Goal: Information Seeking & Learning: Learn about a topic

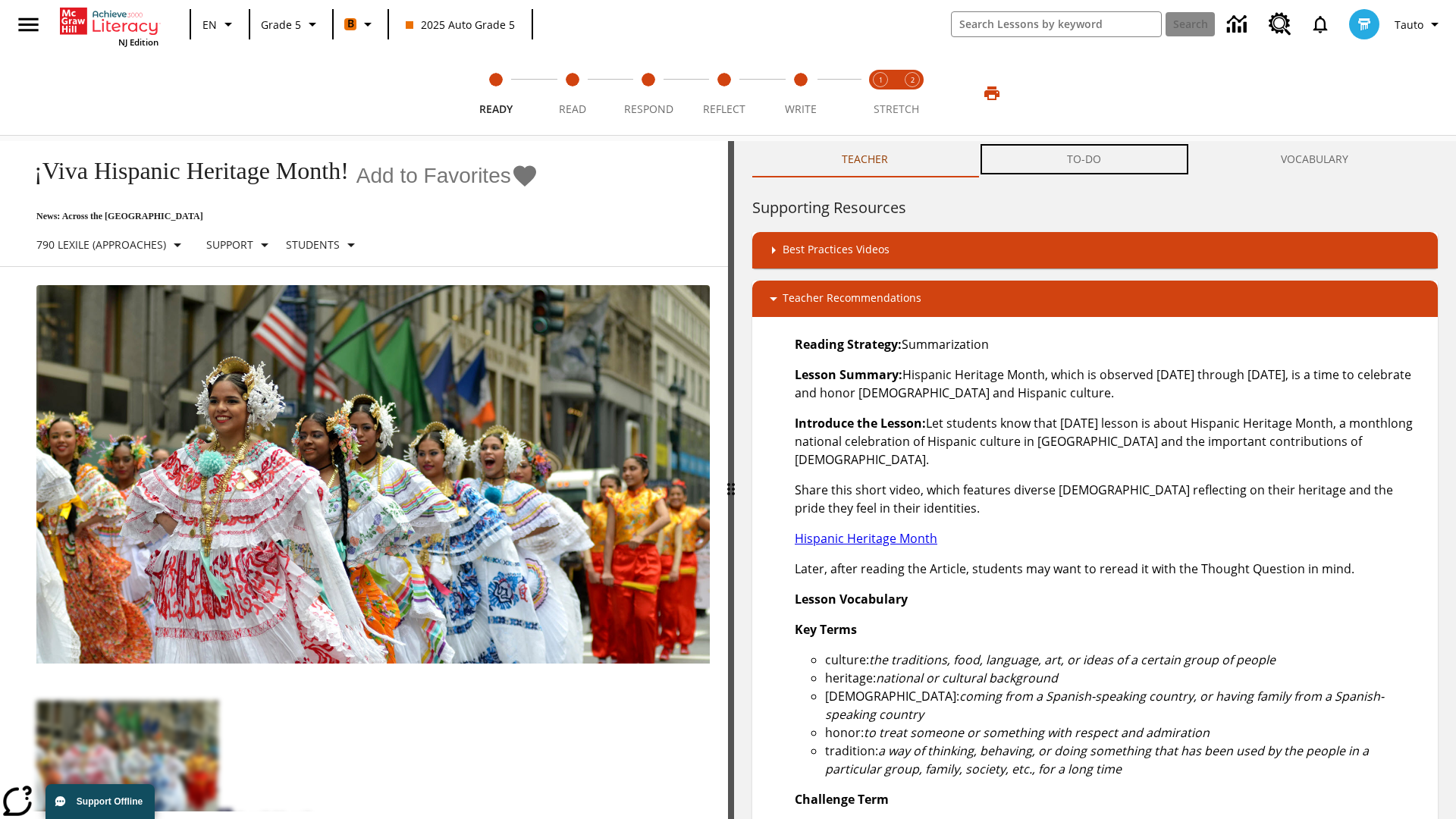
click at [1084, 159] on button "TO-DO" at bounding box center [1084, 160] width 213 height 37
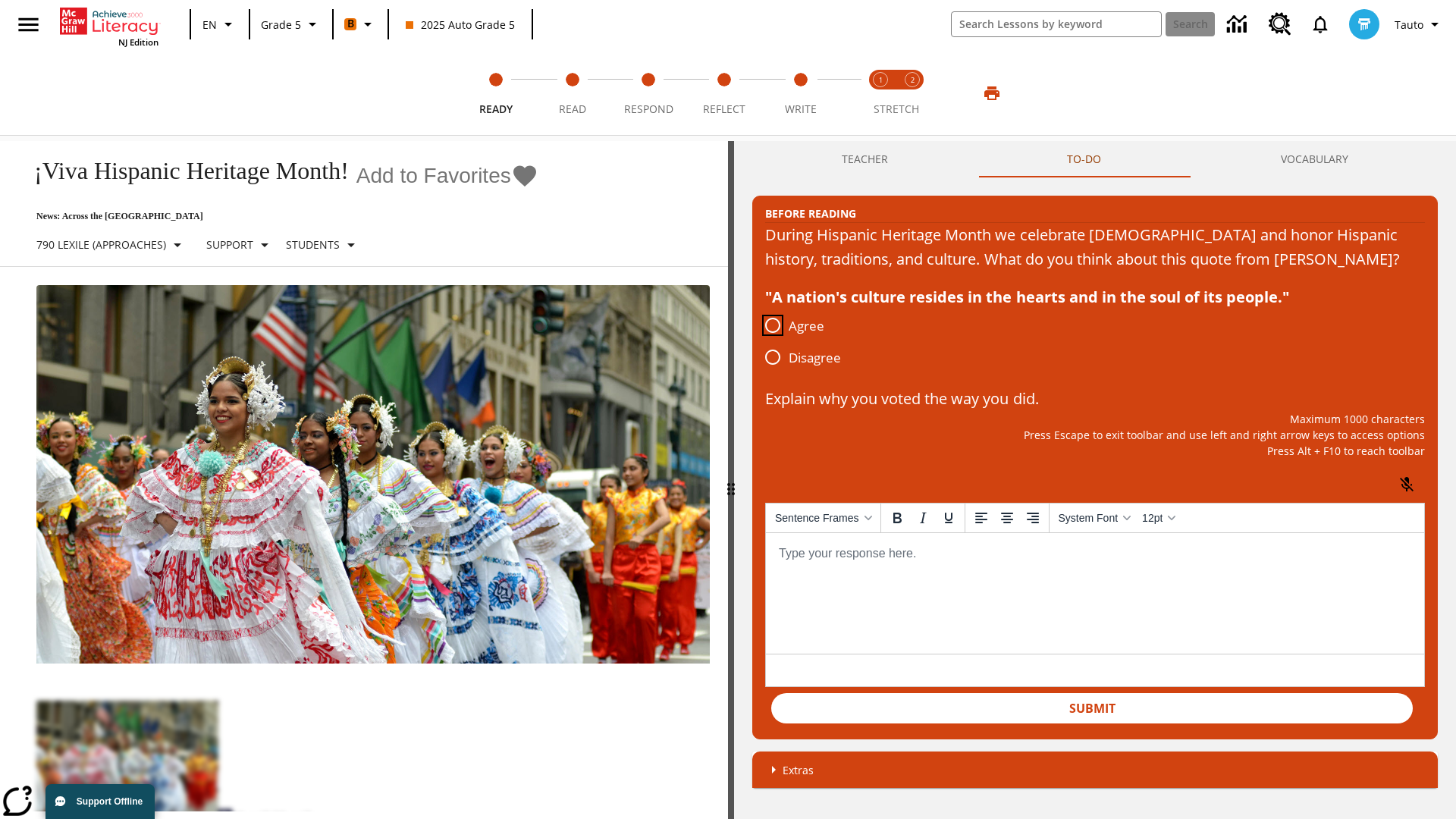
click at [772, 341] on input "Agree" at bounding box center [772, 325] width 32 height 32
radio input "true"
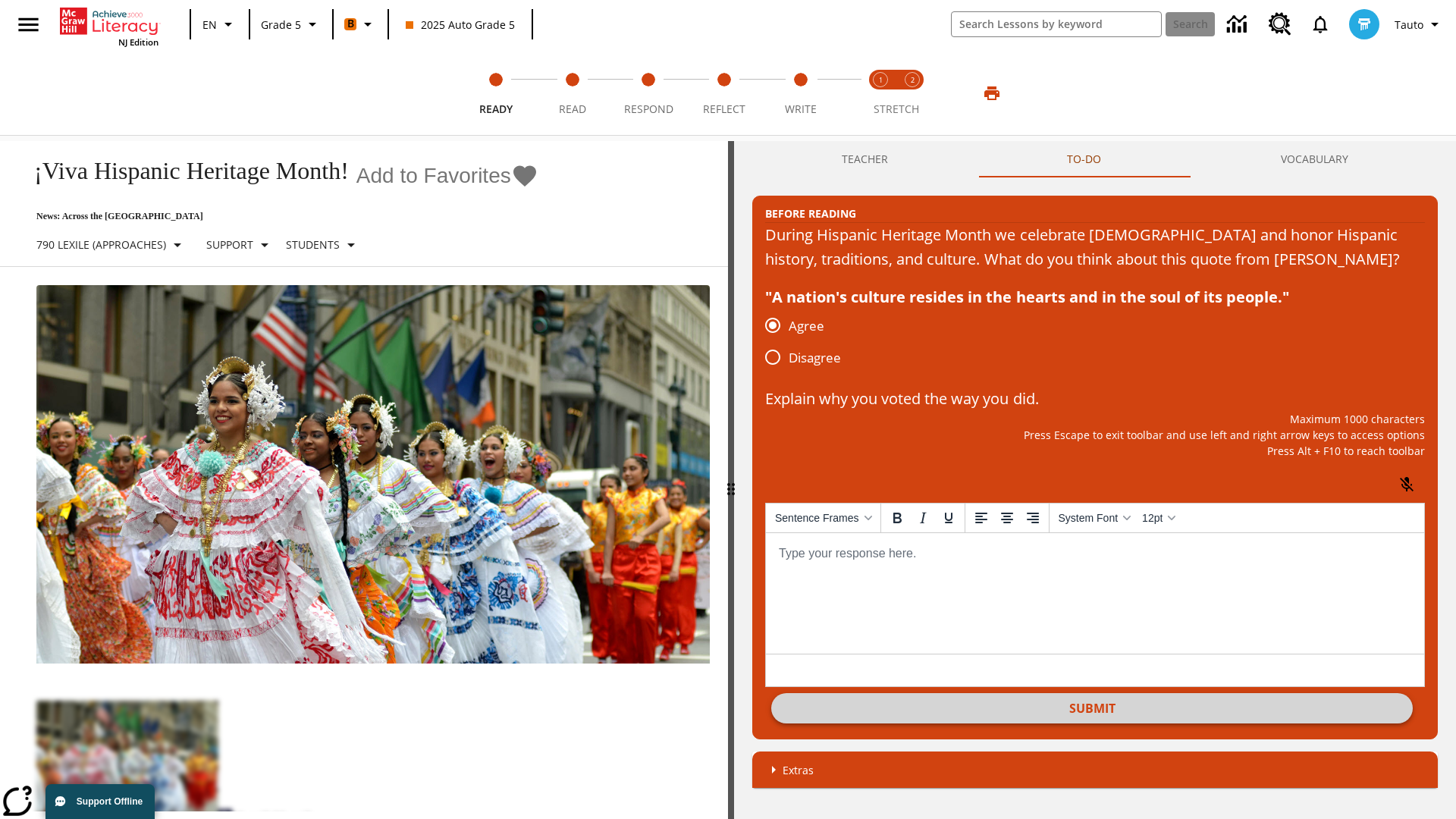
click at [1092, 724] on button "Submit" at bounding box center [1092, 709] width 642 height 30
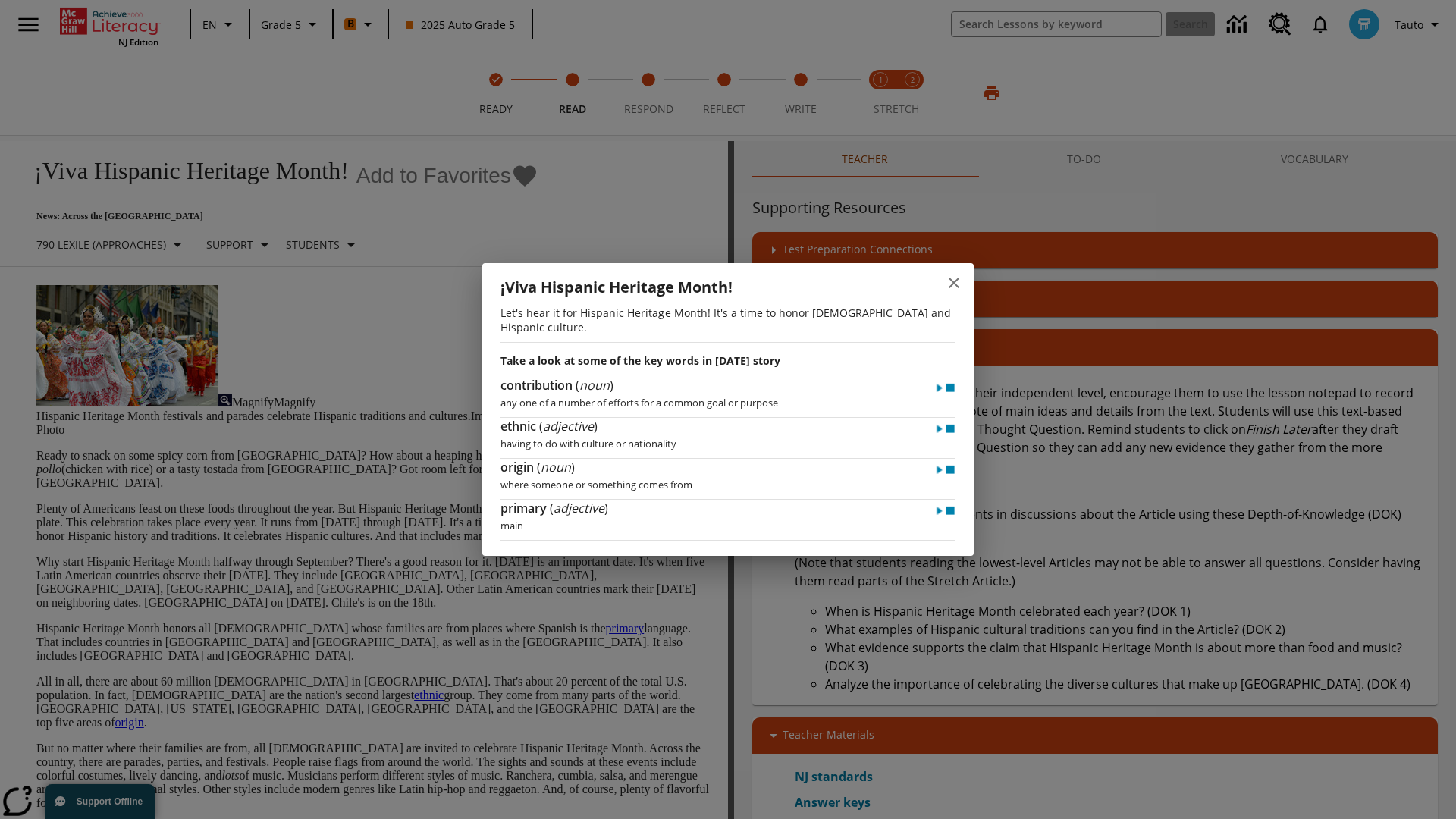
click at [954, 288] on icon "close" at bounding box center [954, 283] width 11 height 11
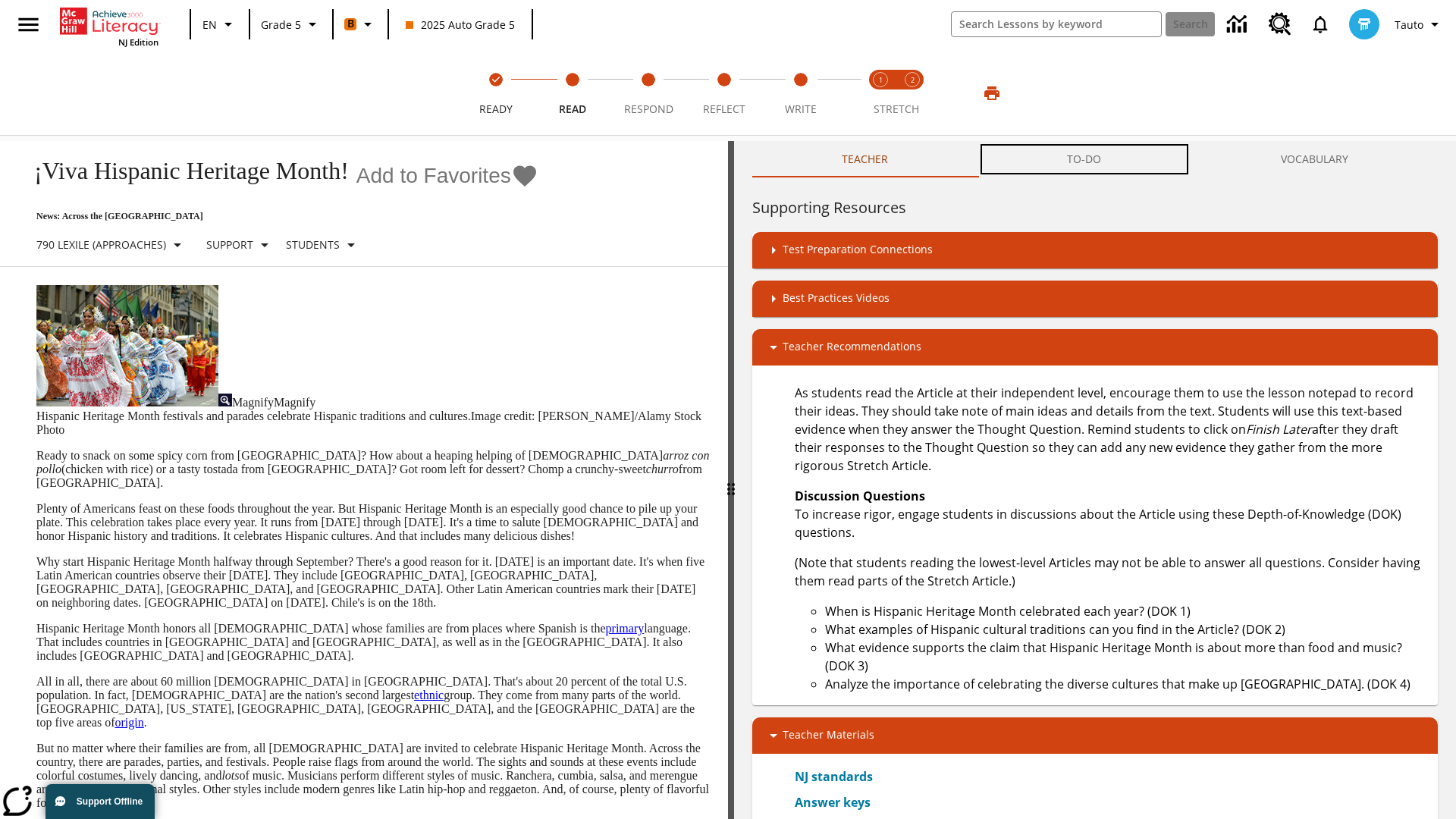
scroll to position [1, 0]
click at [1084, 159] on button "TO-DO" at bounding box center [1084, 160] width 213 height 37
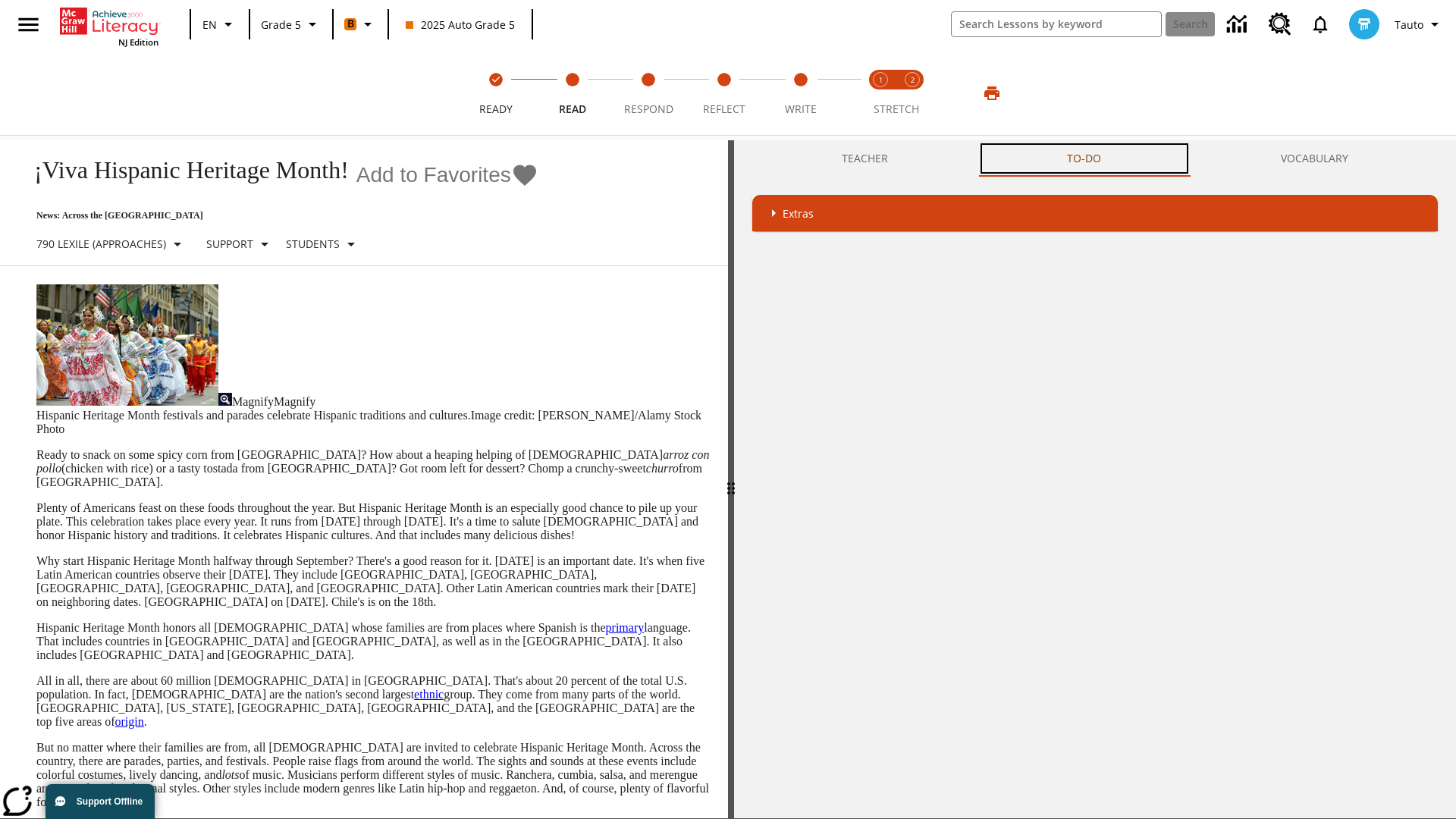
scroll to position [0, 0]
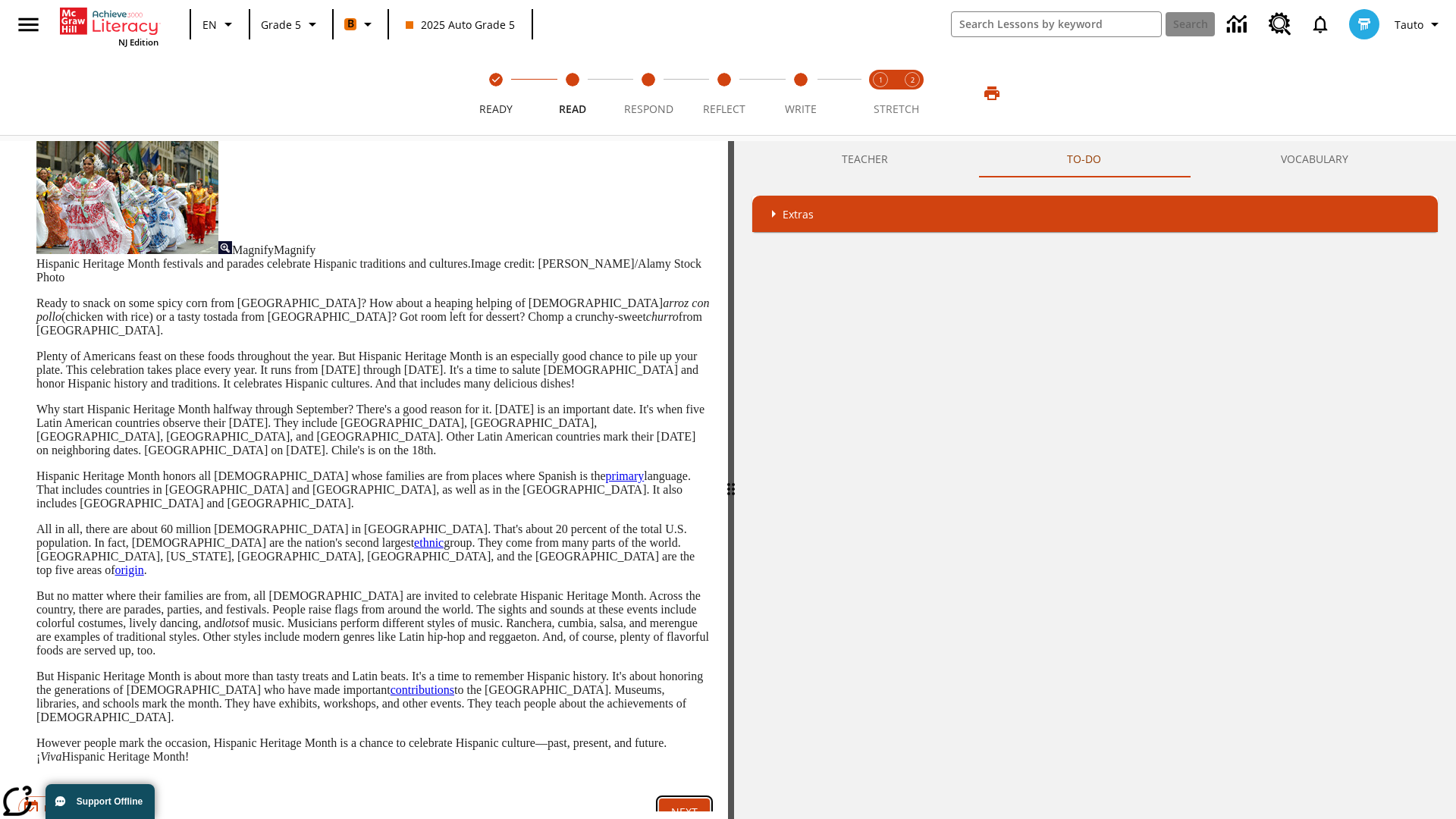
click at [684, 798] on button "Next" at bounding box center [684, 812] width 51 height 28
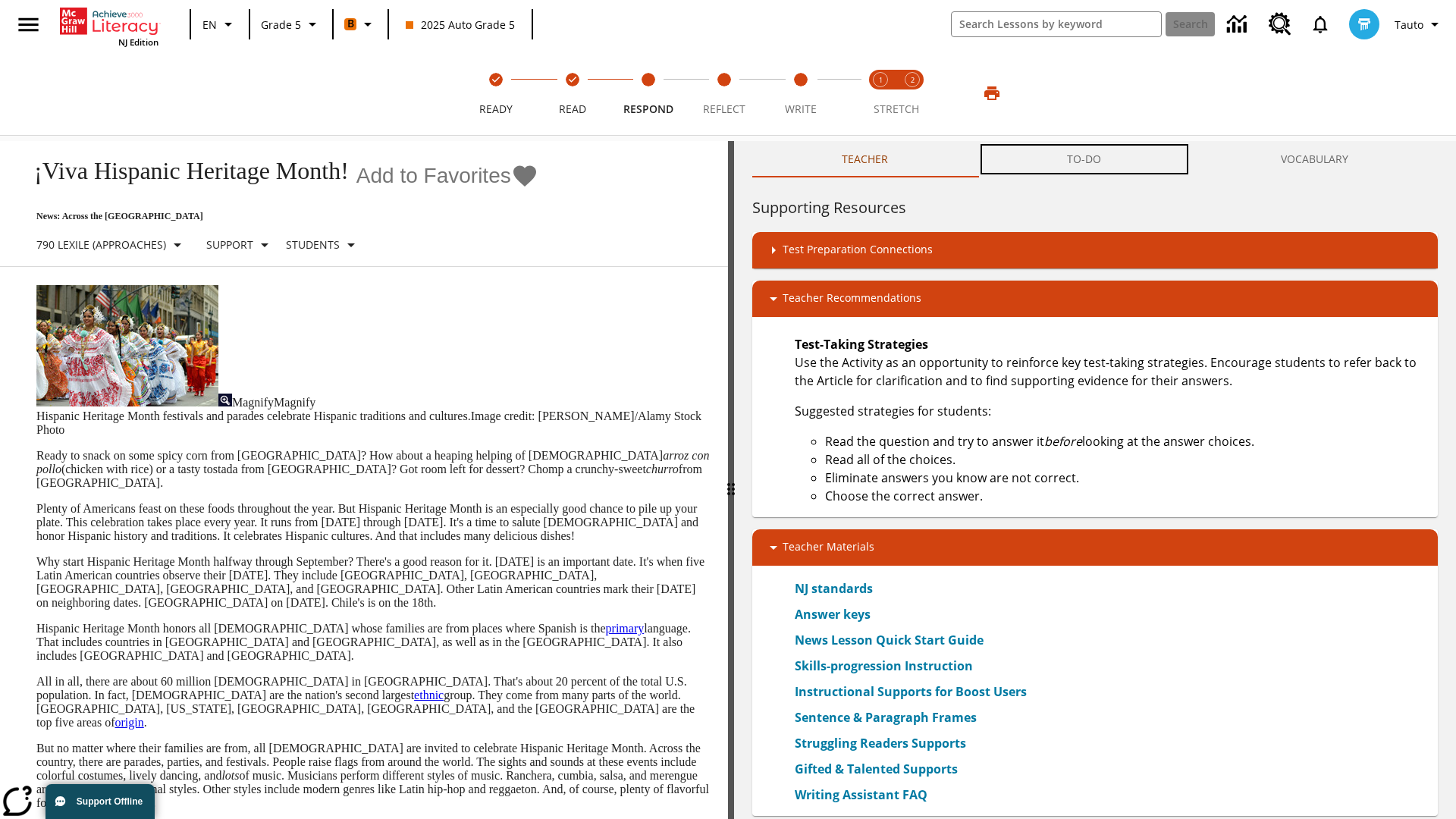
scroll to position [1, 0]
click at [1084, 159] on button "TO-DO" at bounding box center [1084, 160] width 213 height 37
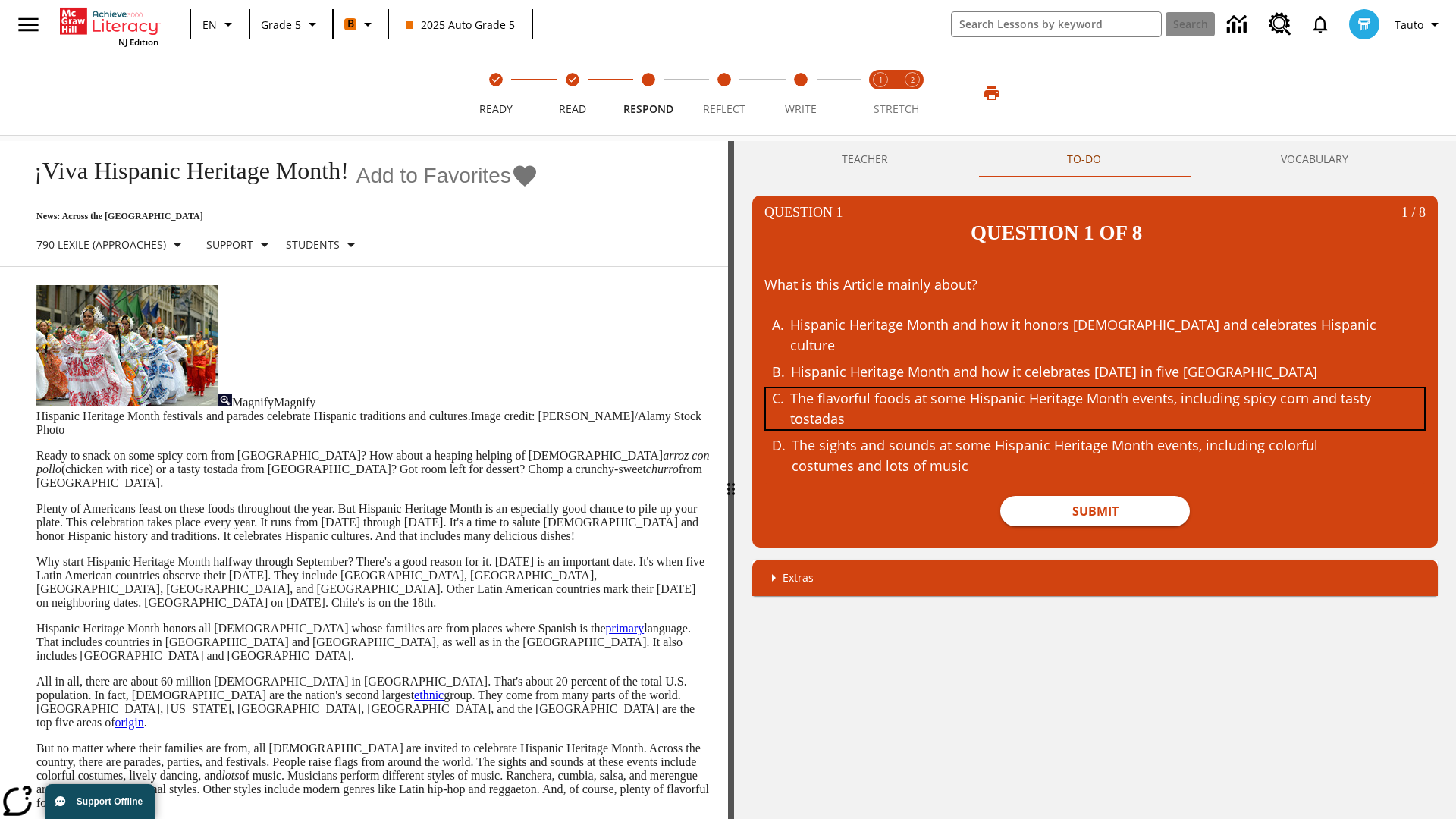
click at [1095, 389] on div "The flavorful foods at some Hispanic Heritage Month events, including spicy cor…" at bounding box center [1083, 409] width 587 height 41
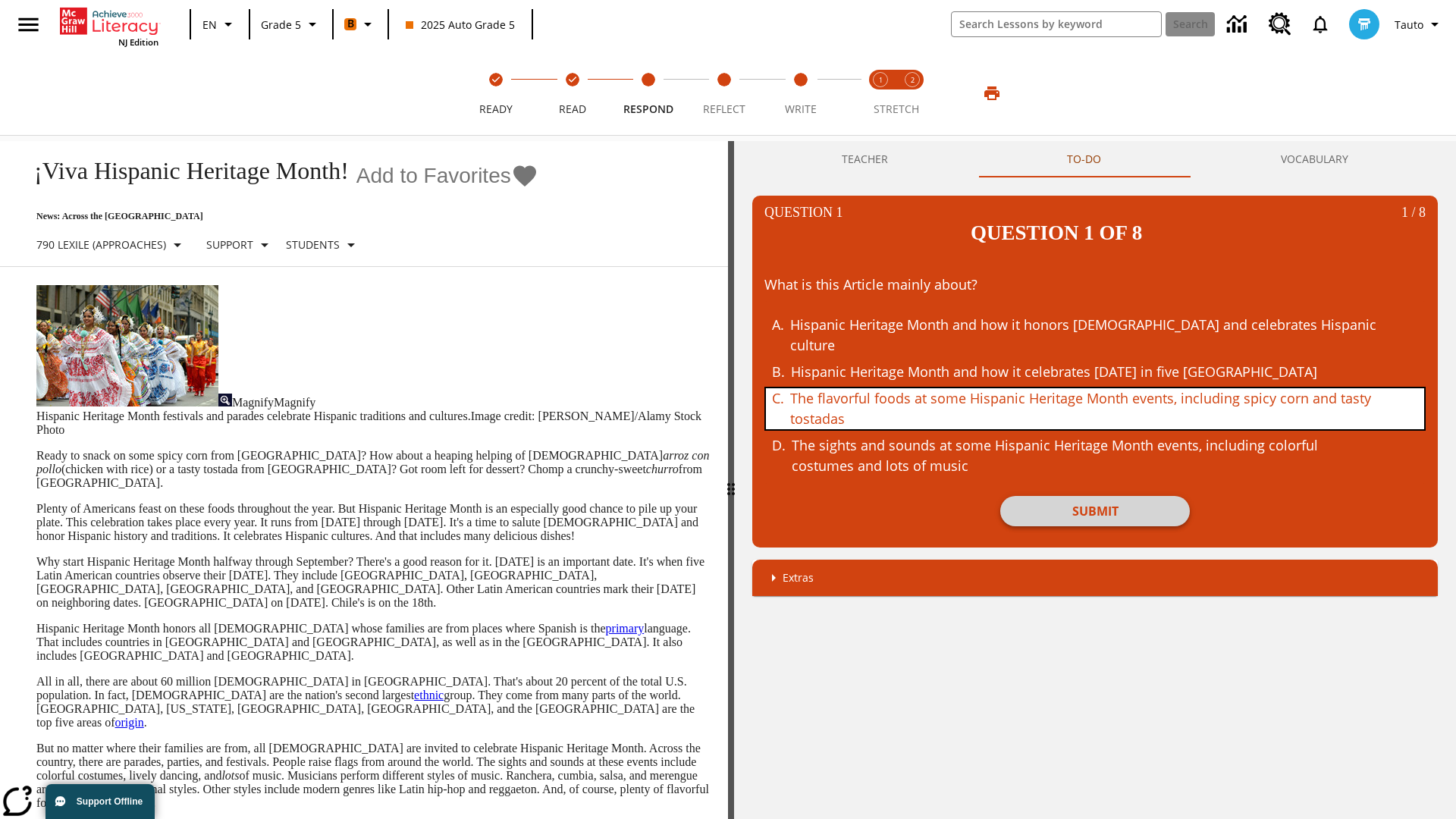
click at [1095, 496] on button "Submit" at bounding box center [1095, 511] width 189 height 30
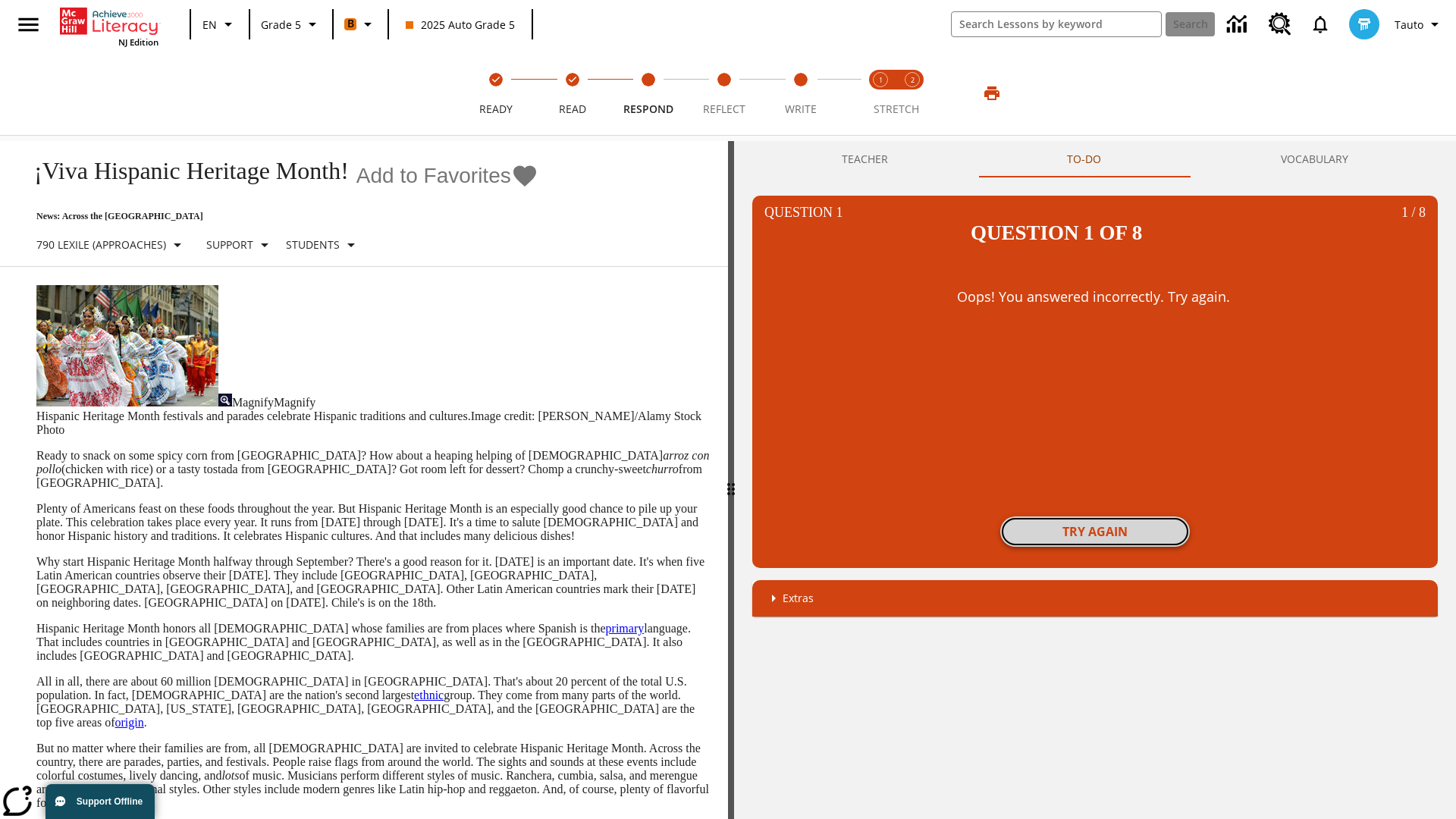
click at [1095, 516] on button "Try again" at bounding box center [1095, 532] width 189 height 30
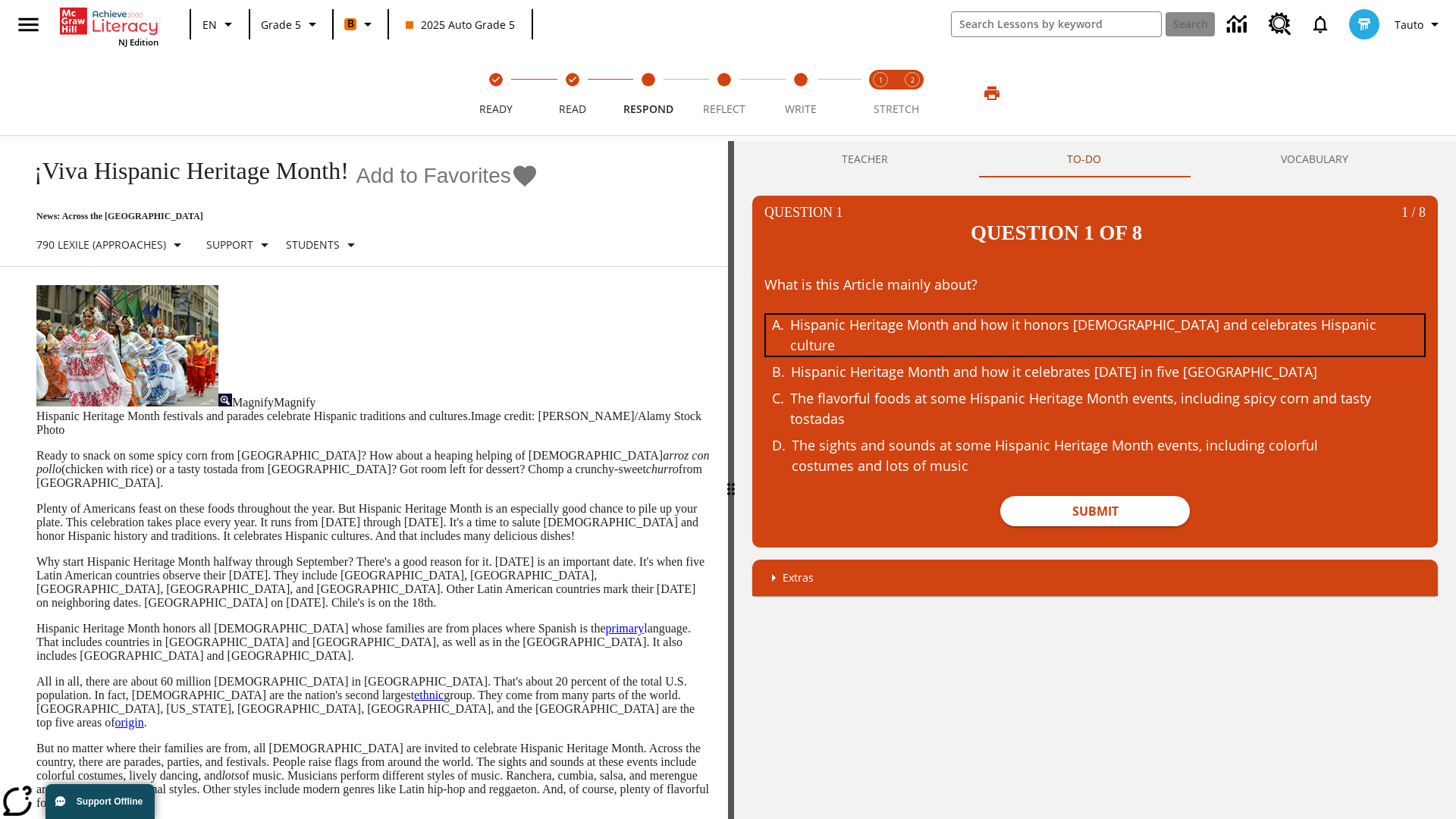
click at [1095, 315] on div "Hispanic Heritage Month and how it honors Hispanic Americans and celebrates His…" at bounding box center [1083, 335] width 587 height 41
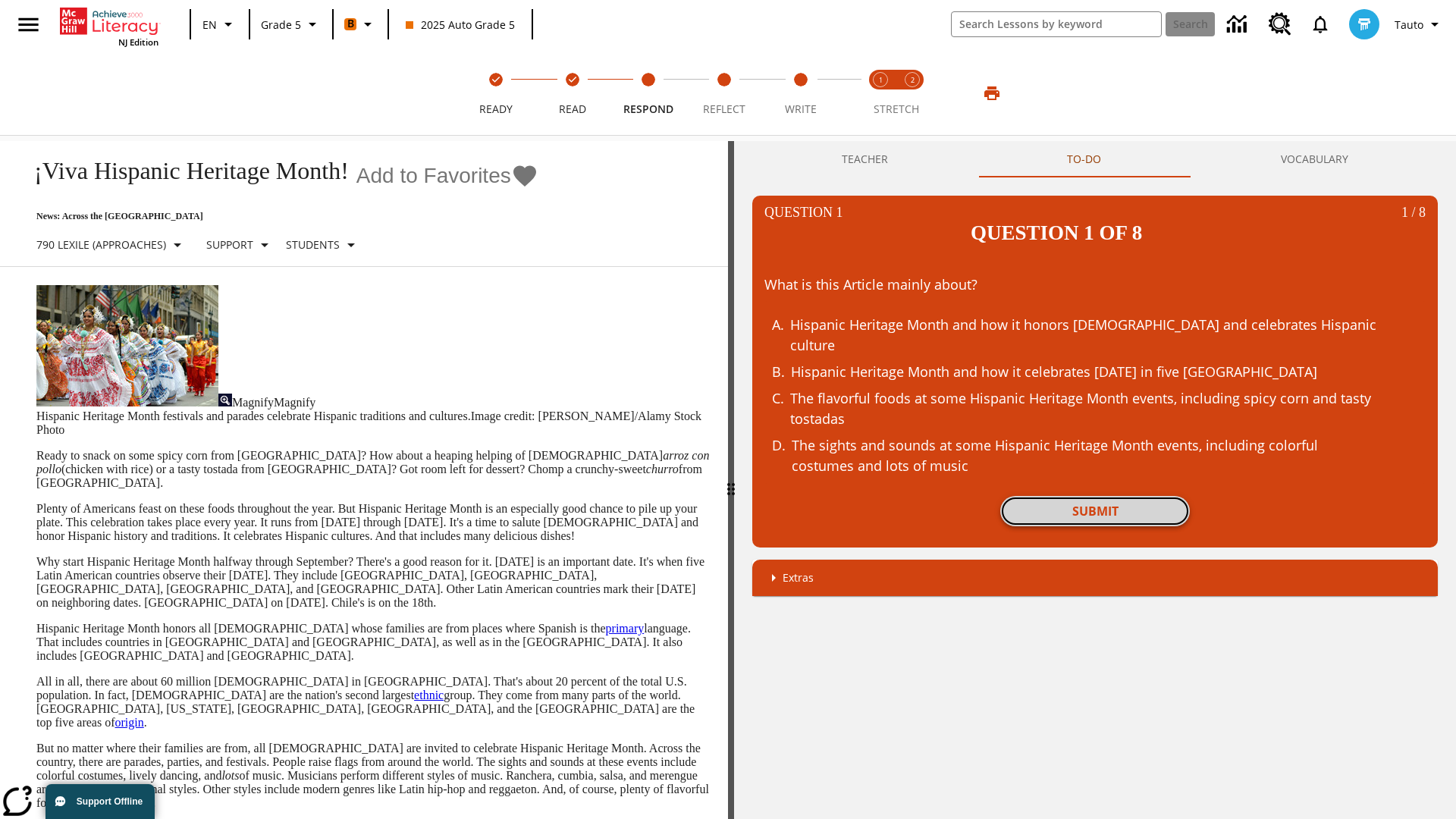
click at [1095, 496] on button "Submit" at bounding box center [1095, 511] width 189 height 30
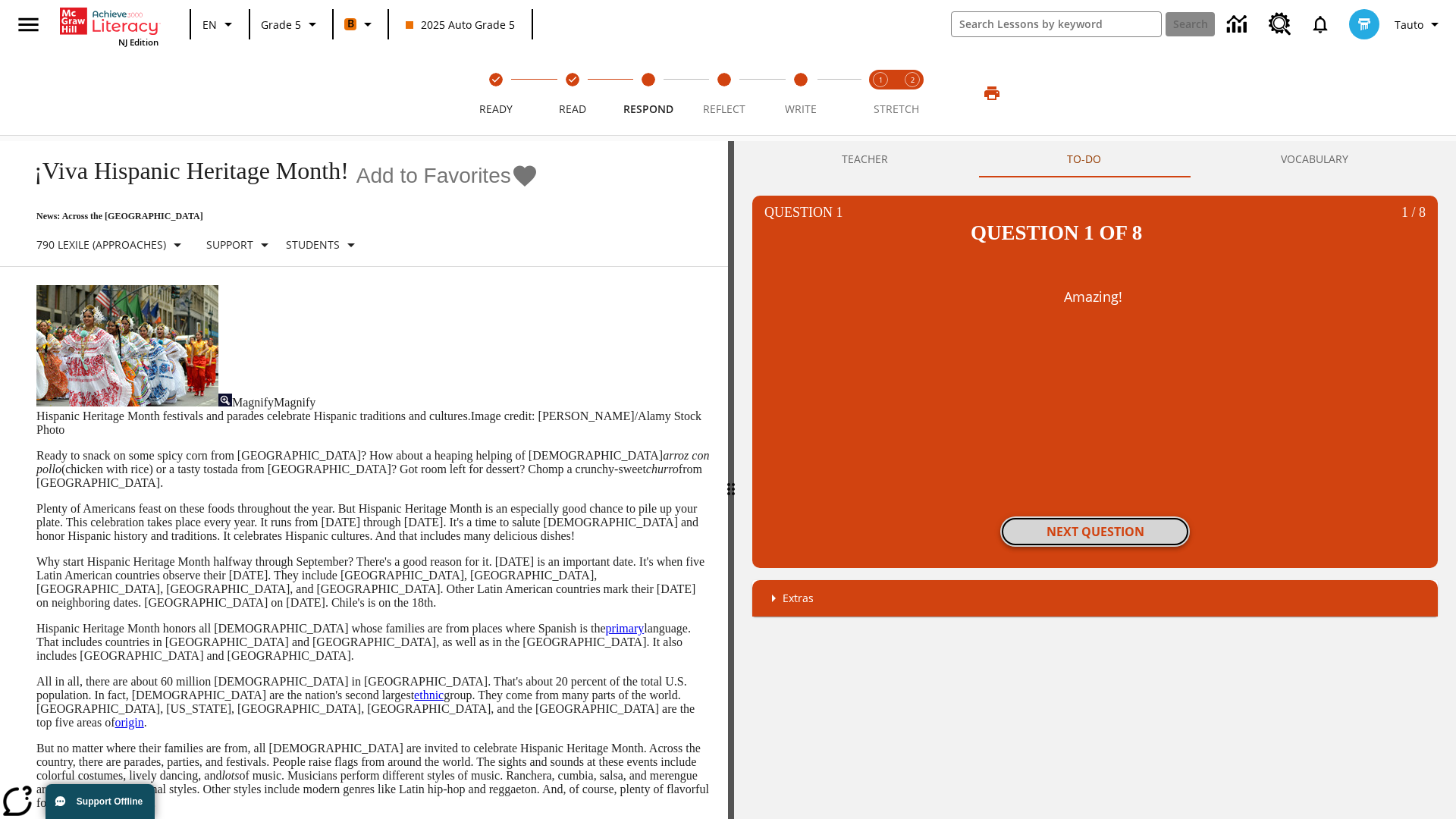
click at [1095, 516] on button "Next Question" at bounding box center [1095, 532] width 189 height 30
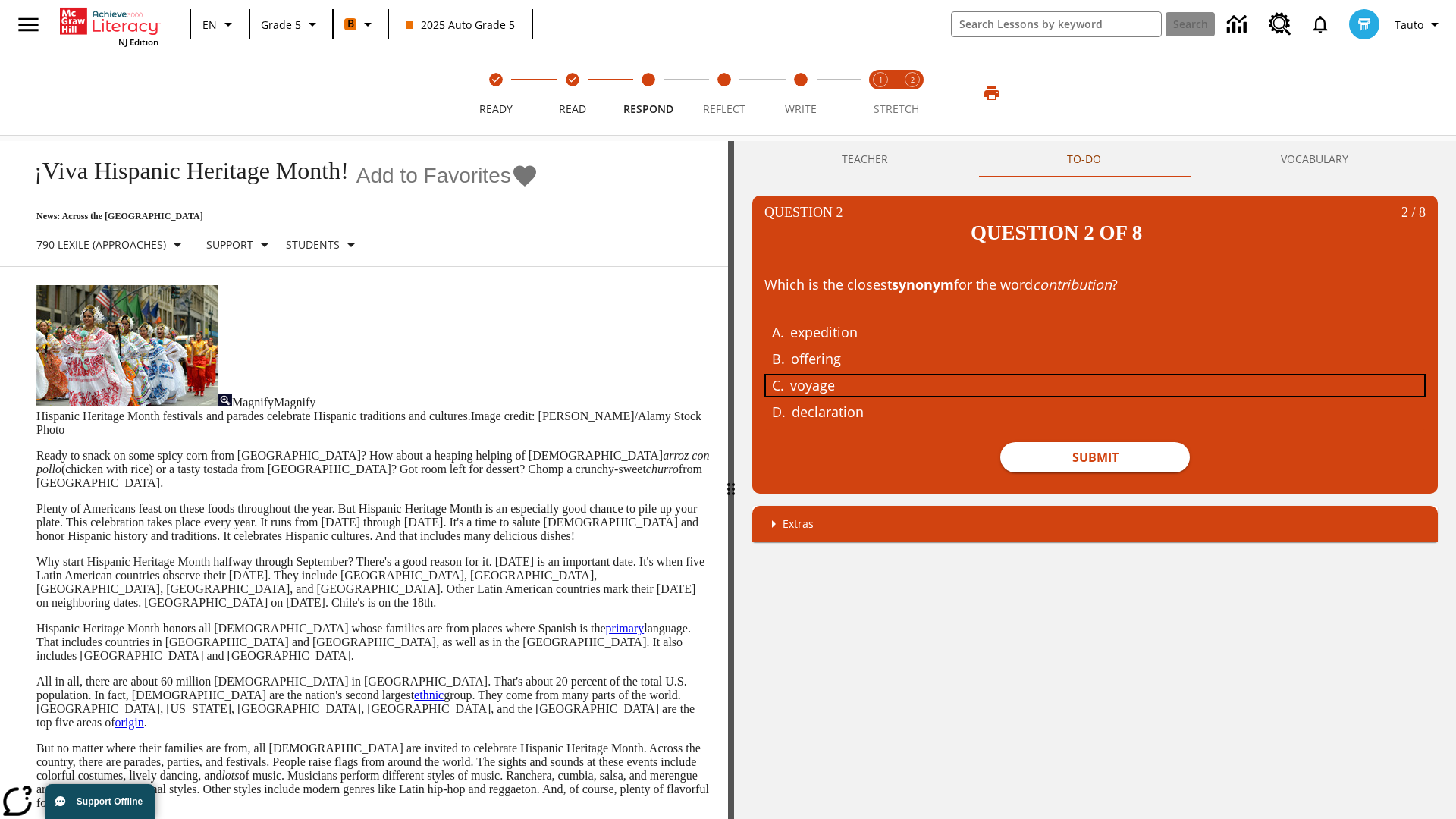
click at [1095, 376] on div "voyage" at bounding box center [1083, 386] width 587 height 21
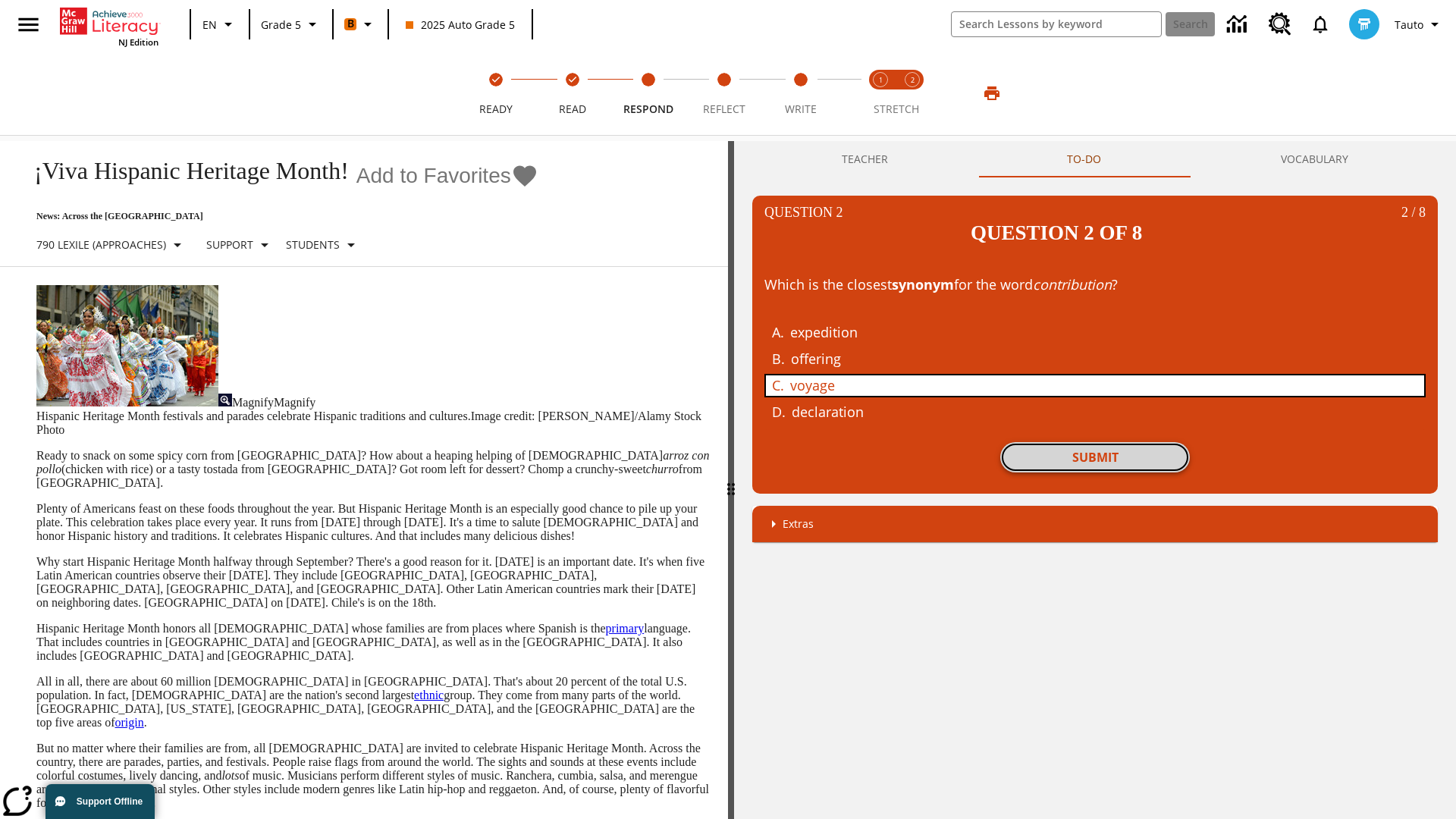
click at [1095, 443] on button "Submit" at bounding box center [1095, 458] width 189 height 30
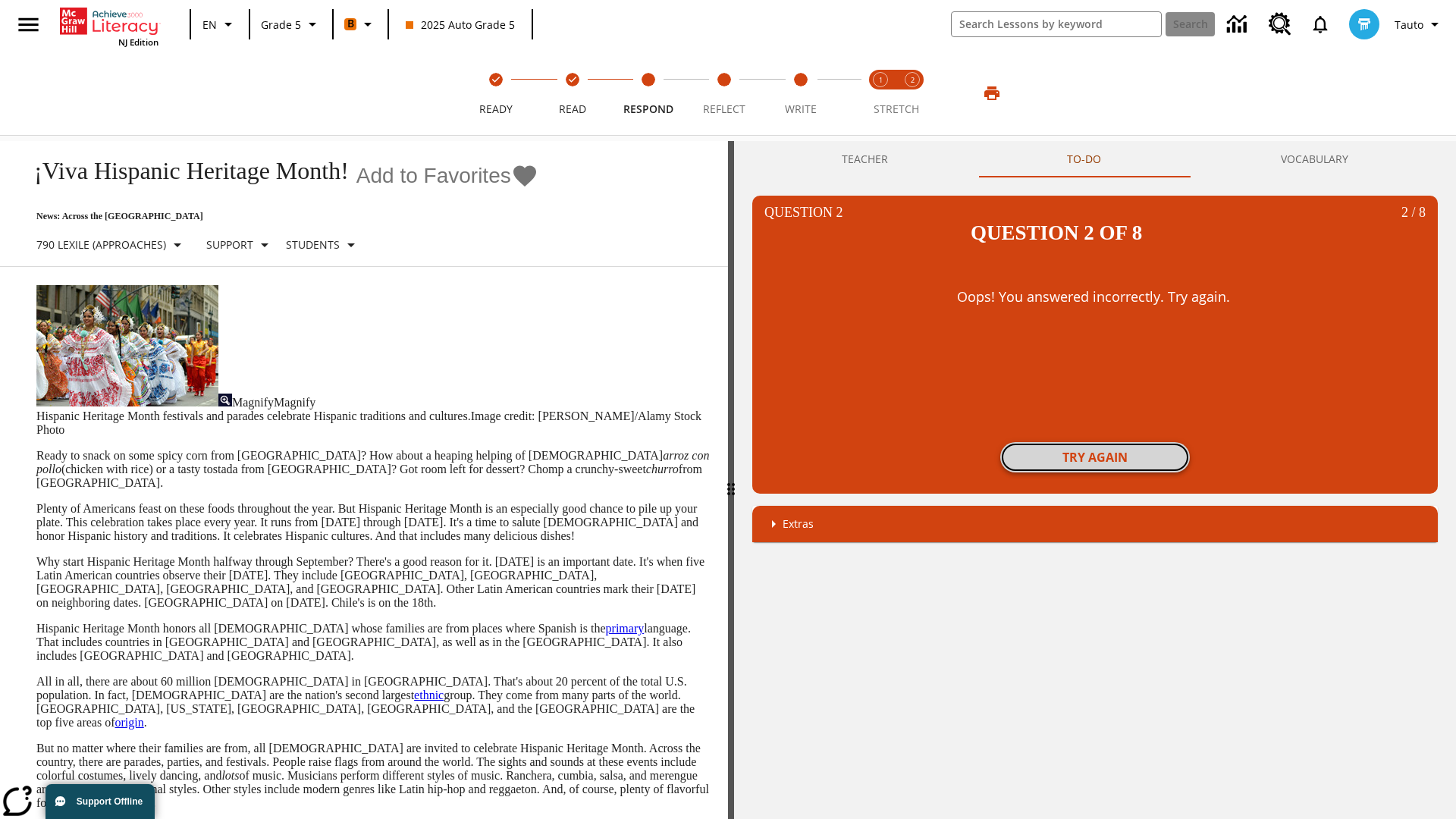
click at [1095, 443] on button "Try again" at bounding box center [1095, 458] width 189 height 30
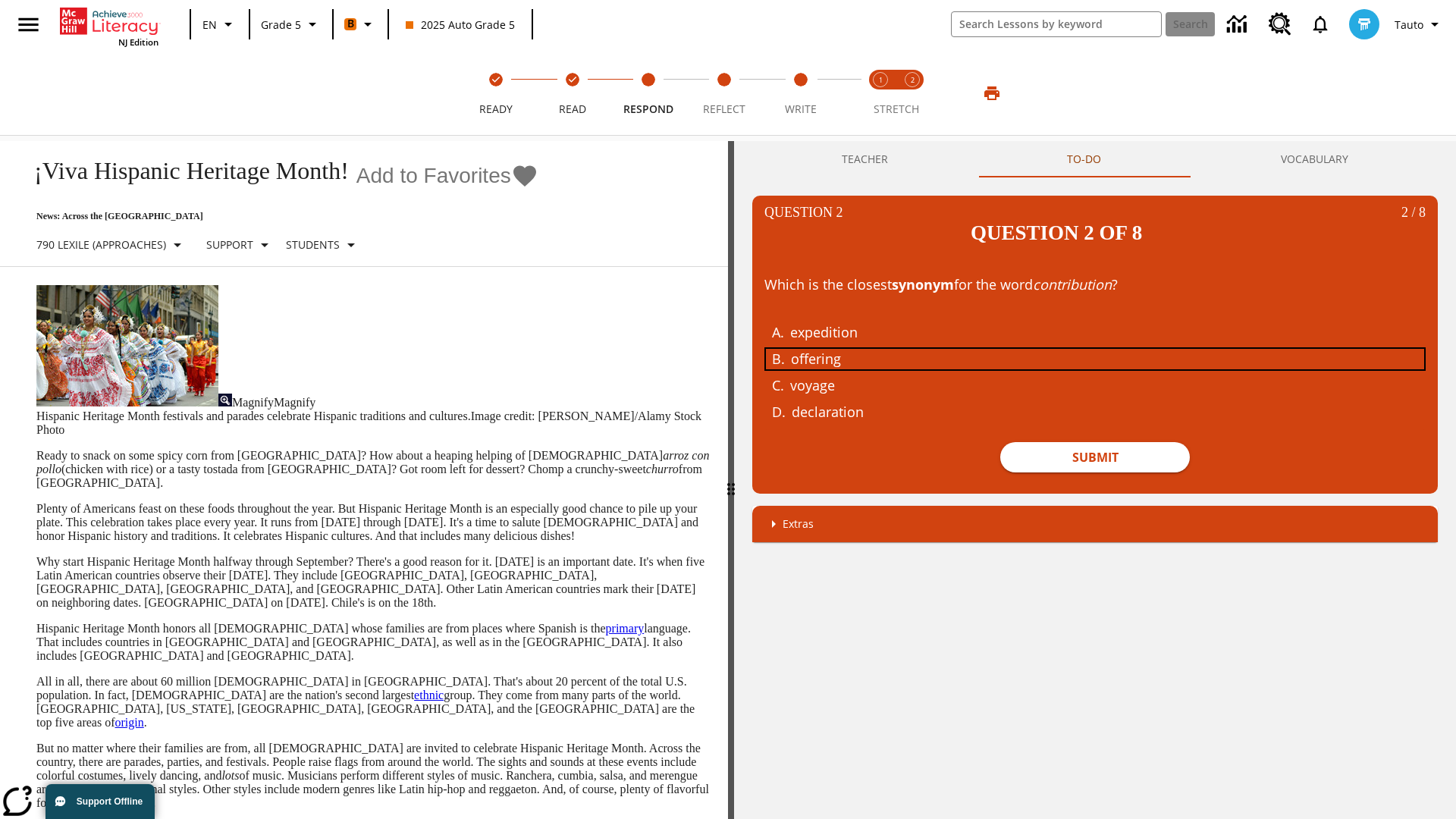
click at [1095, 349] on div "offering" at bounding box center [1084, 359] width 587 height 21
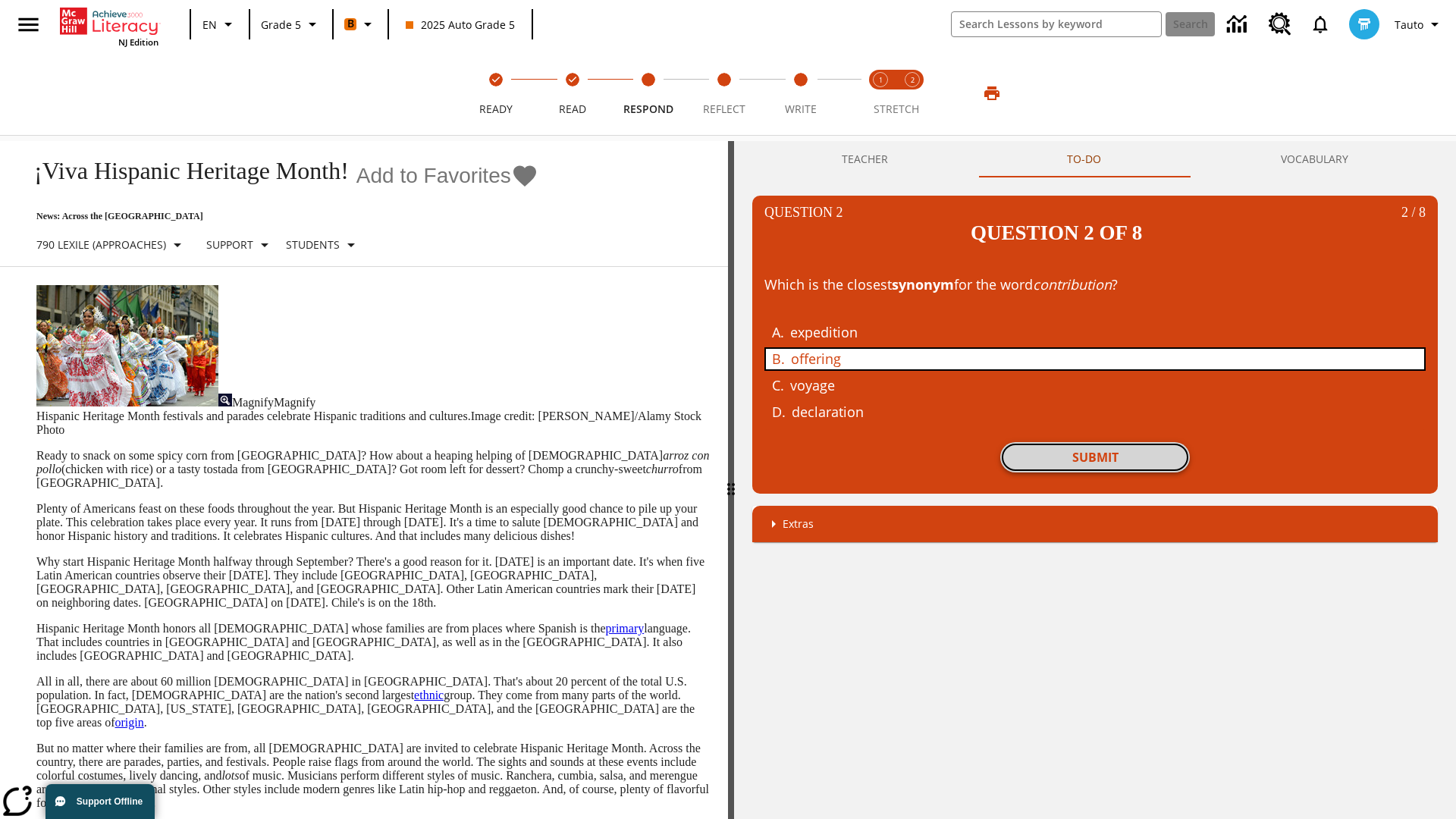
click at [1095, 443] on button "Submit" at bounding box center [1095, 458] width 189 height 30
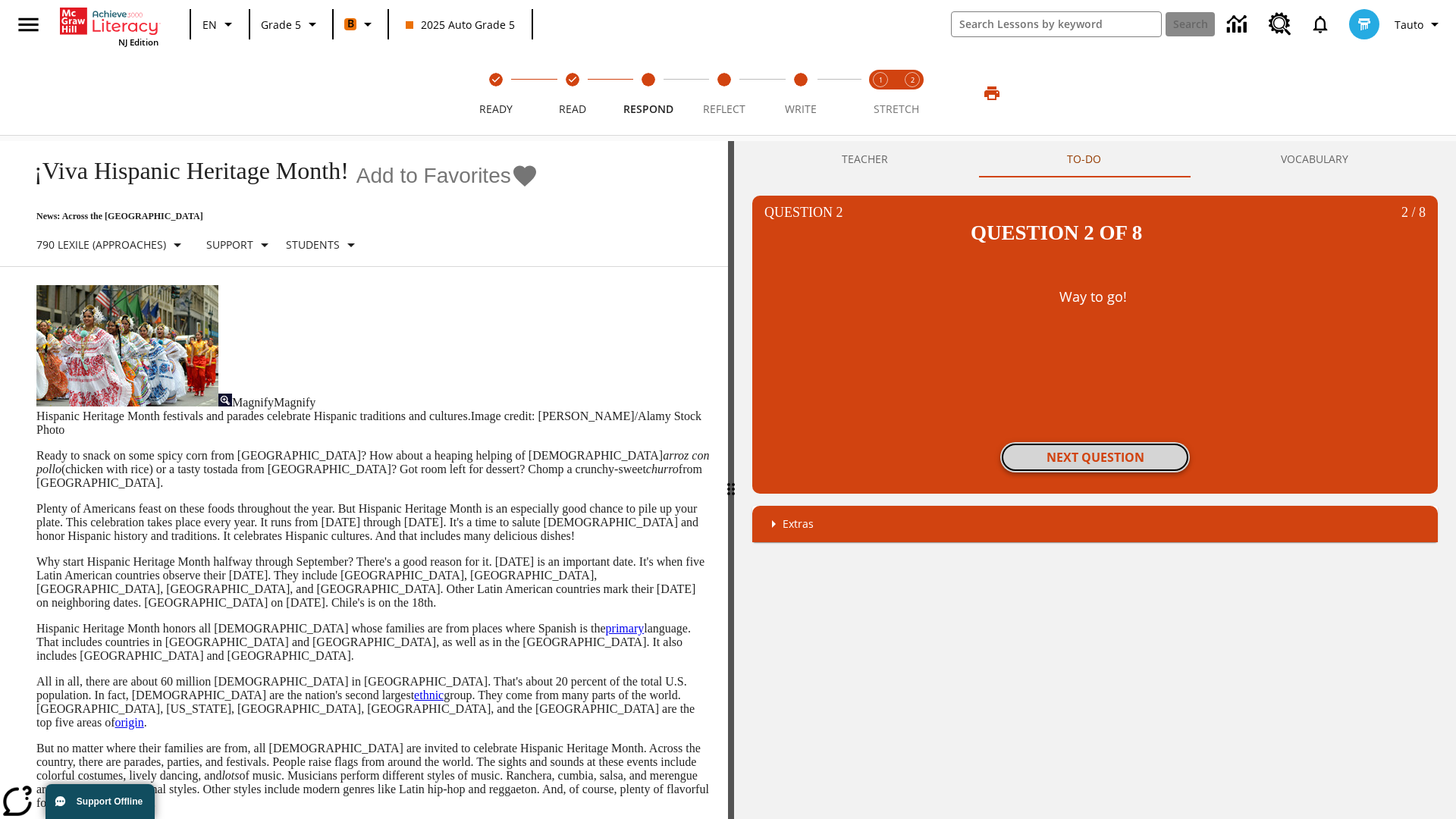
click at [1095, 443] on button "Next Question" at bounding box center [1095, 458] width 189 height 30
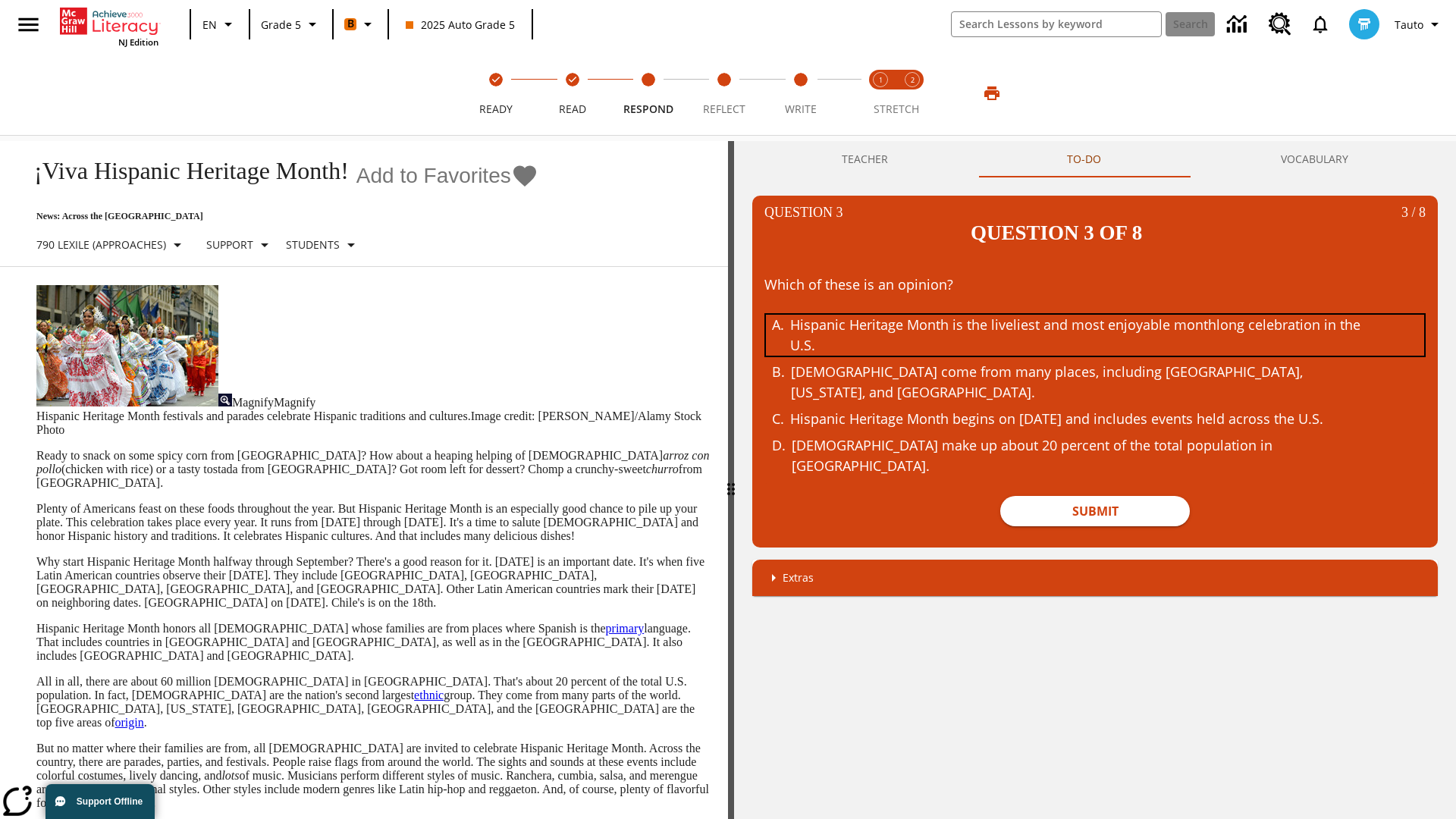
click at [1095, 315] on div "Hispanic Heritage Month is the liveliest and most enjoyable monthlong celebrati…" at bounding box center [1083, 335] width 587 height 41
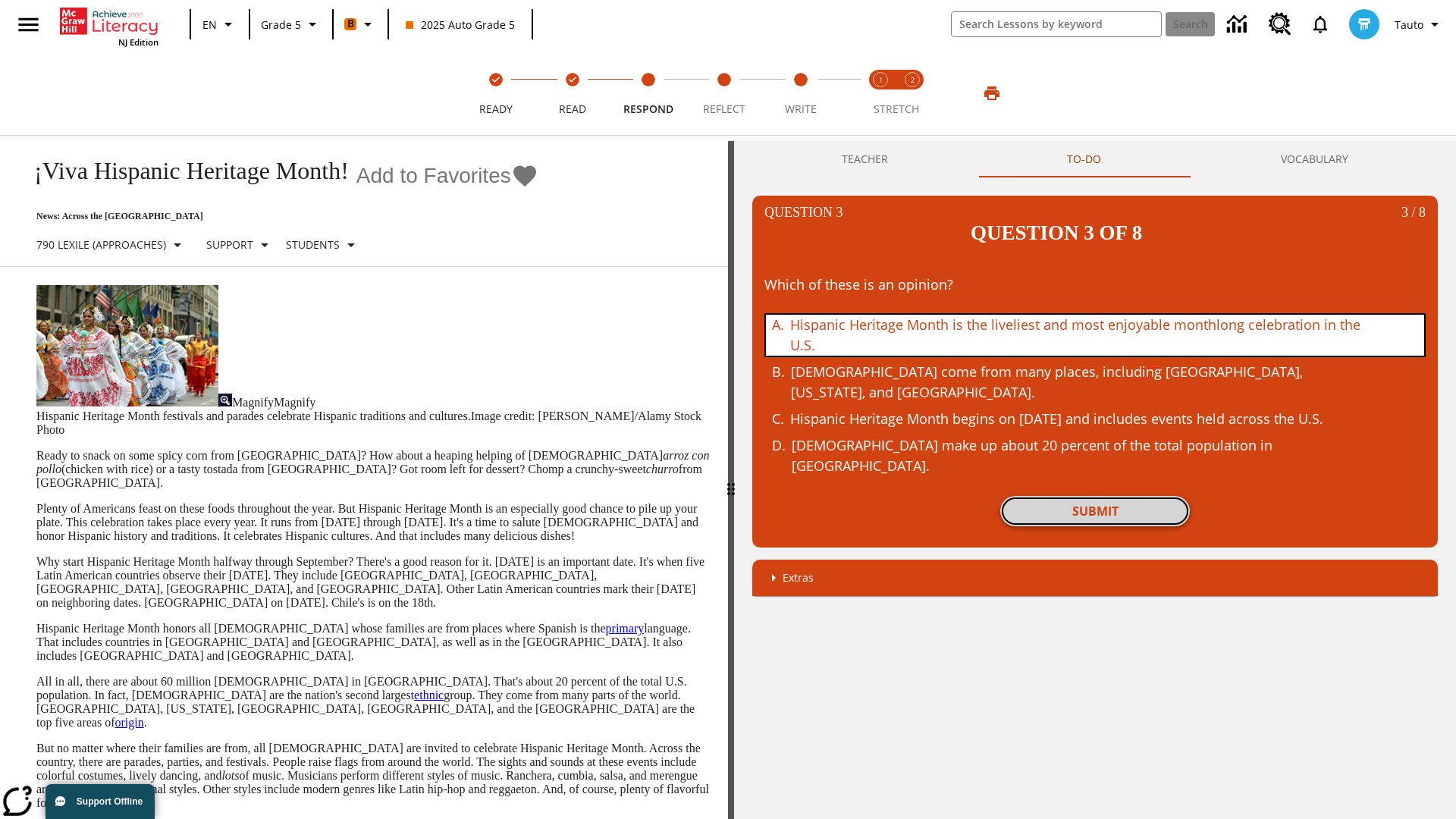
click at [1095, 496] on button "Submit" at bounding box center [1095, 511] width 189 height 30
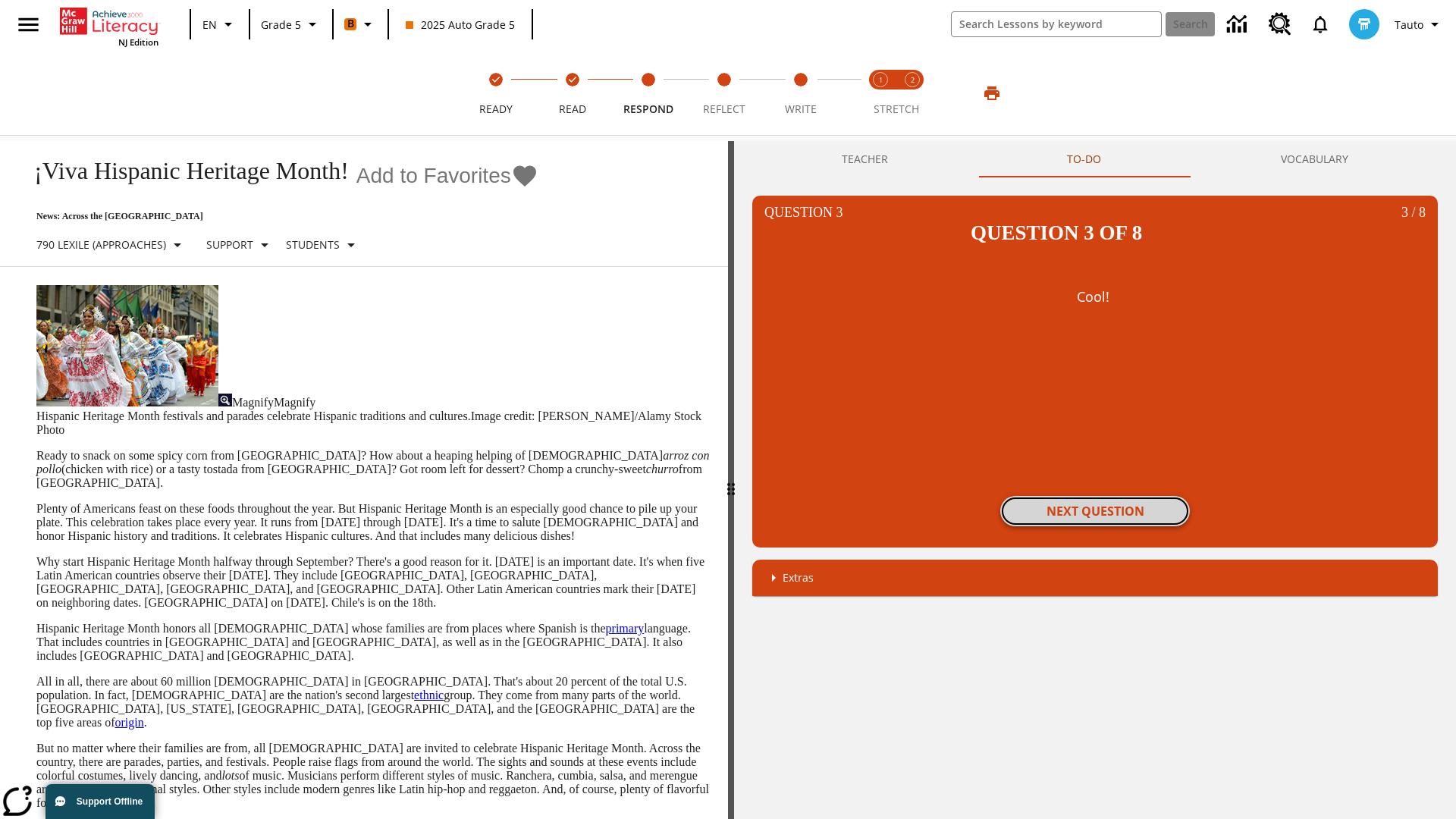
click at [1095, 496] on button "Next Question" at bounding box center [1095, 511] width 189 height 30
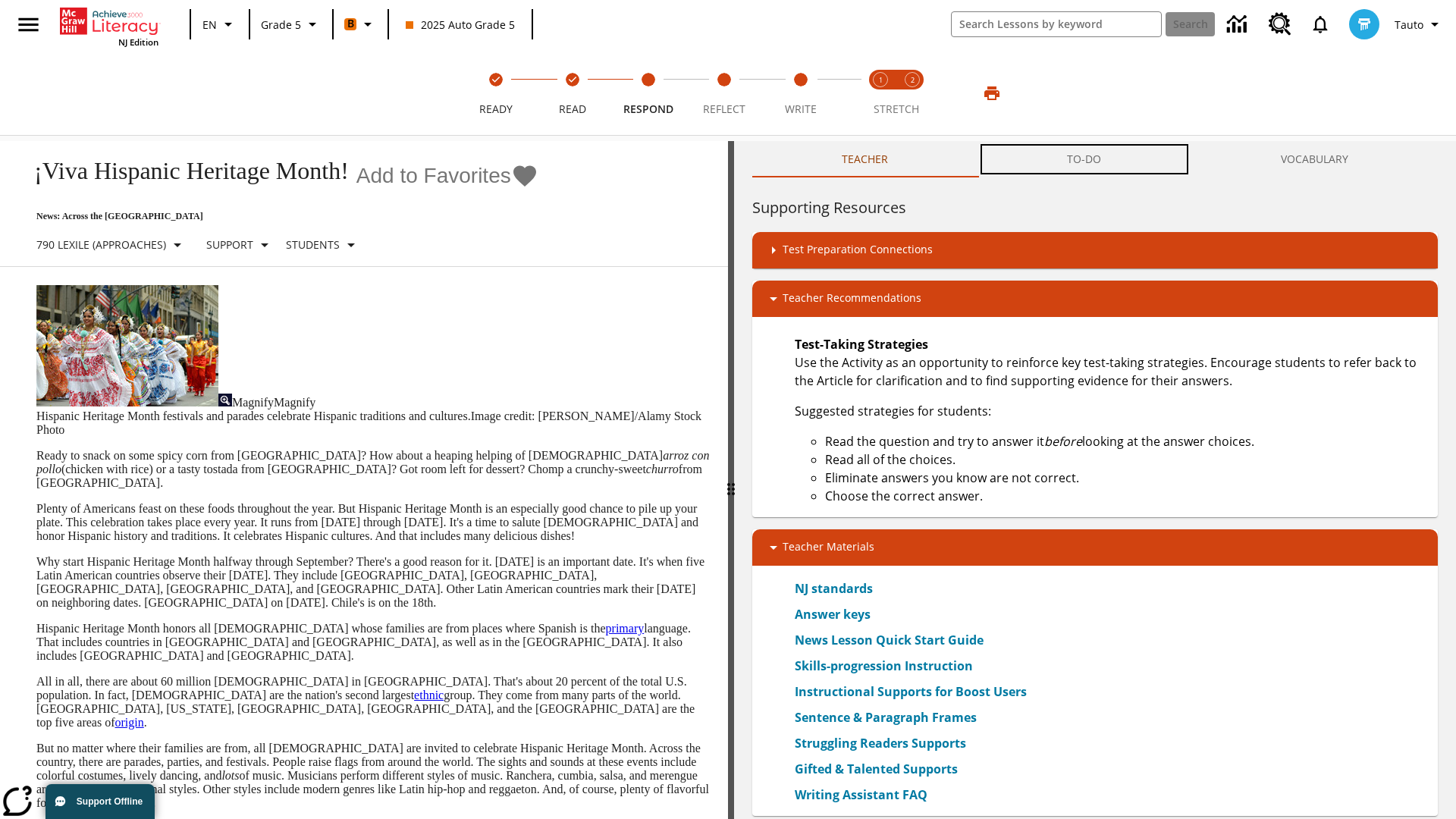
click at [1084, 159] on button "TO-DO" at bounding box center [1084, 160] width 213 height 37
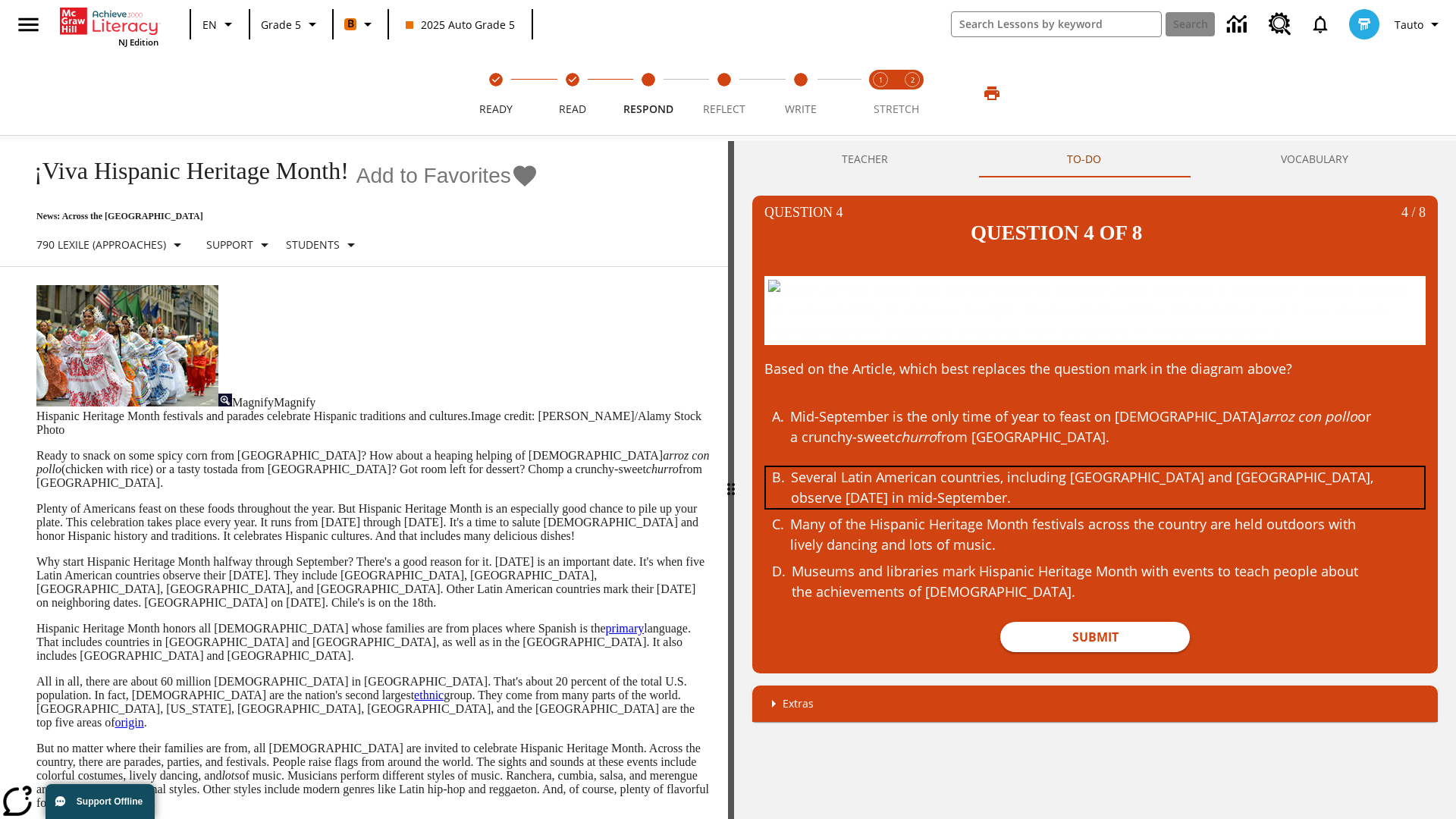
click at [1095, 487] on div "Several Latin American countries, including [GEOGRAPHIC_DATA] and [GEOGRAPHIC_D…" at bounding box center [1084, 487] width 587 height 41
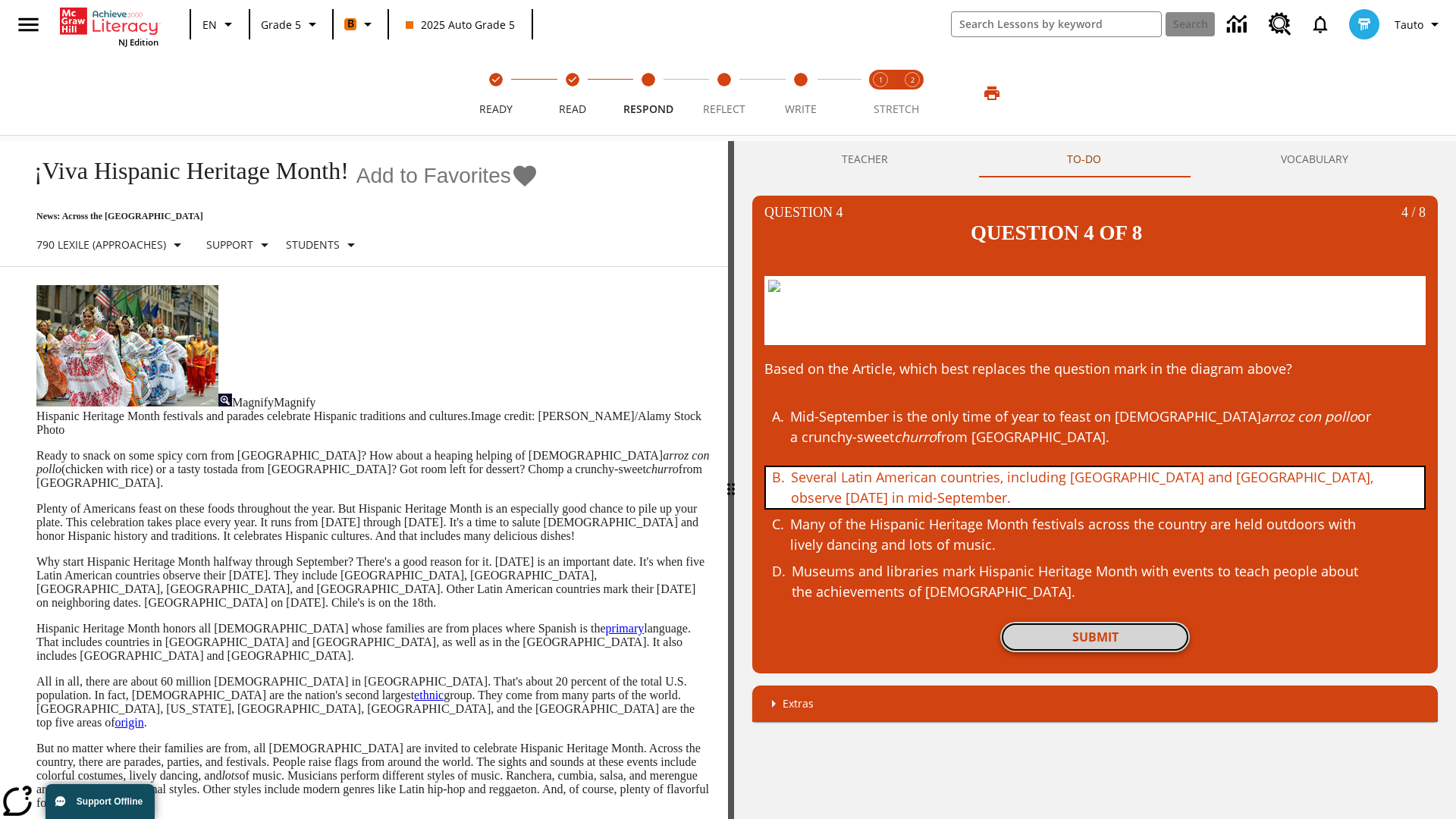
click at [1095, 636] on button "Submit" at bounding box center [1095, 637] width 189 height 30
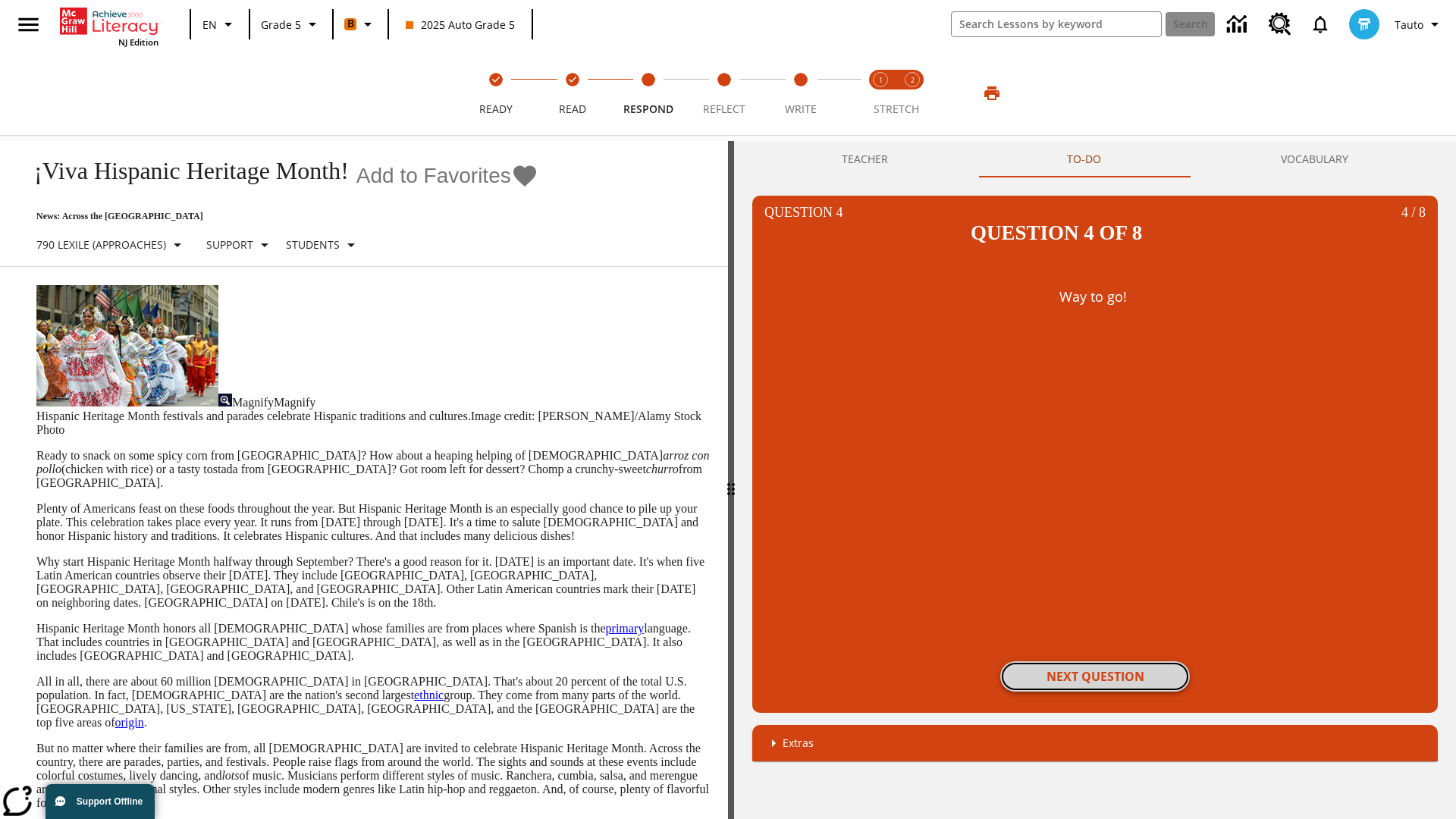
click at [1095, 662] on button "Next Question" at bounding box center [1095, 677] width 189 height 30
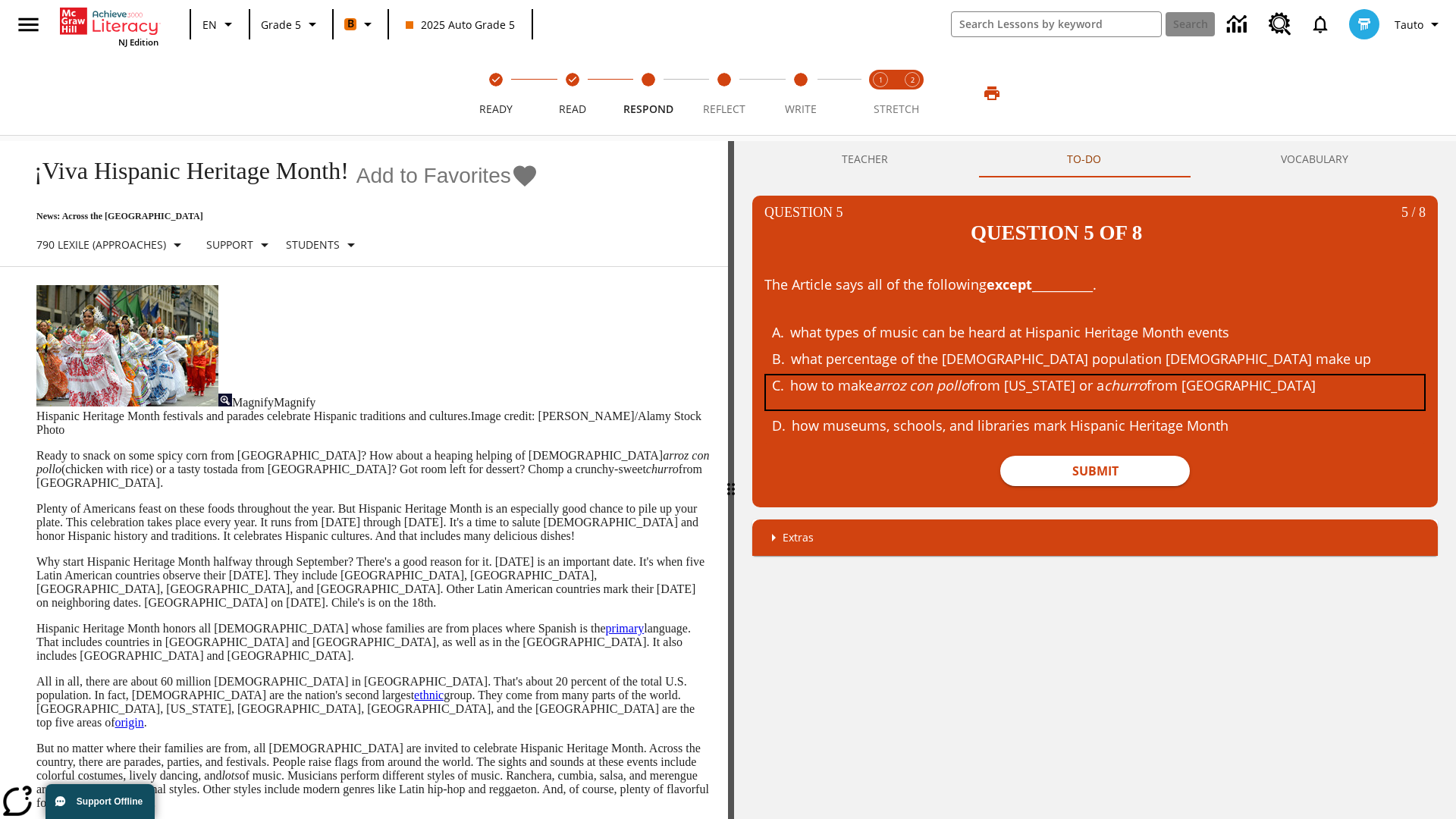
click at [1095, 376] on div "how to make arroz con pollo from [US_STATE] or a churro from [GEOGRAPHIC_DATA]" at bounding box center [1083, 392] width 587 height 34
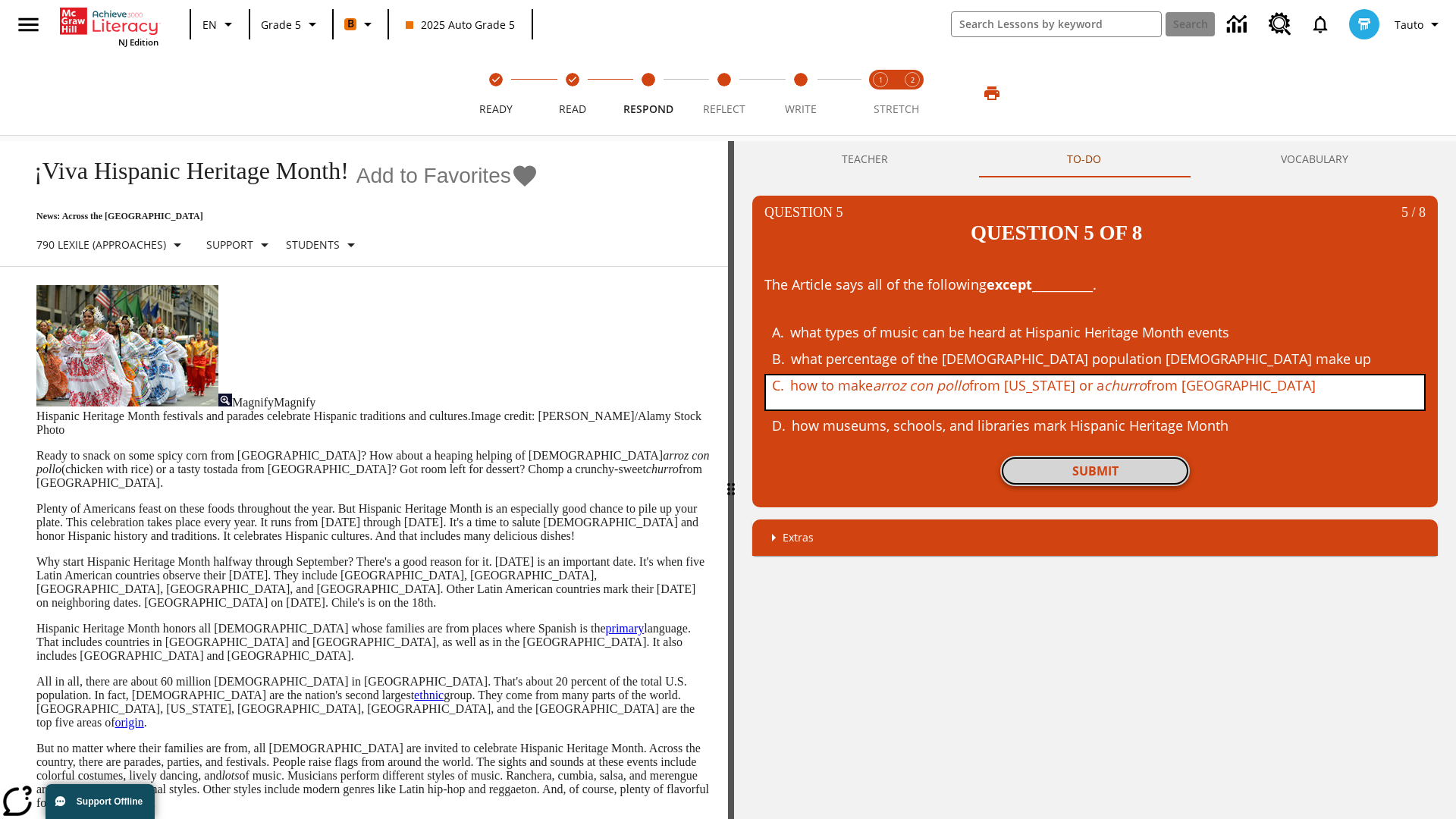
click at [1095, 456] on button "Submit" at bounding box center [1095, 471] width 189 height 30
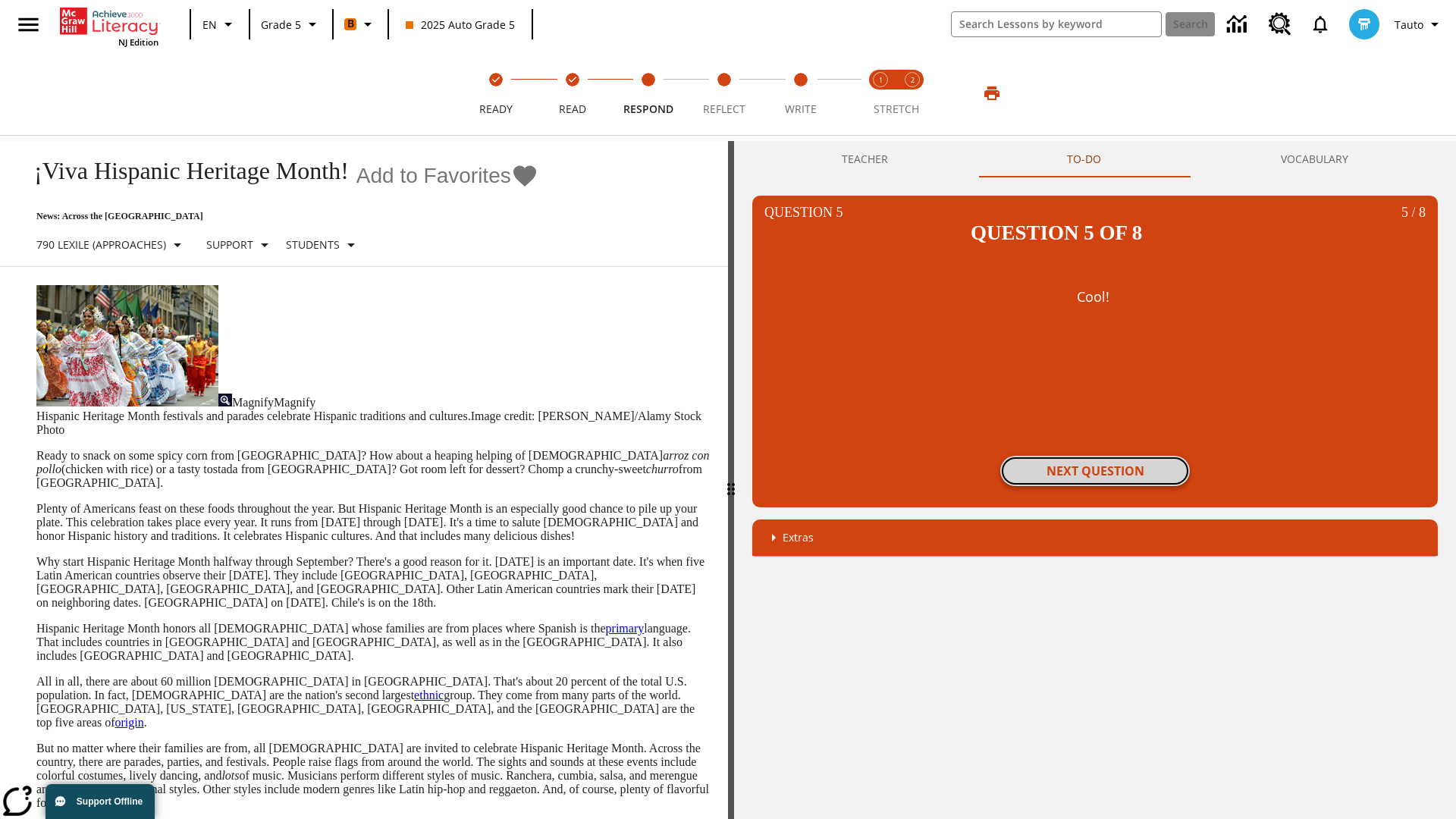
click at [1095, 456] on button "Next Question" at bounding box center [1095, 471] width 189 height 30
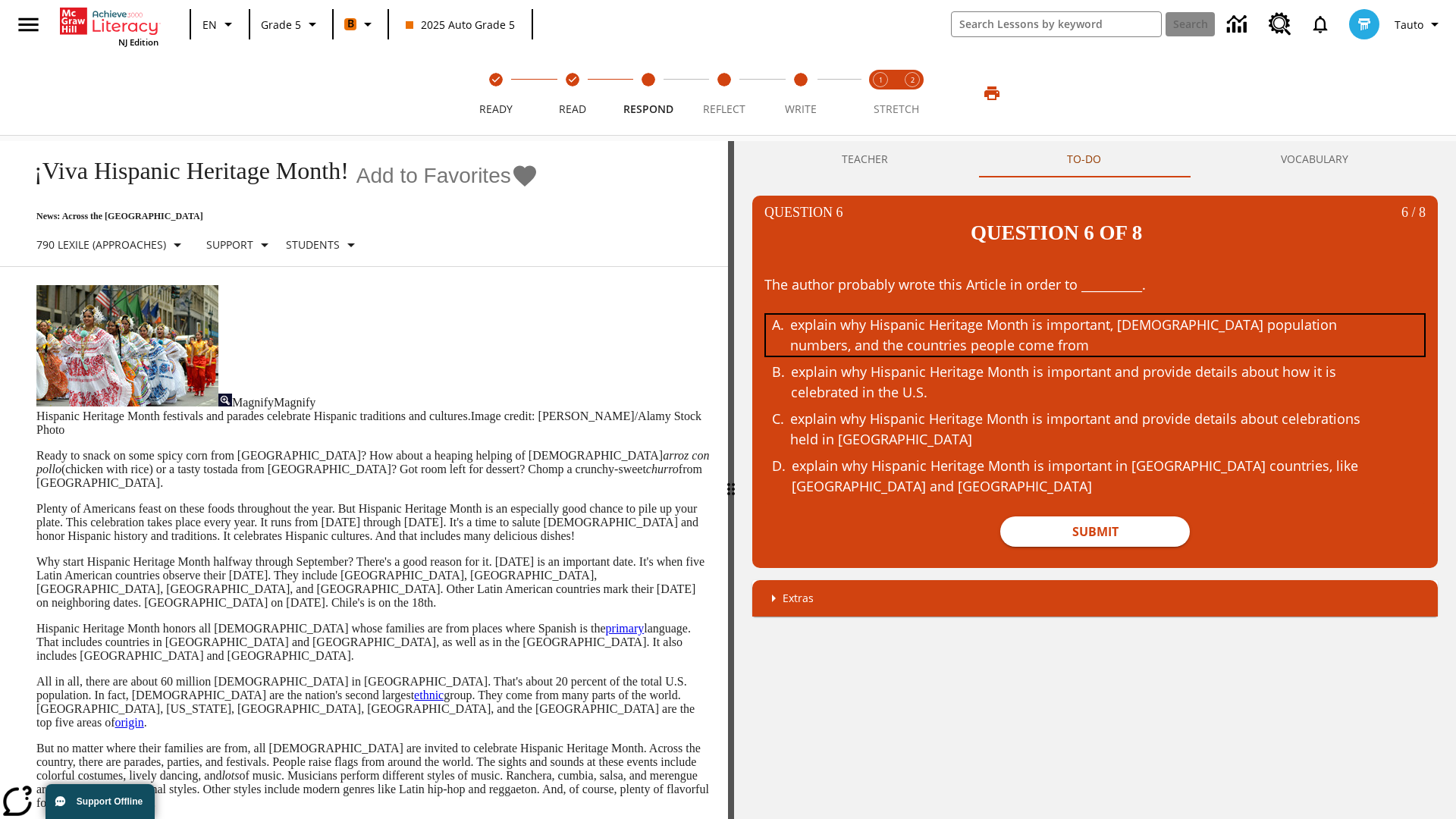
click at [1095, 315] on div "explain why Hispanic Heritage Month is important, [DEMOGRAPHIC_DATA] population…" at bounding box center [1083, 335] width 587 height 41
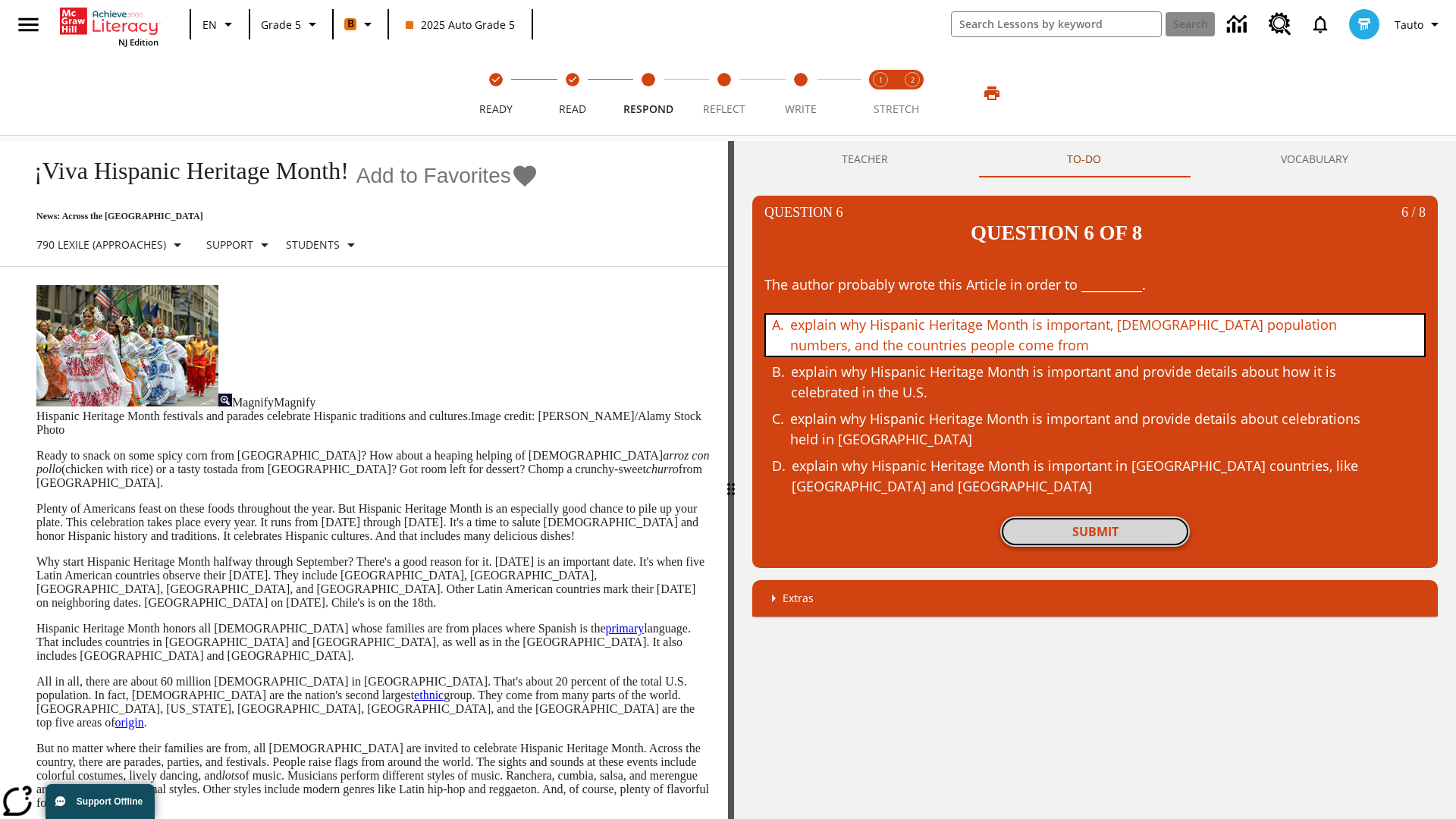
click at [1095, 516] on button "Submit" at bounding box center [1095, 532] width 189 height 30
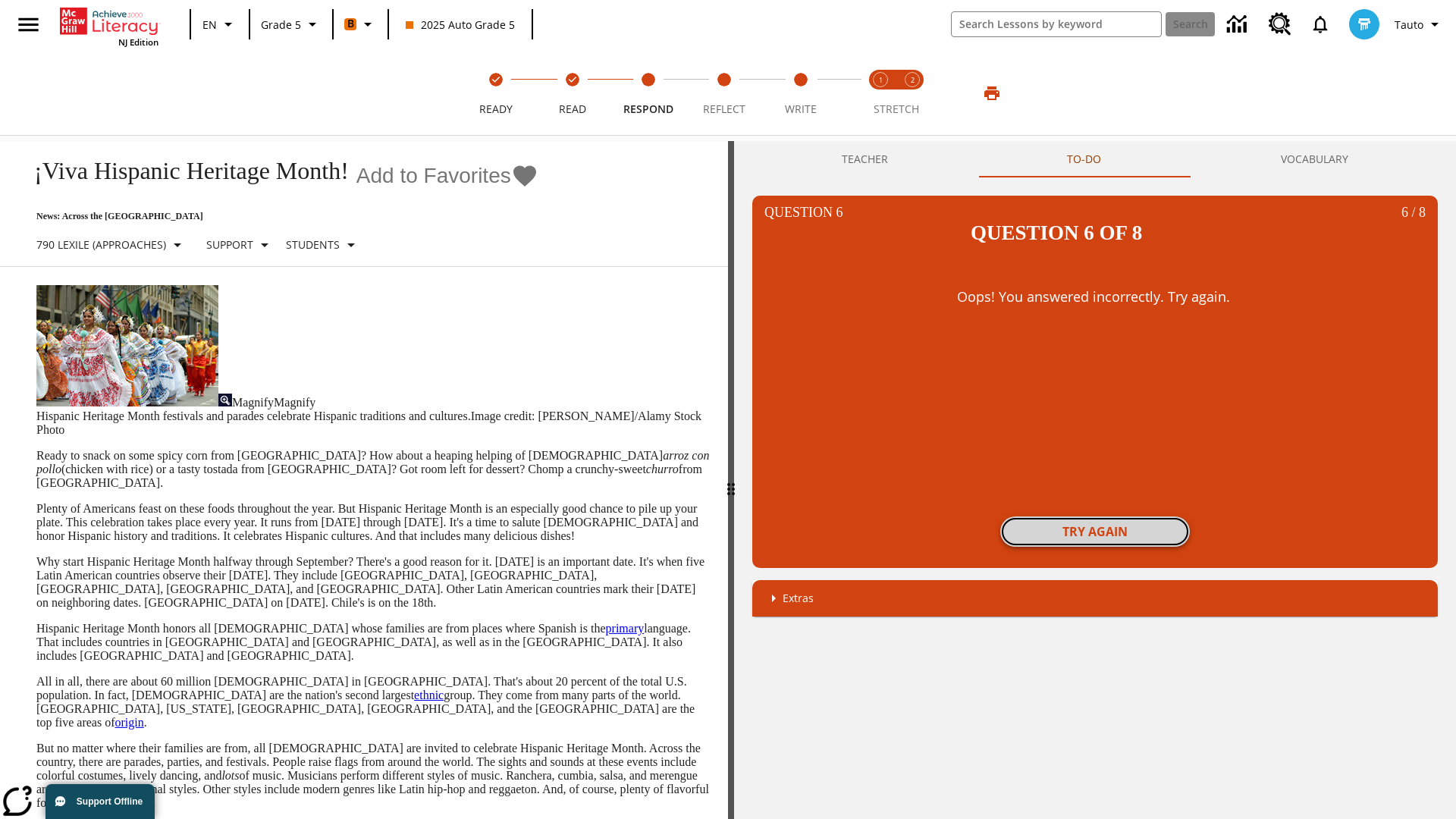
click at [1095, 516] on button "Try again" at bounding box center [1095, 532] width 189 height 30
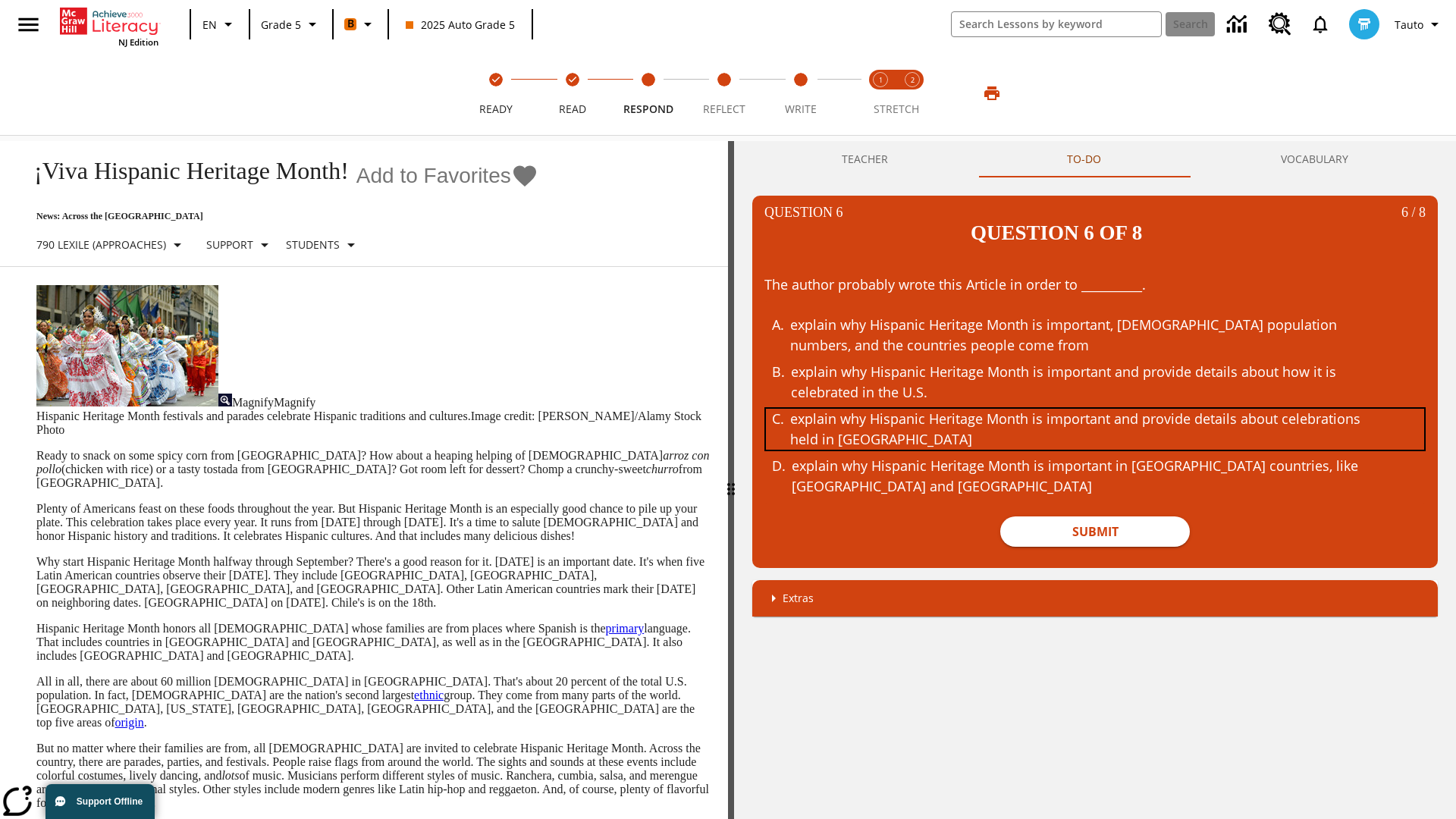
click at [1095, 409] on div "explain why Hispanic Heritage Month is important and provide details about cele…" at bounding box center [1083, 430] width 587 height 41
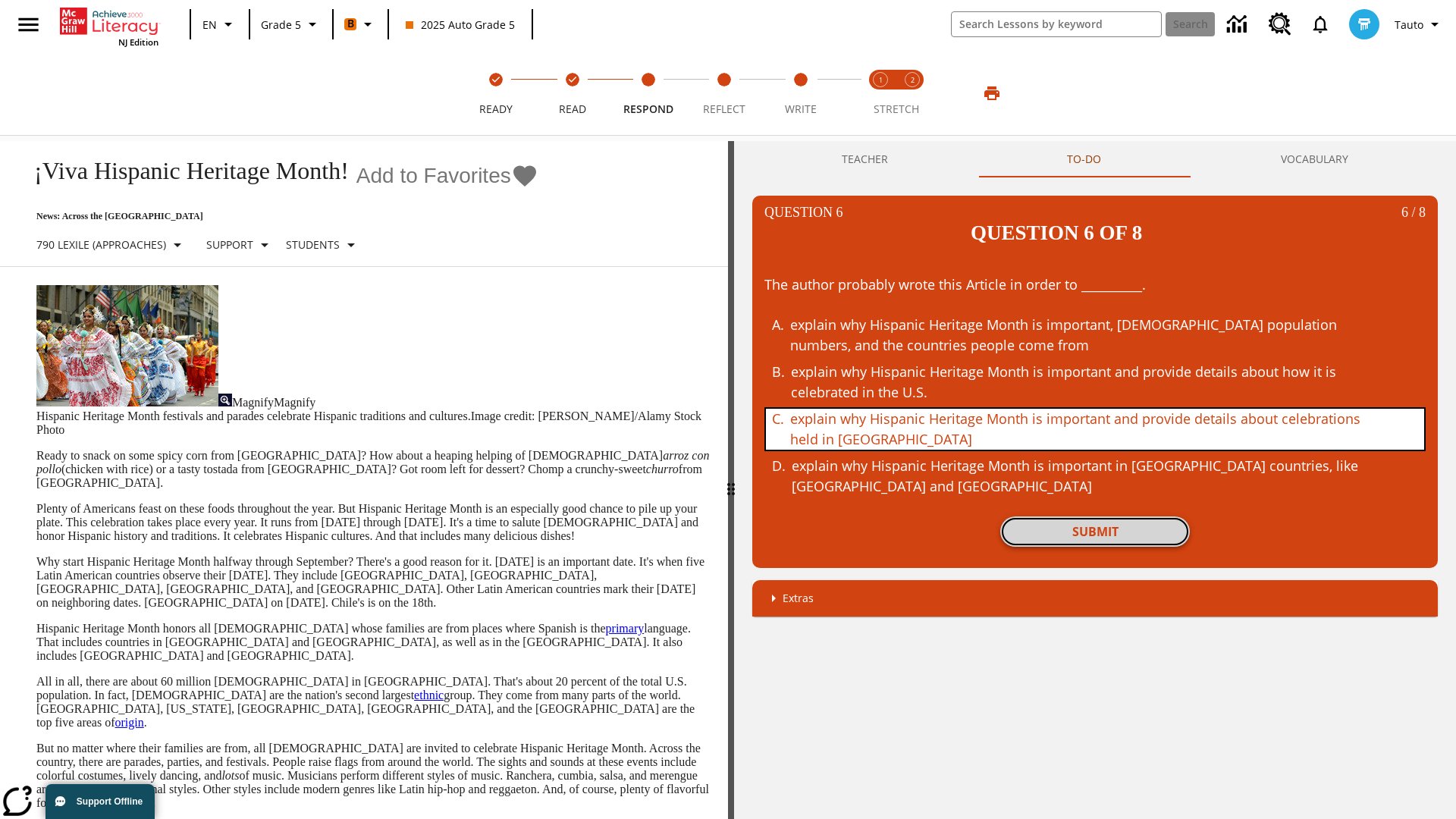
click at [1095, 516] on button "Submit" at bounding box center [1095, 532] width 189 height 30
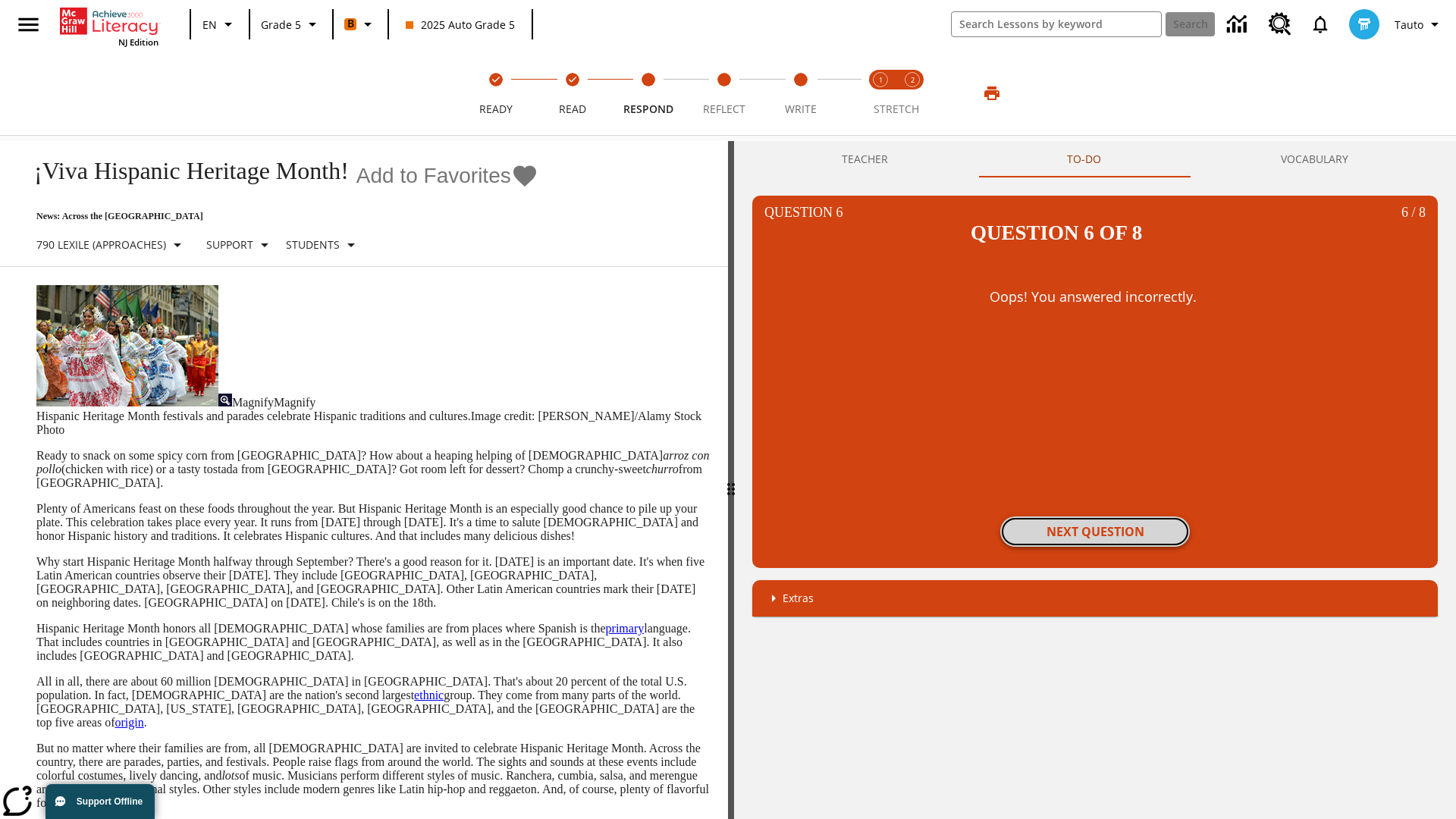
click at [1095, 516] on button "Next Question" at bounding box center [1095, 532] width 189 height 30
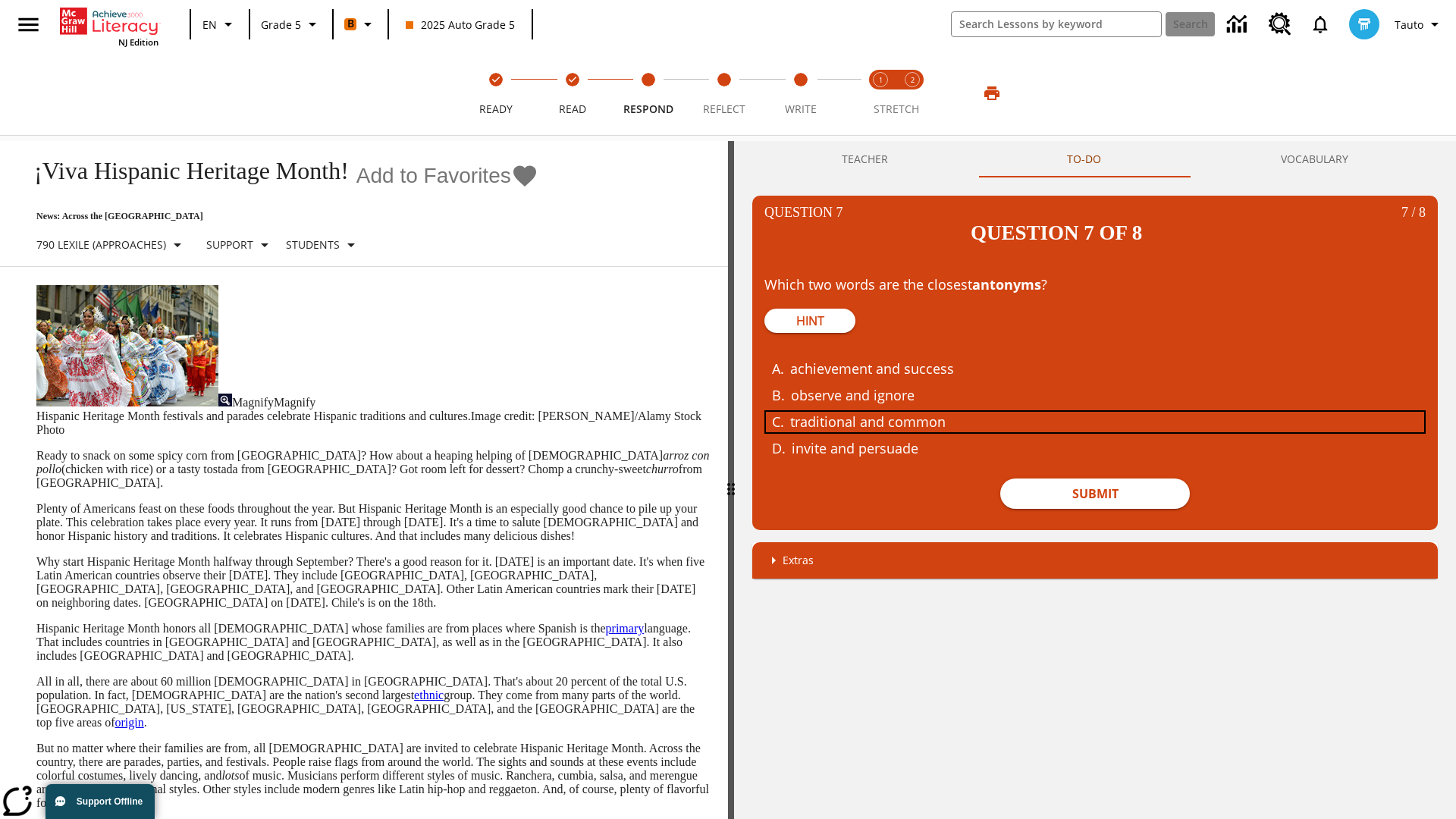
click at [1095, 412] on div "traditional and common" at bounding box center [1083, 422] width 587 height 21
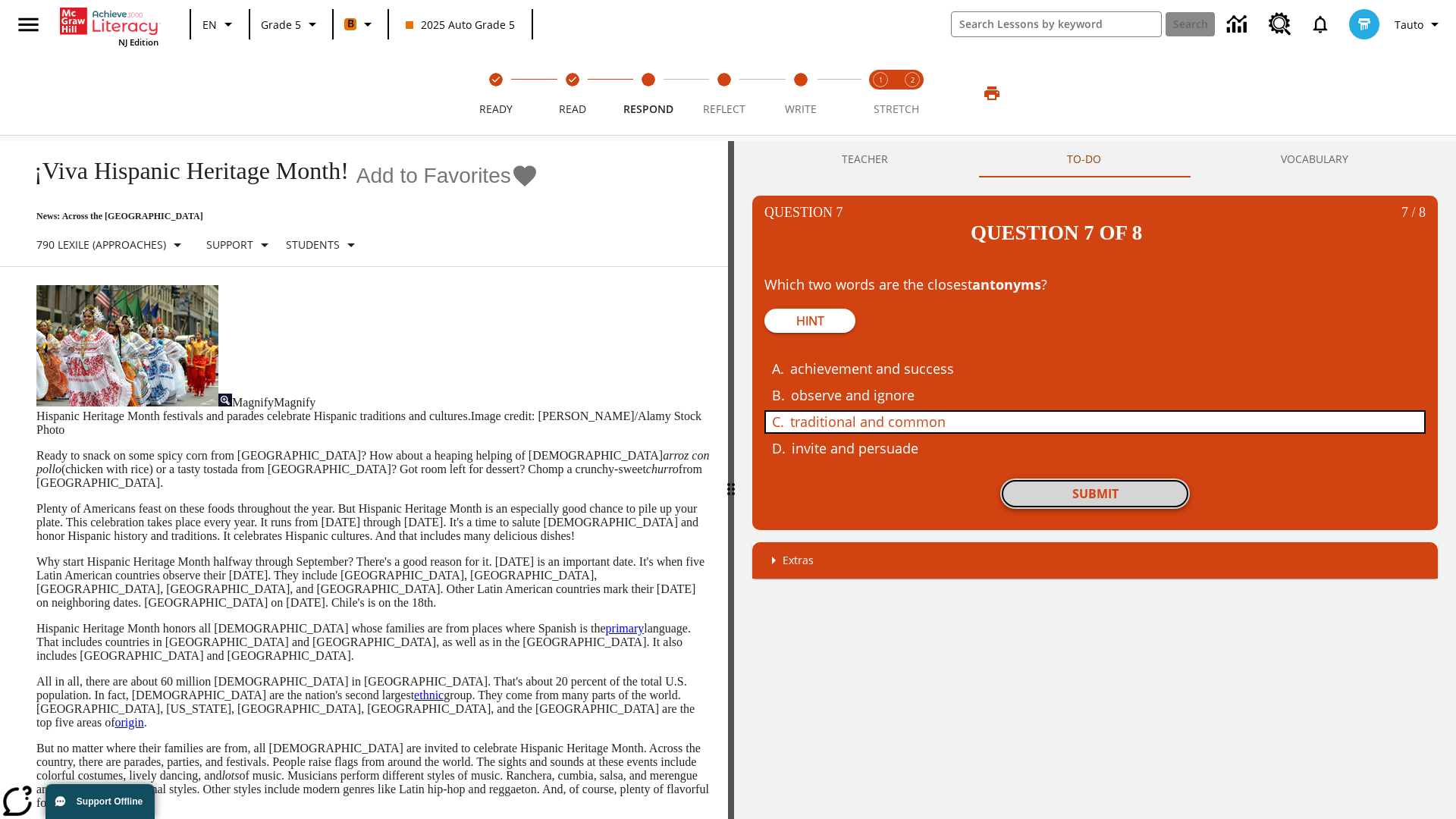
click at [1095, 478] on button "Submit" at bounding box center [1095, 494] width 189 height 30
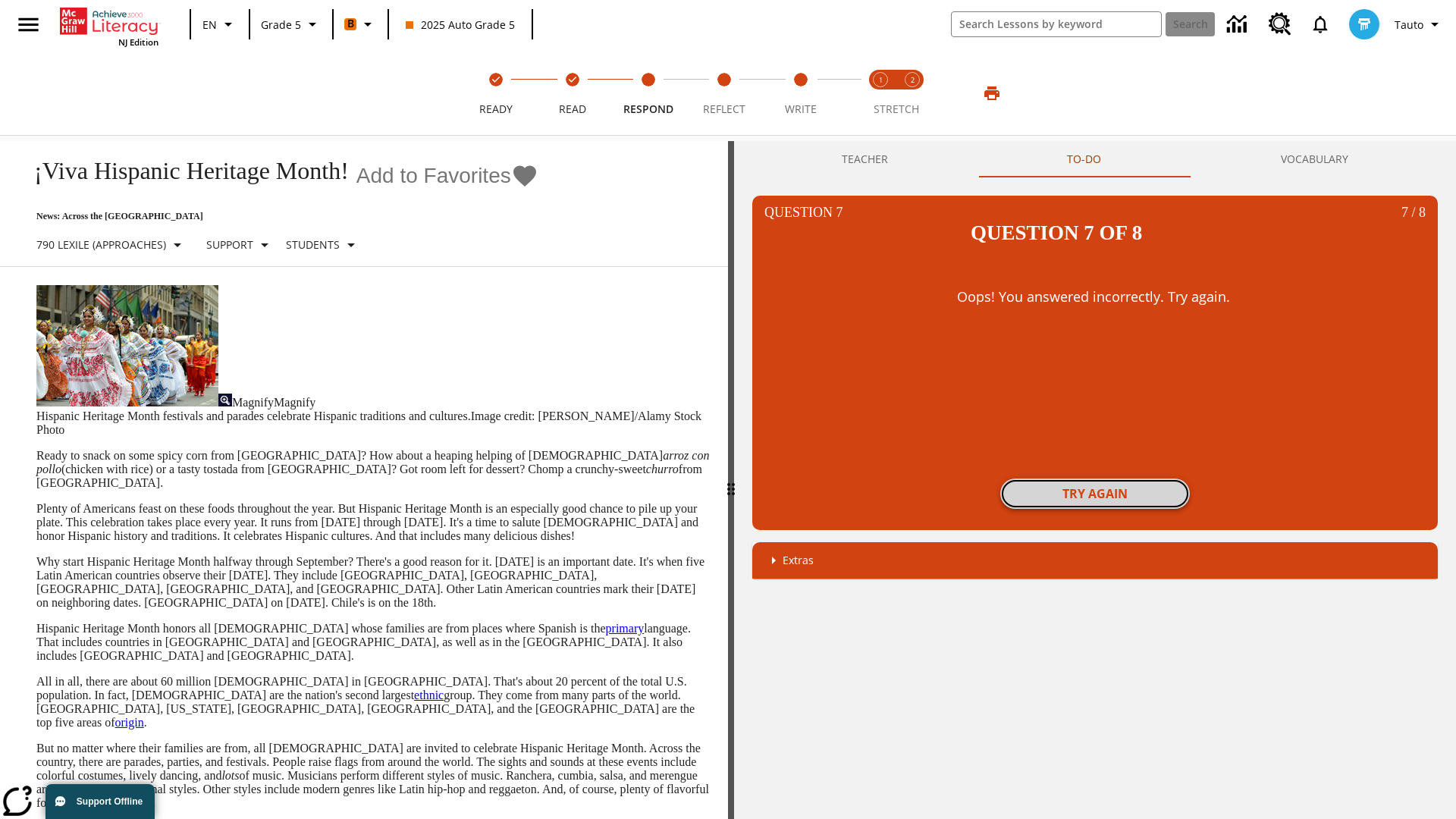
click at [1095, 478] on button "Try again" at bounding box center [1095, 494] width 189 height 30
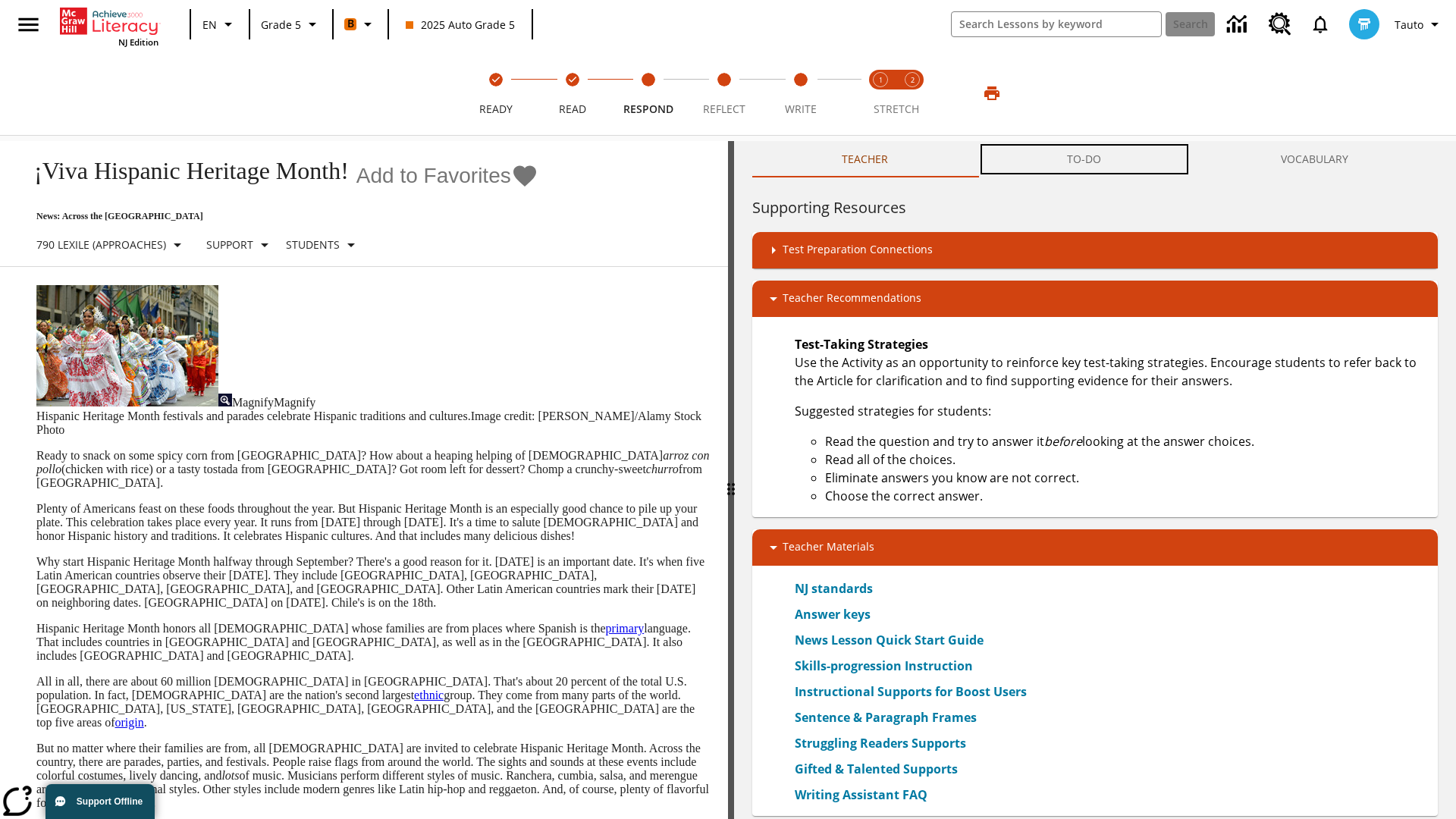
click at [1084, 159] on button "TO-DO" at bounding box center [1084, 160] width 213 height 37
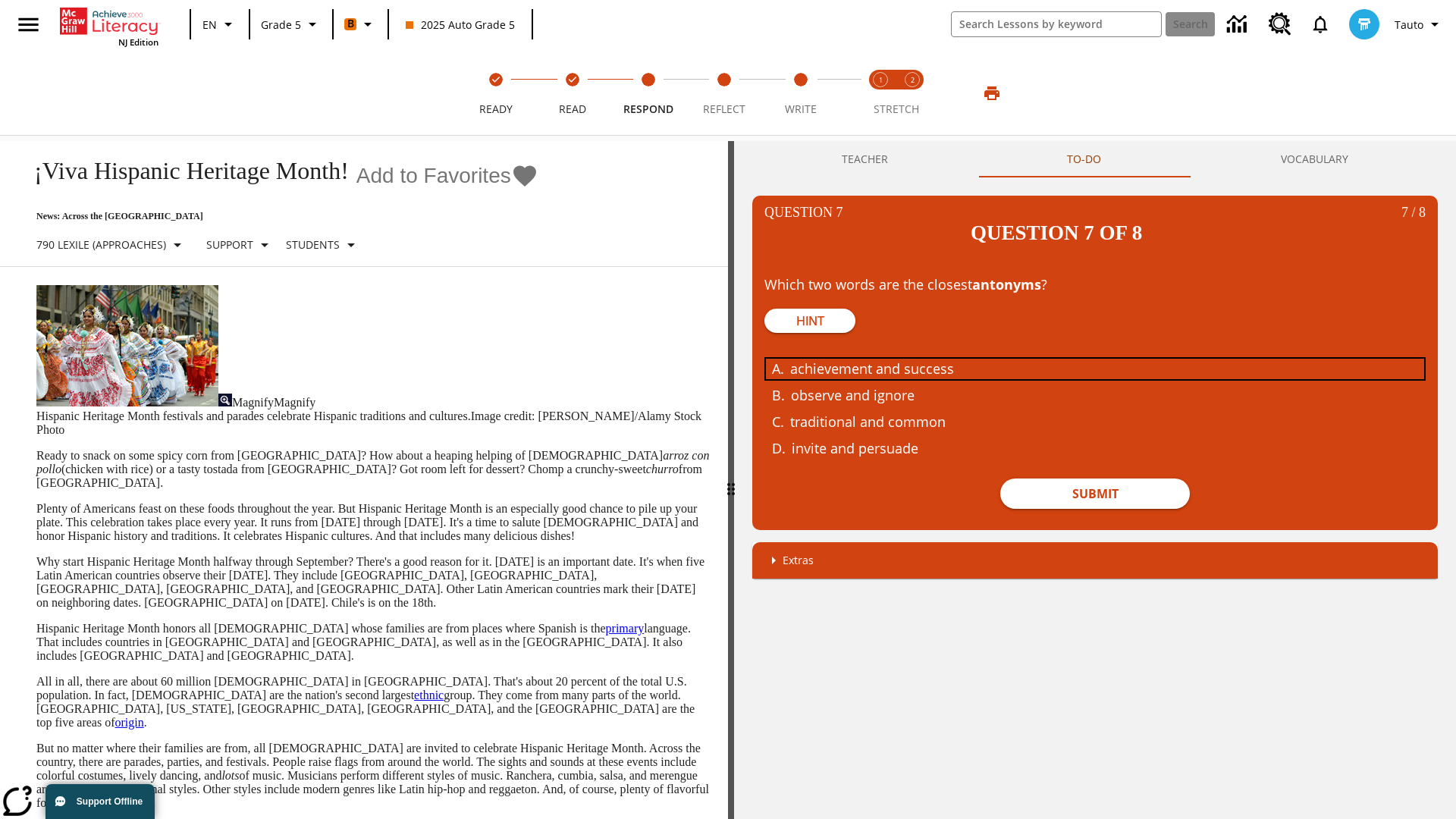
click at [1095, 359] on div "achievement and success" at bounding box center [1083, 369] width 587 height 21
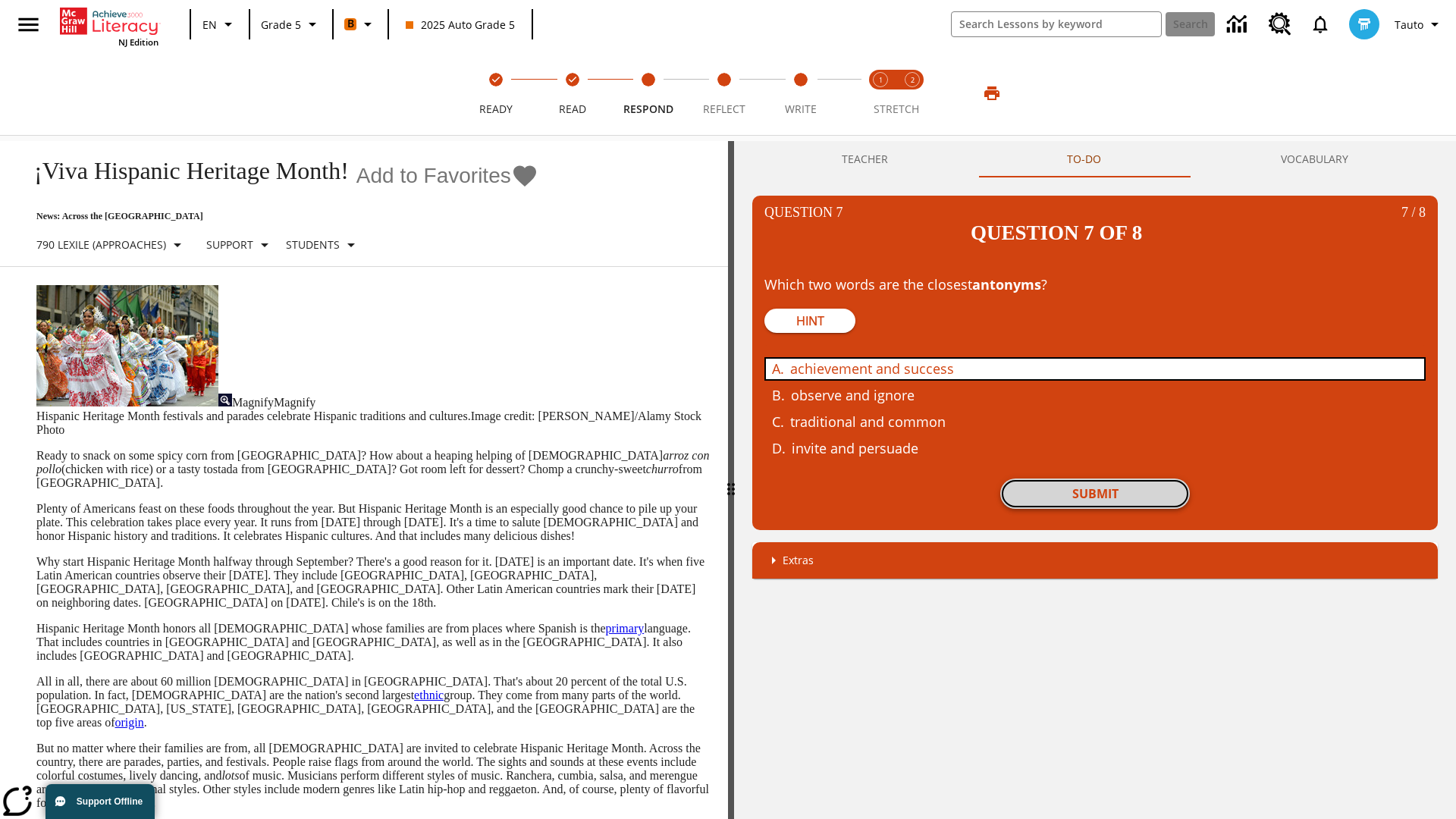
click at [1095, 478] on button "Submit" at bounding box center [1095, 494] width 189 height 30
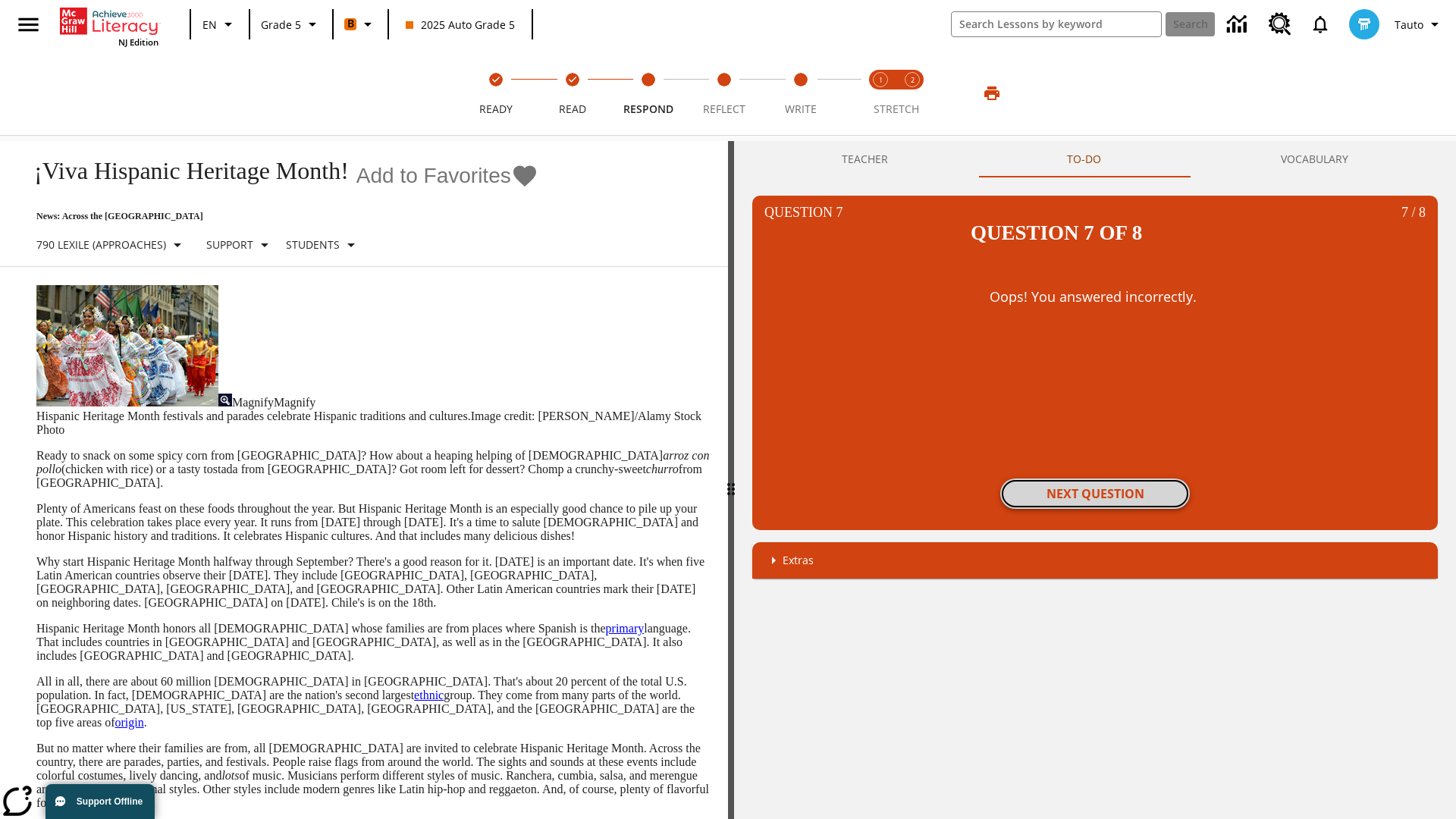
click at [1095, 478] on button "Next Question" at bounding box center [1095, 494] width 189 height 30
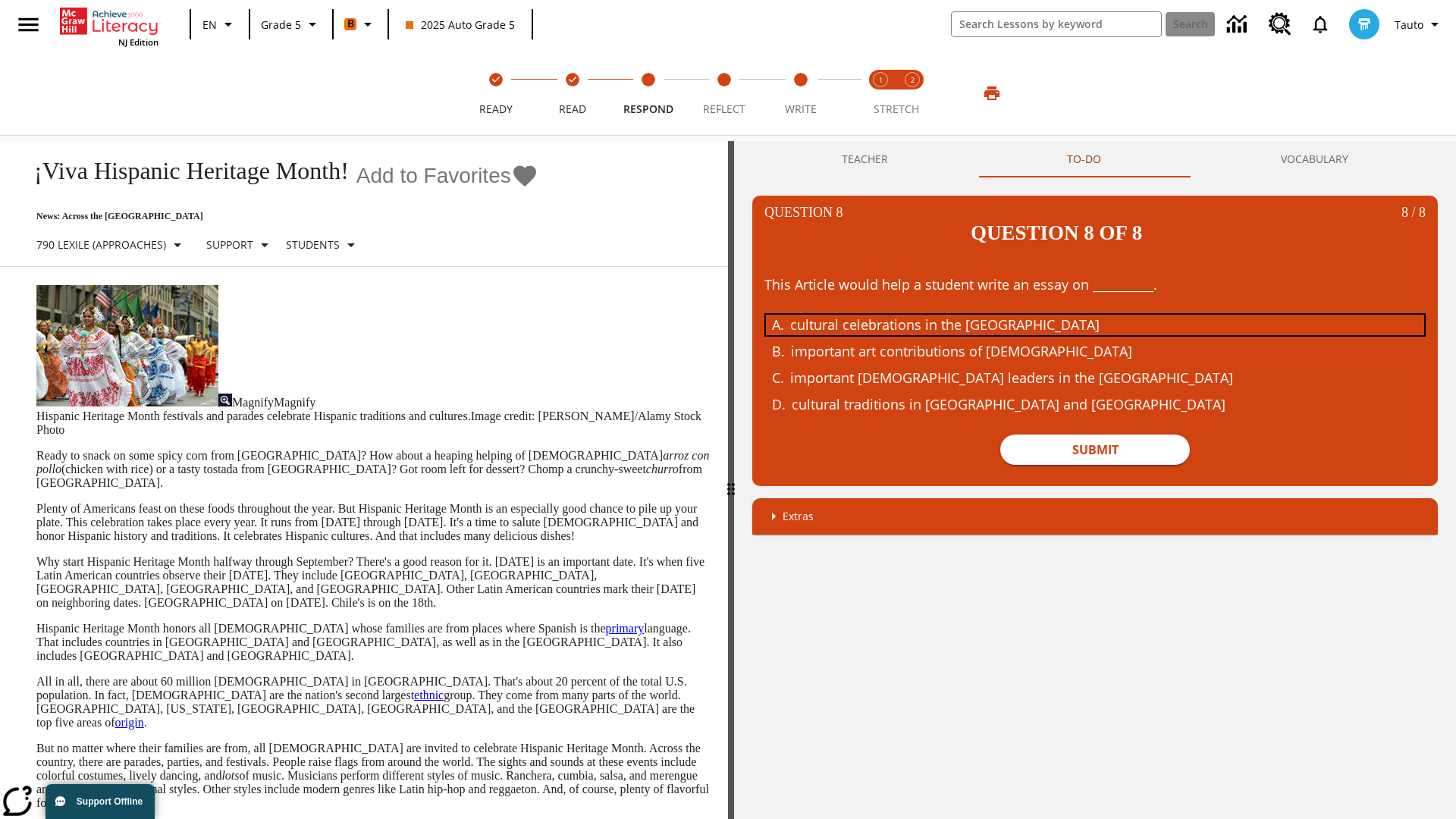
click at [1095, 315] on div "cultural celebrations in the United States" at bounding box center [1083, 325] width 587 height 21
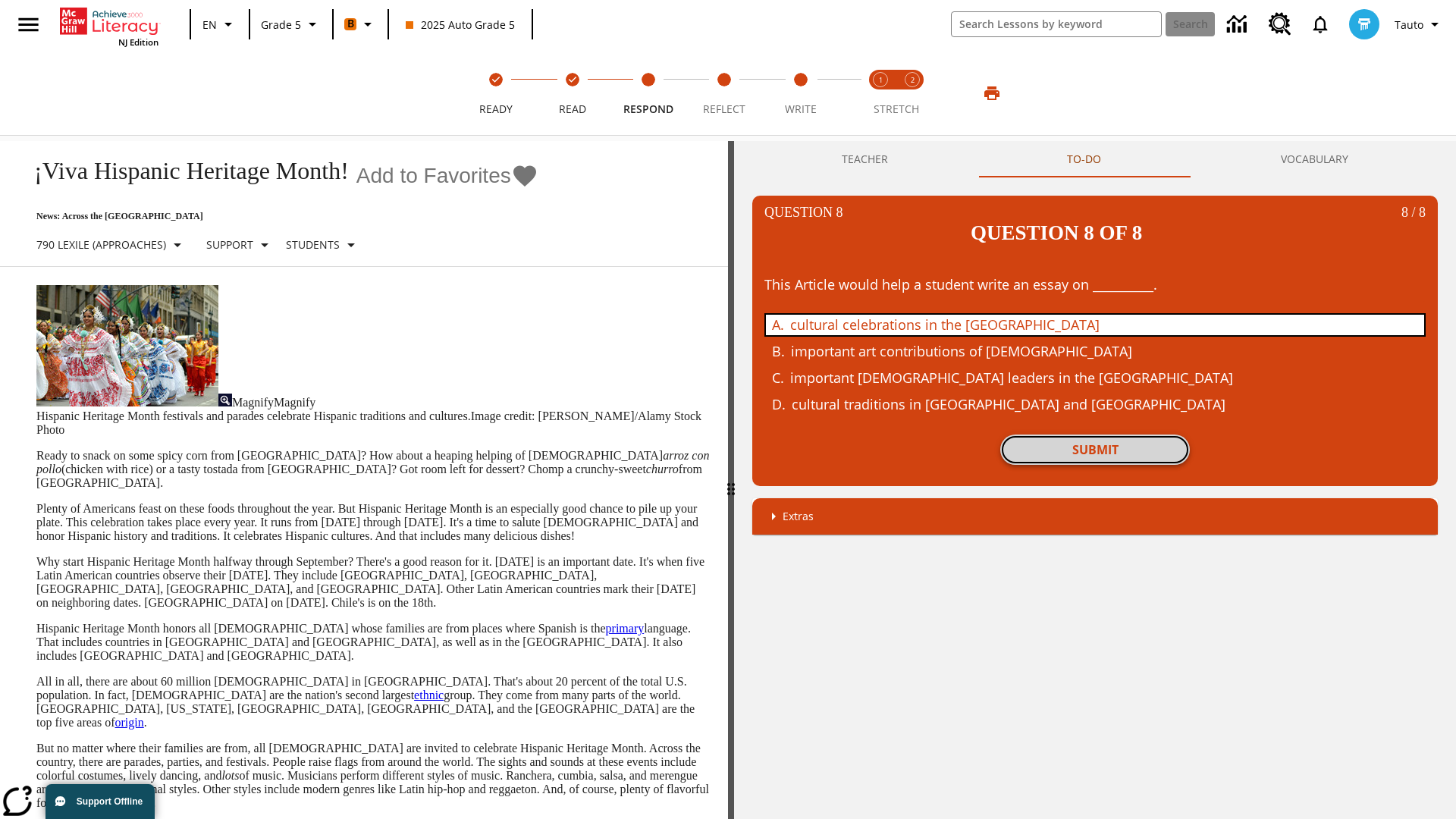
click at [1095, 435] on button "Submit" at bounding box center [1095, 450] width 189 height 30
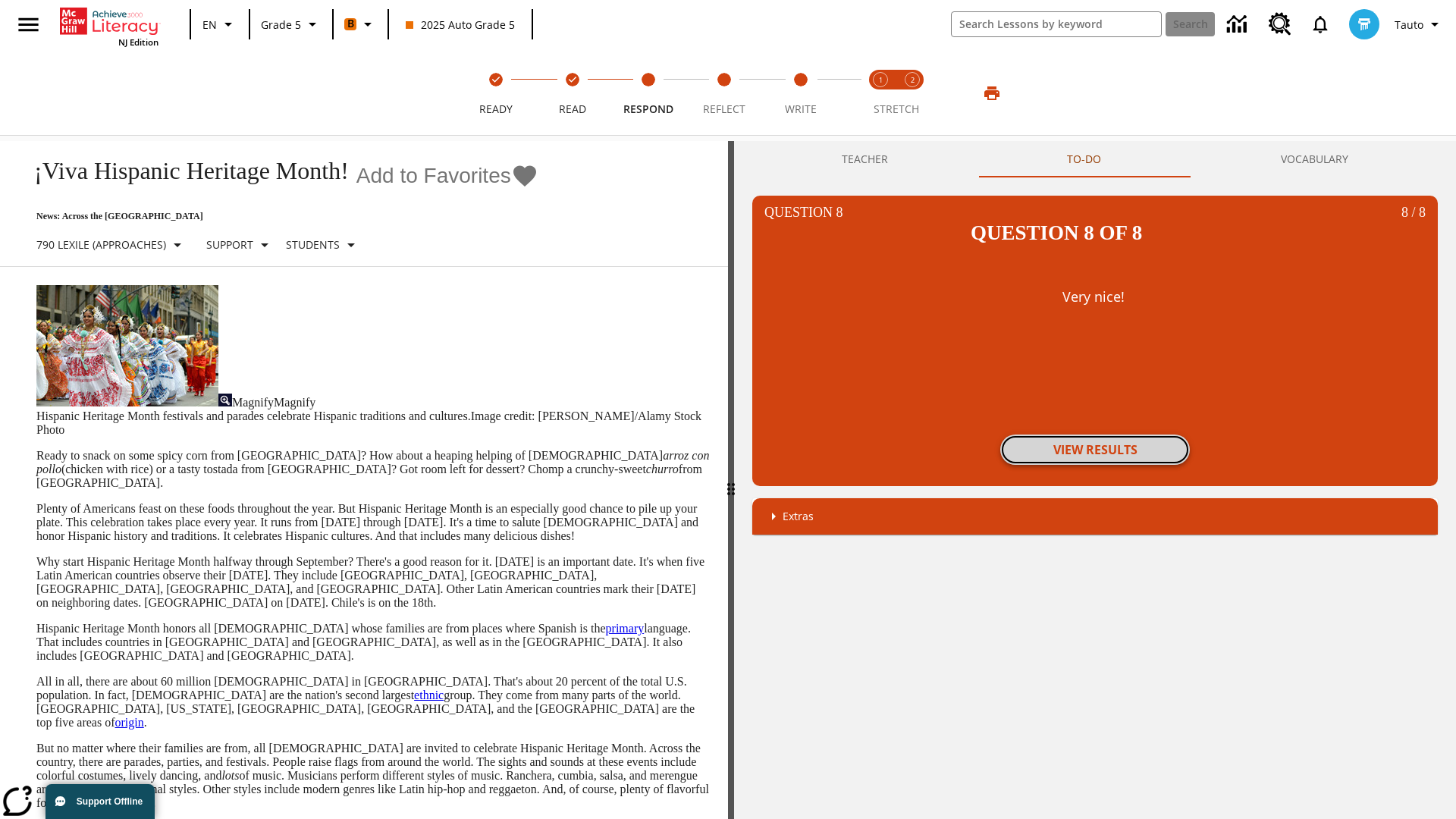
click at [1095, 435] on button "View Results" at bounding box center [1095, 450] width 189 height 30
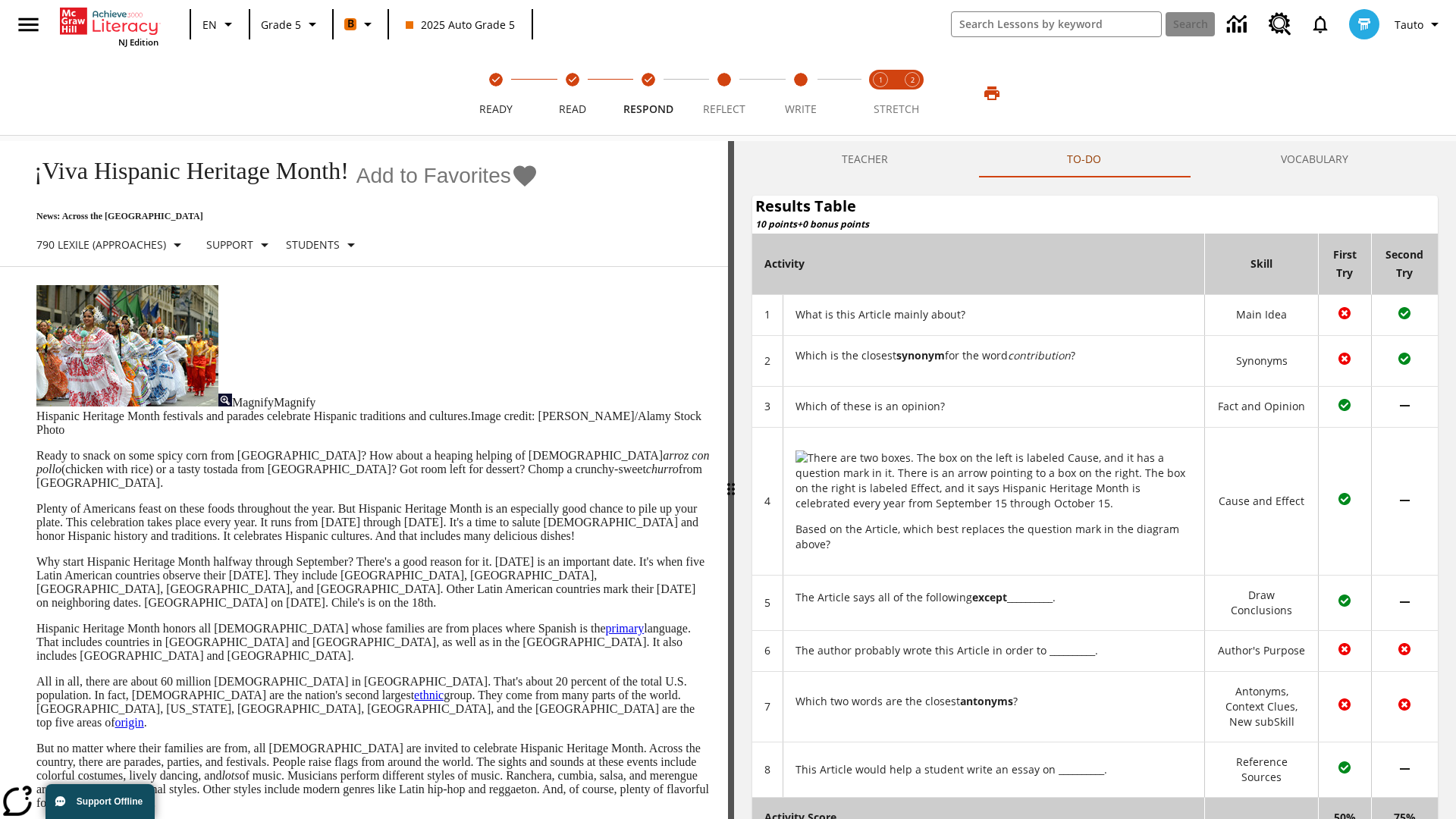
scroll to position [157, 0]
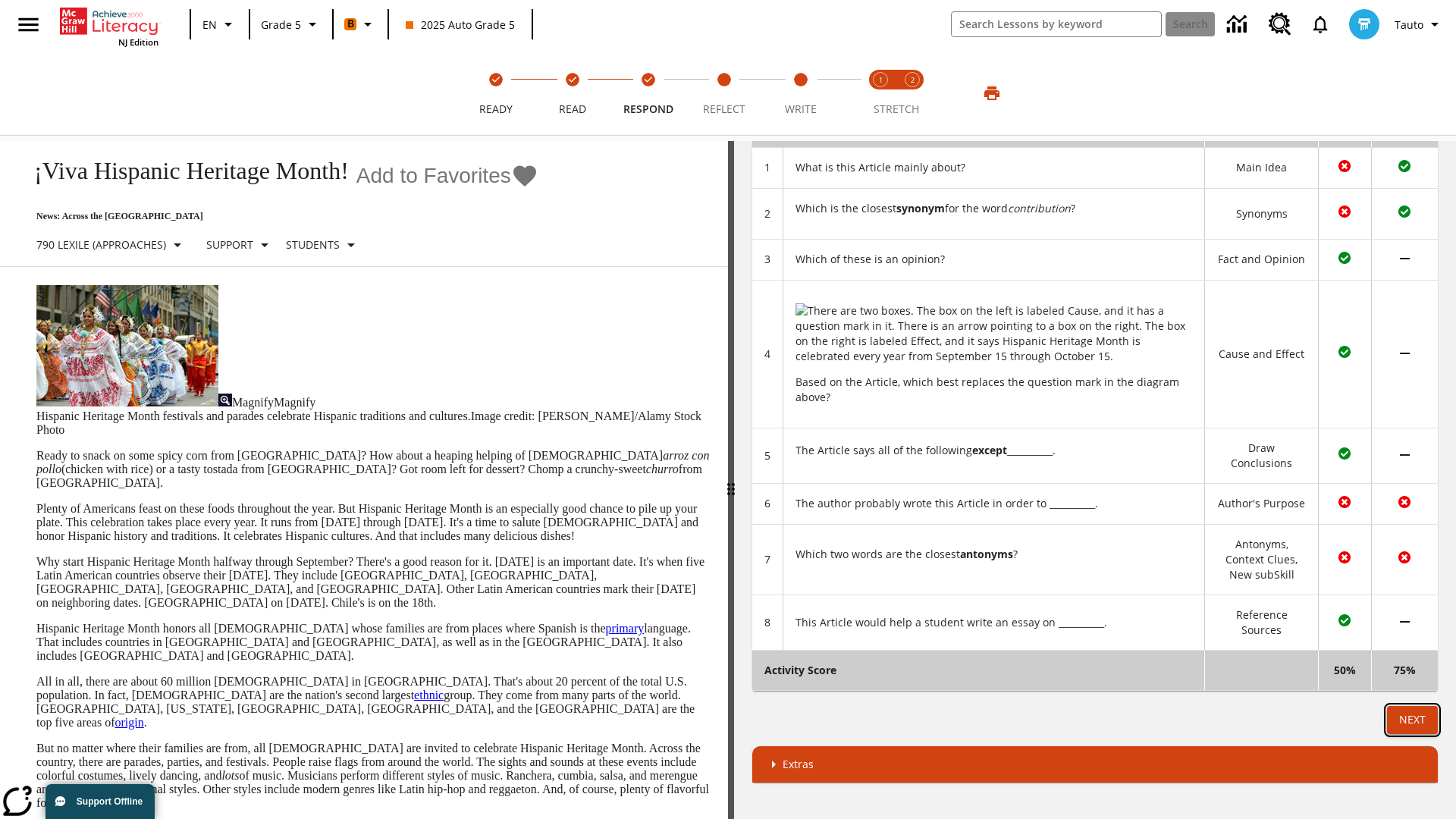
click at [1412, 720] on button "Next" at bounding box center [1412, 720] width 51 height 28
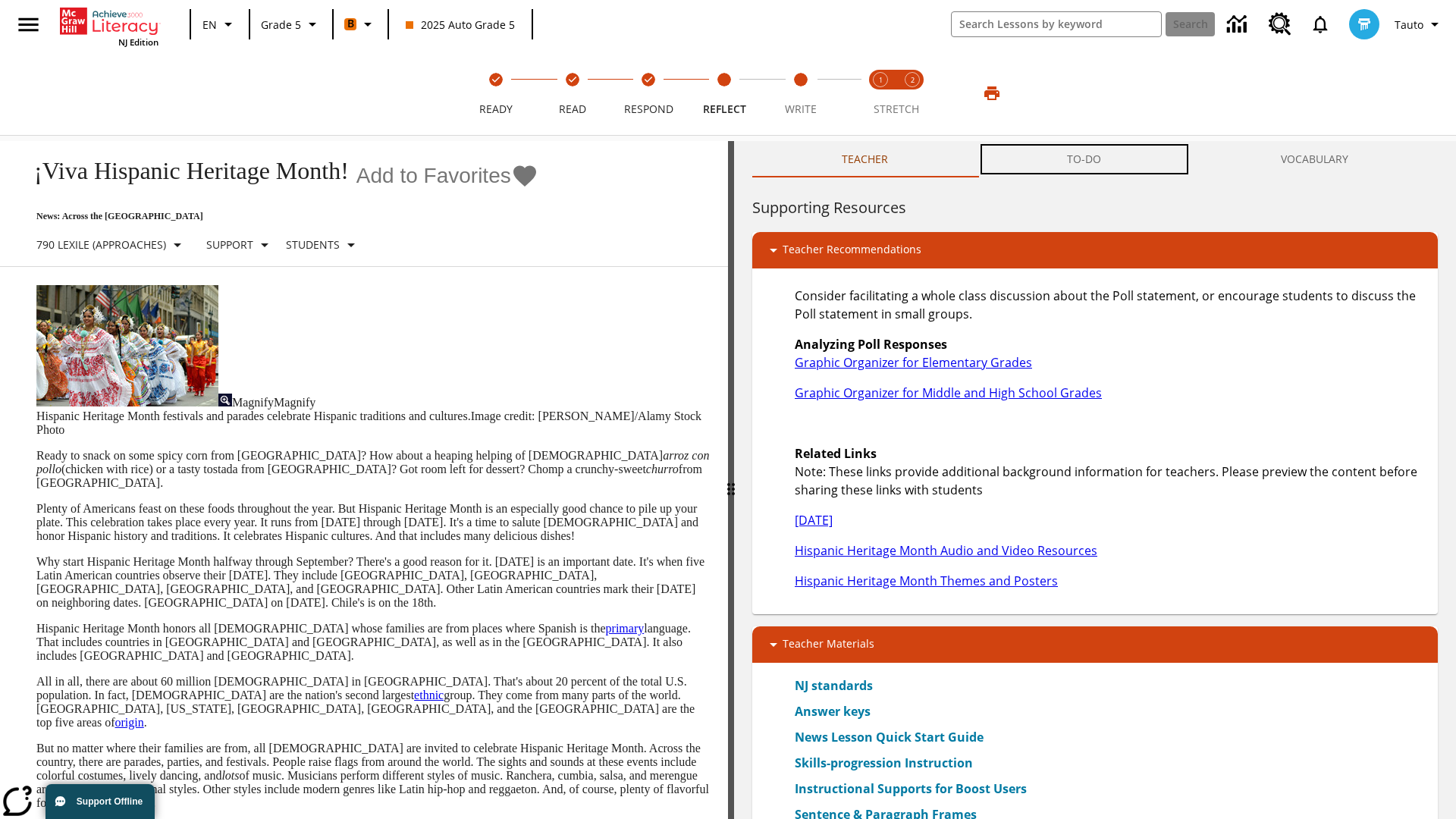
click at [1084, 159] on button "TO-DO" at bounding box center [1084, 160] width 213 height 37
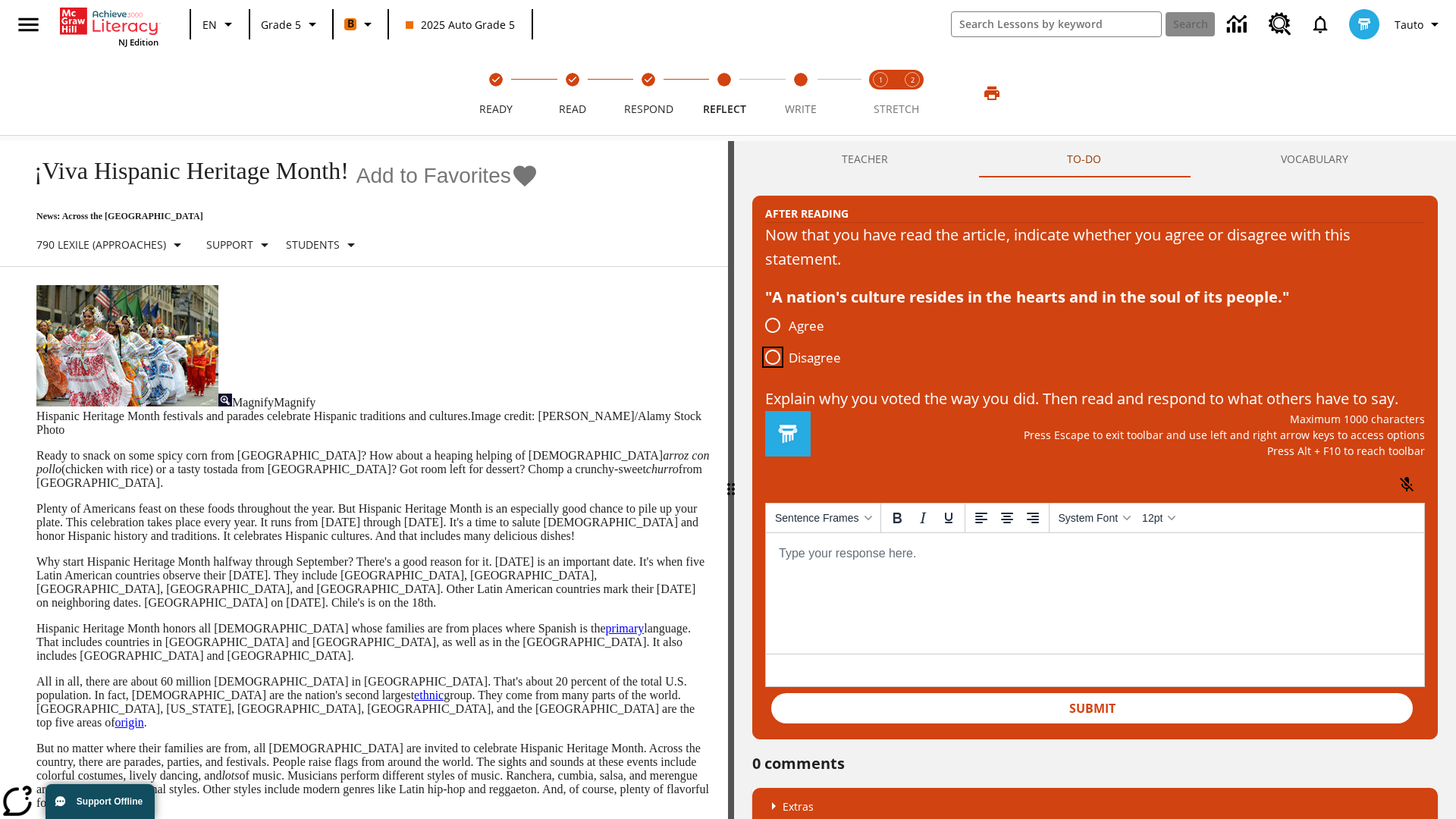
click at [772, 358] on input "Disagree" at bounding box center [772, 357] width 32 height 32
radio input "true"
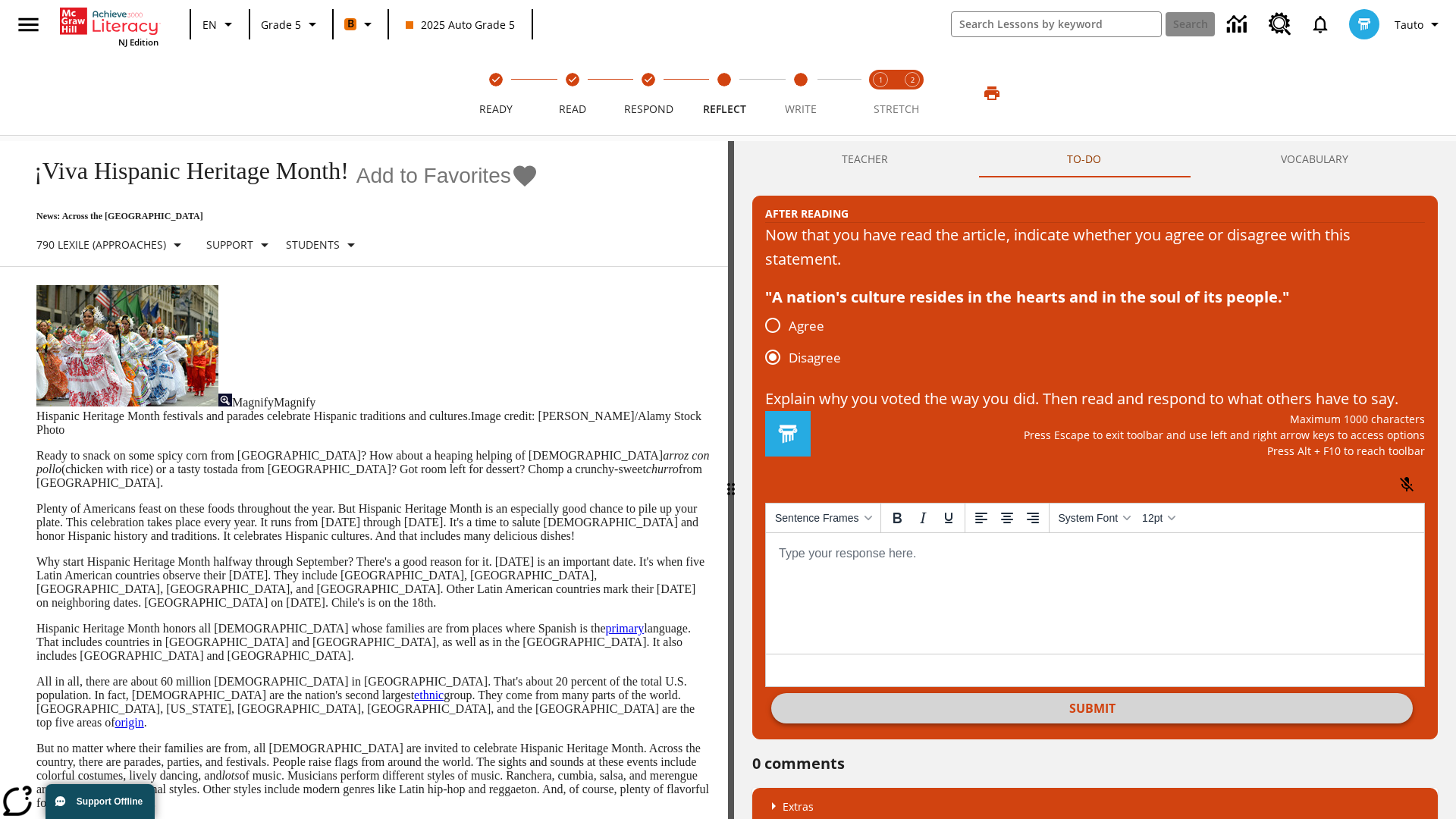
click at [1092, 724] on button "Submit" at bounding box center [1092, 709] width 642 height 30
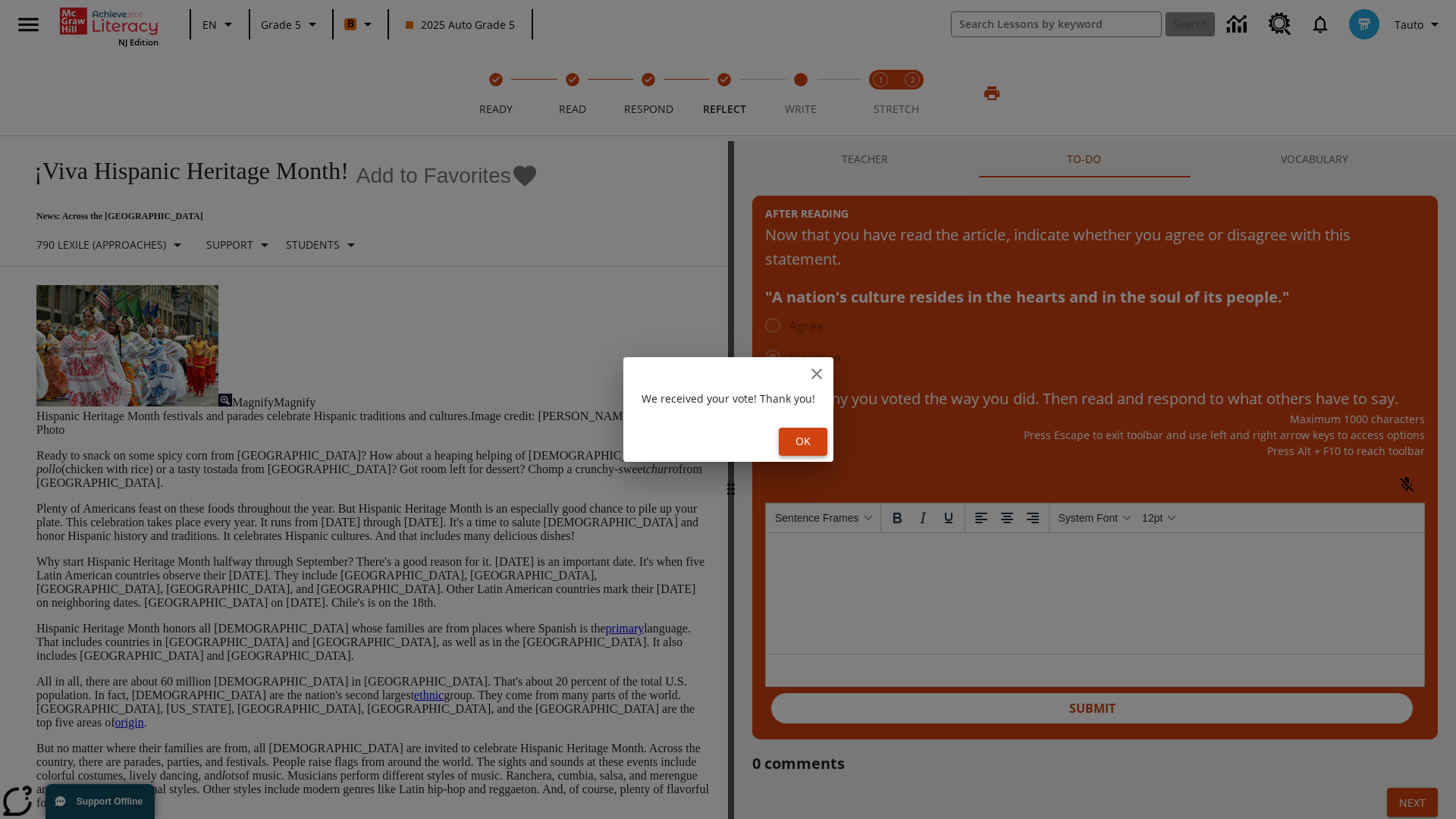
click at [805, 442] on button "Ok" at bounding box center [803, 442] width 49 height 28
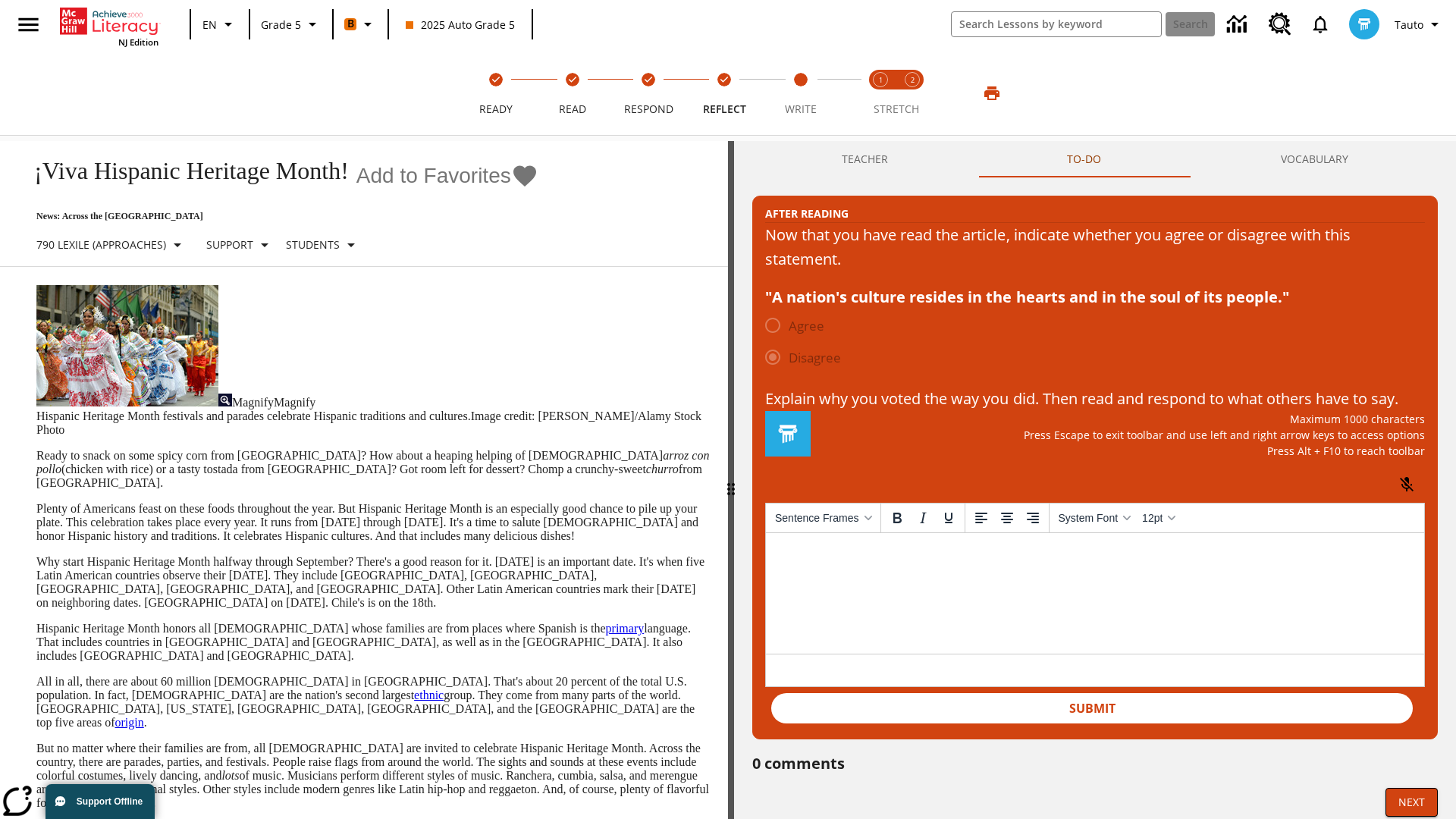
scroll to position [24, 0]
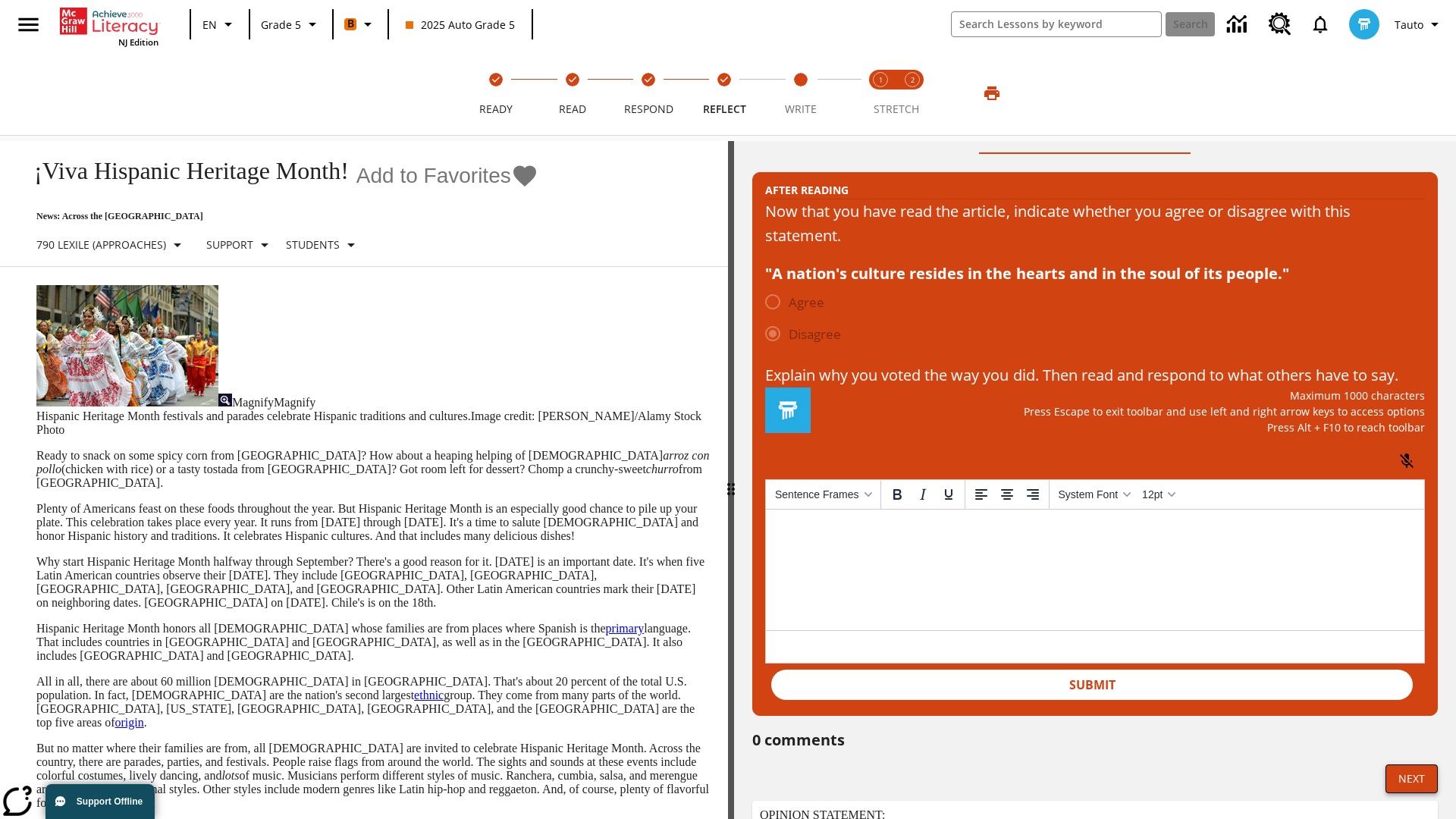
click at [1411, 793] on button "Next" at bounding box center [1411, 779] width 52 height 29
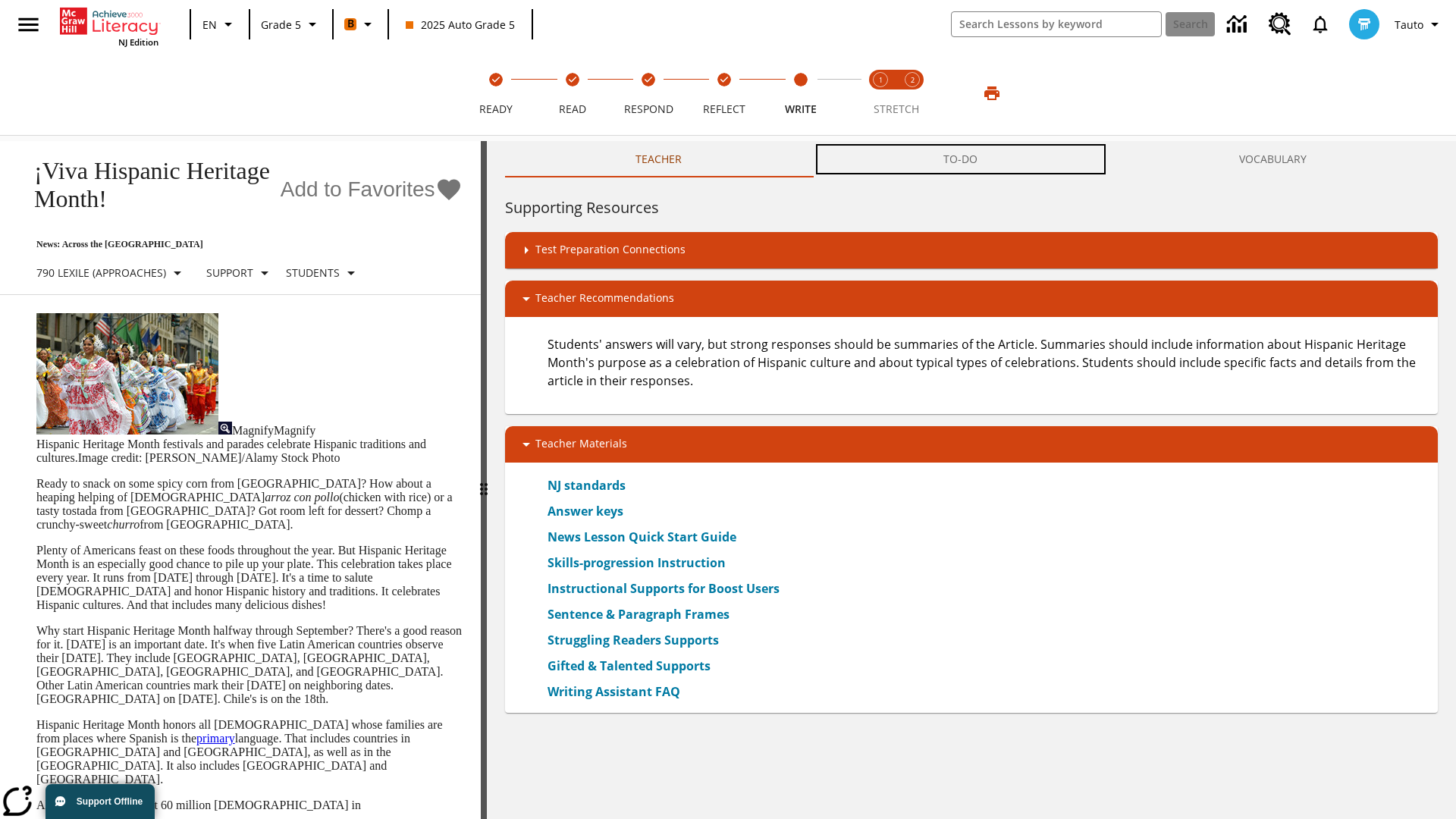
scroll to position [1, 0]
click at [961, 159] on button "TO-DO" at bounding box center [960, 160] width 296 height 37
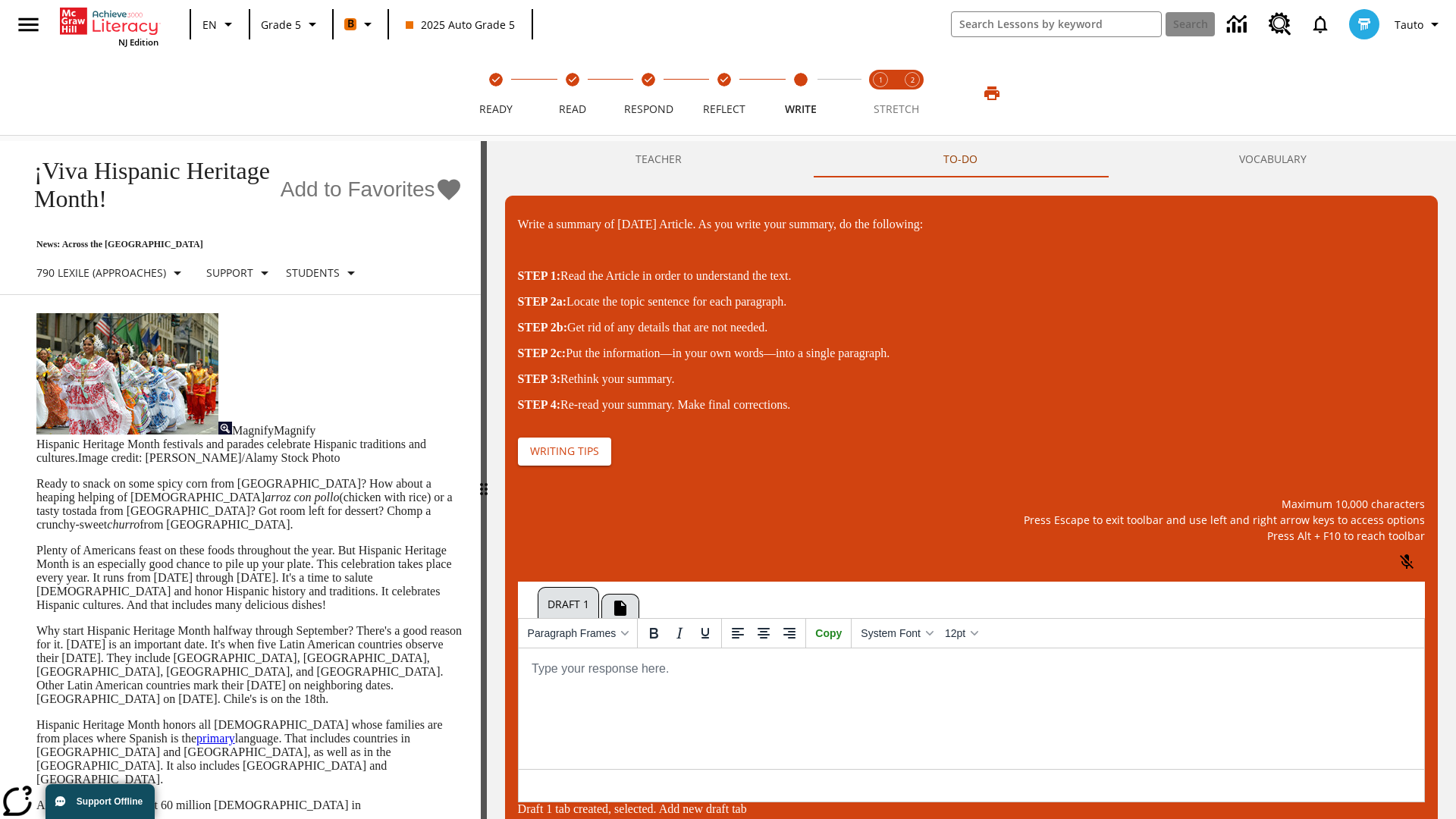
scroll to position [0, 0]
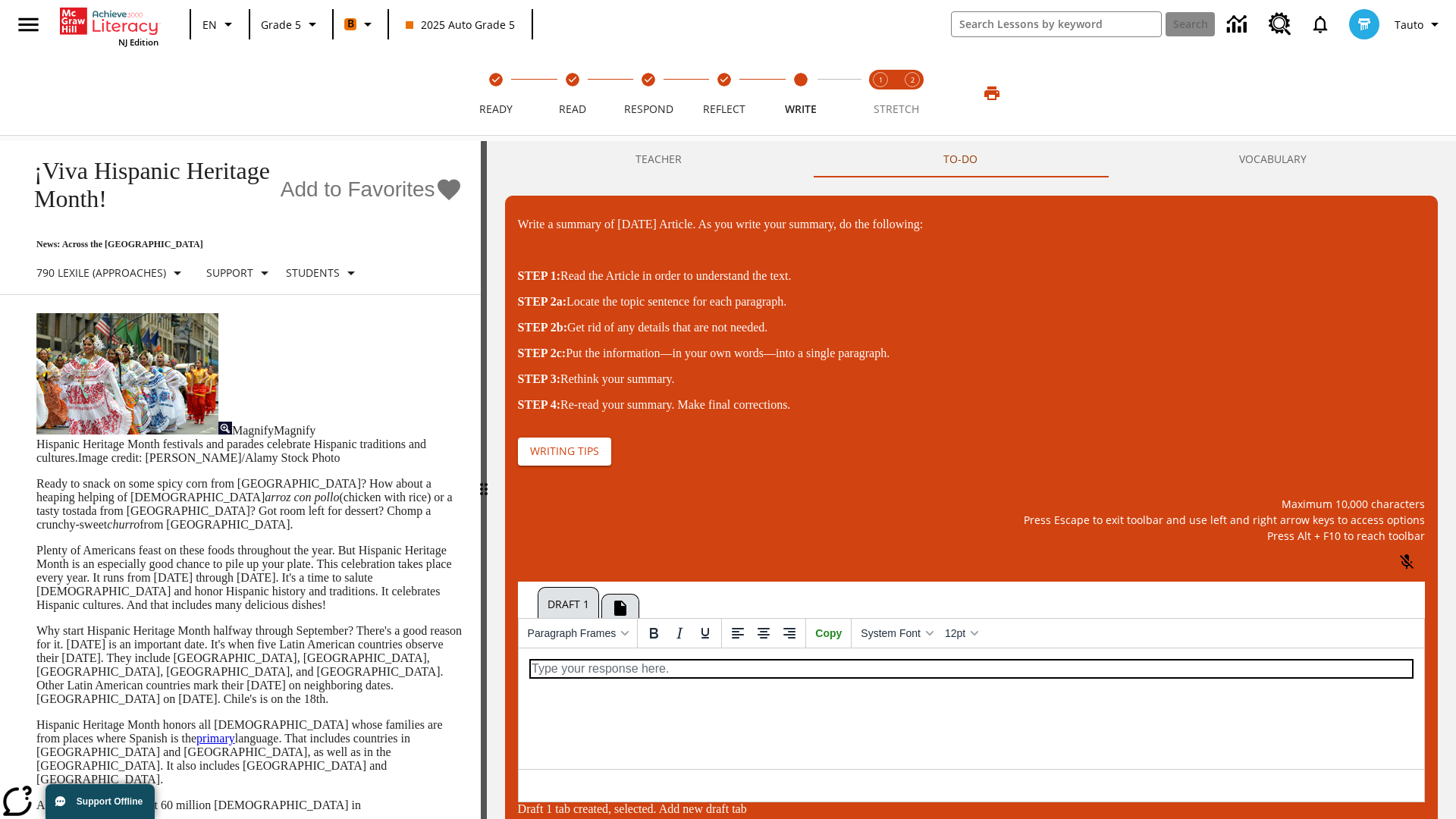
click at [970, 668] on p "\a\9Write a summary of today's Article. As you write your summary, do the follo…" at bounding box center [970, 668] width 881 height 17
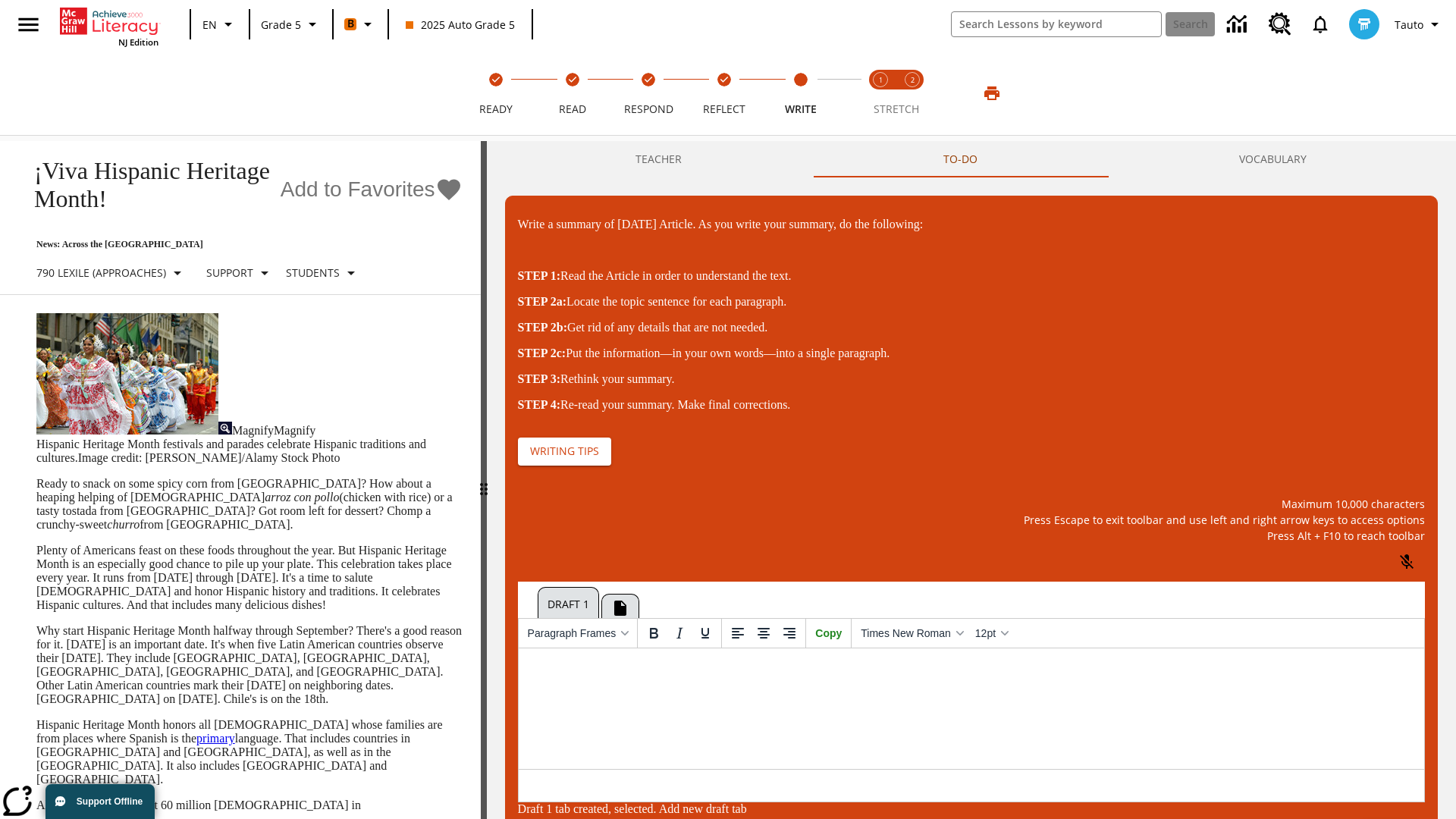
scroll to position [27, 0]
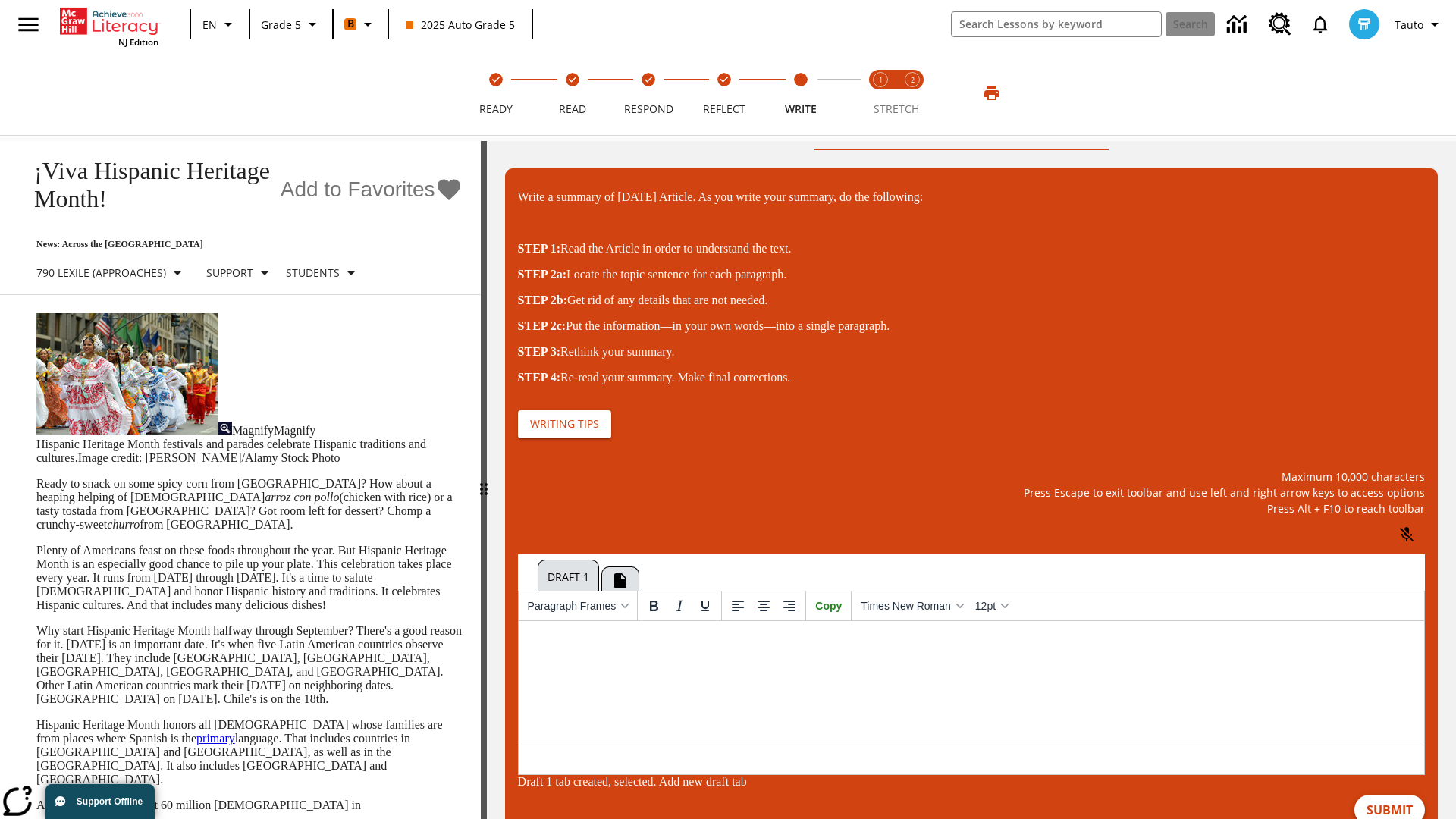
click at [1390, 802] on button "Submit" at bounding box center [1389, 810] width 71 height 30
